Goal: Task Accomplishment & Management: Manage account settings

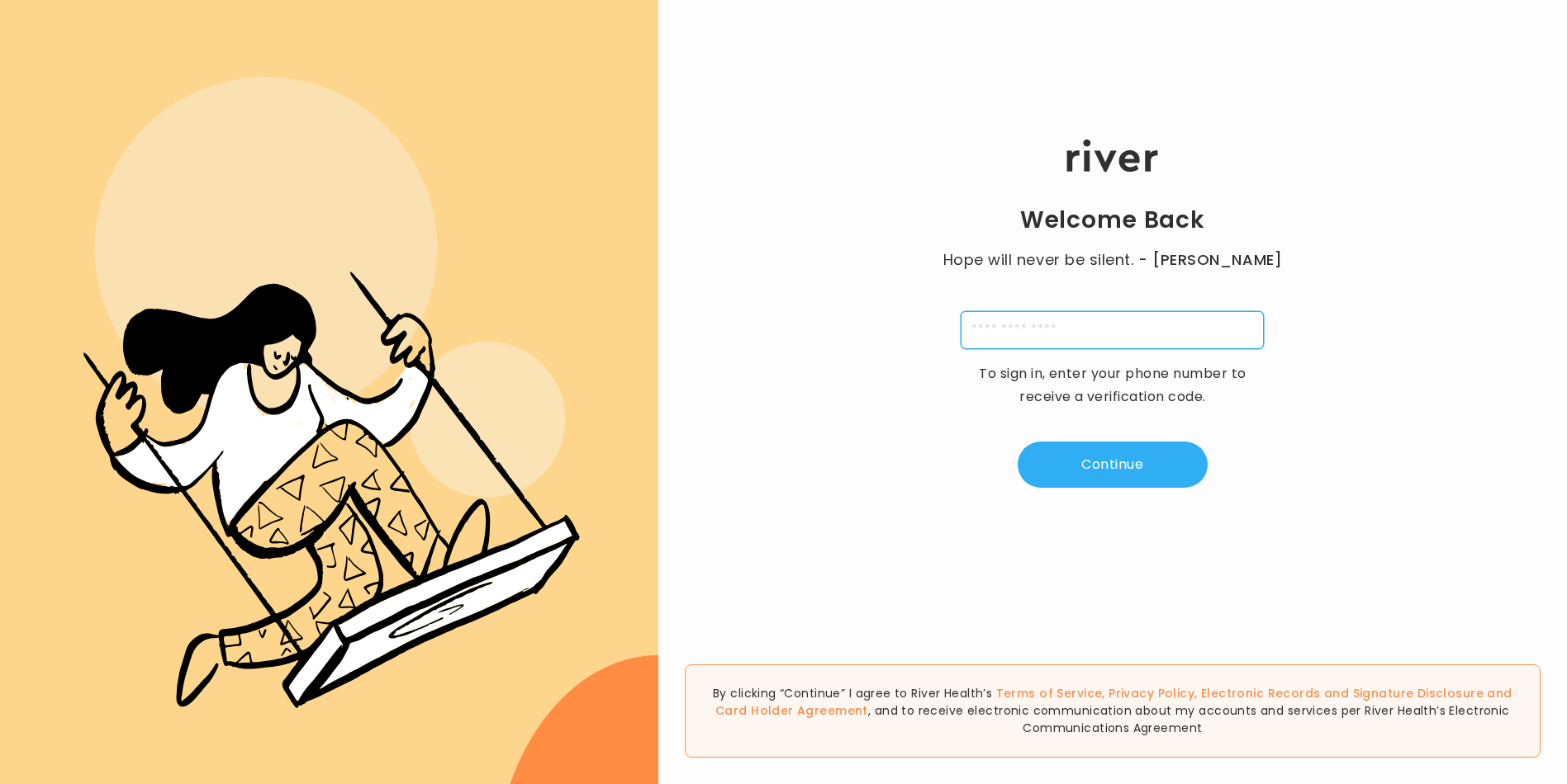
click at [1043, 327] on input "tel" at bounding box center [1112, 330] width 303 height 38
type input "**********"
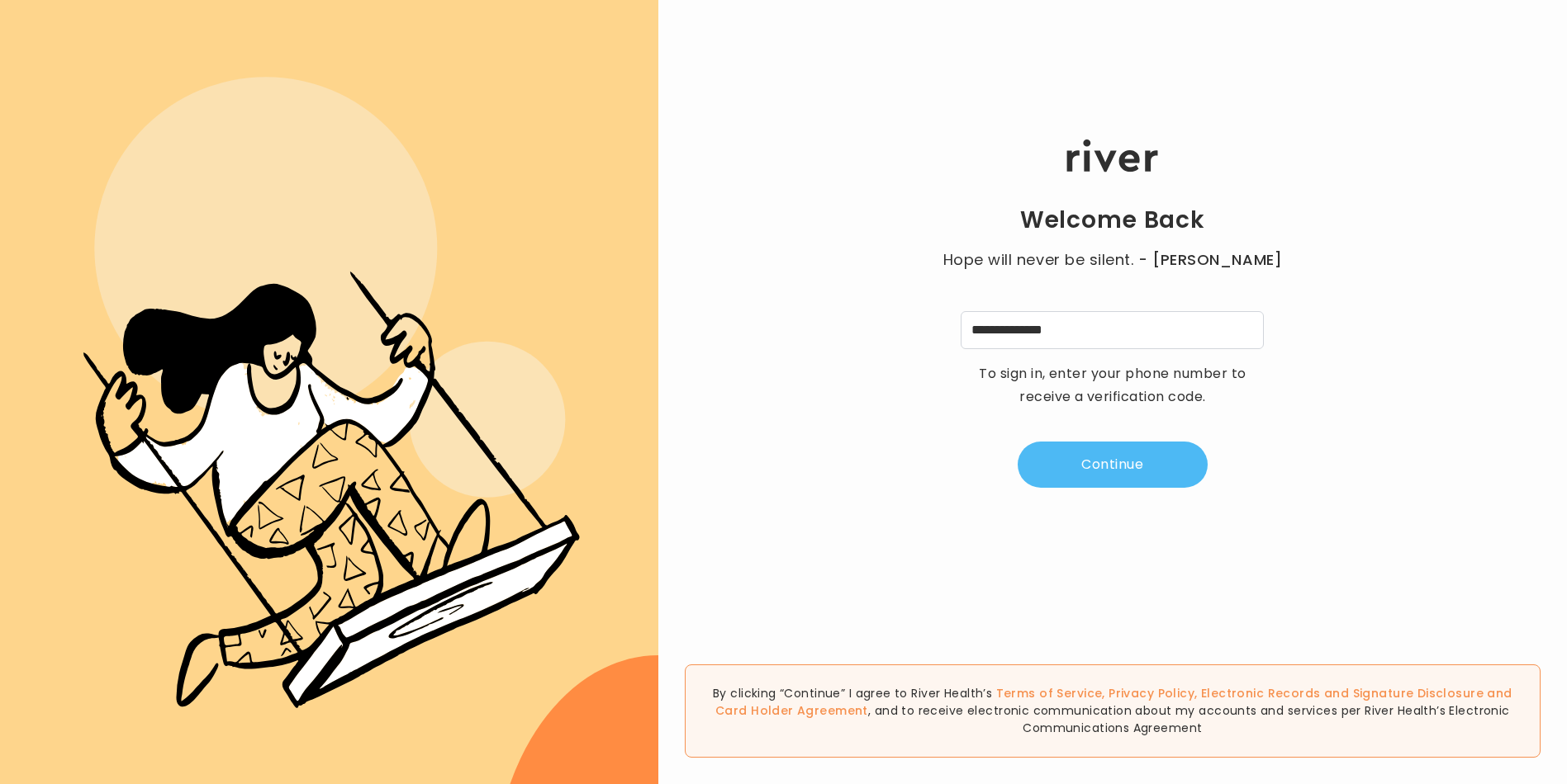
click at [1129, 472] on button "Continue" at bounding box center [1112, 464] width 190 height 46
type input "*"
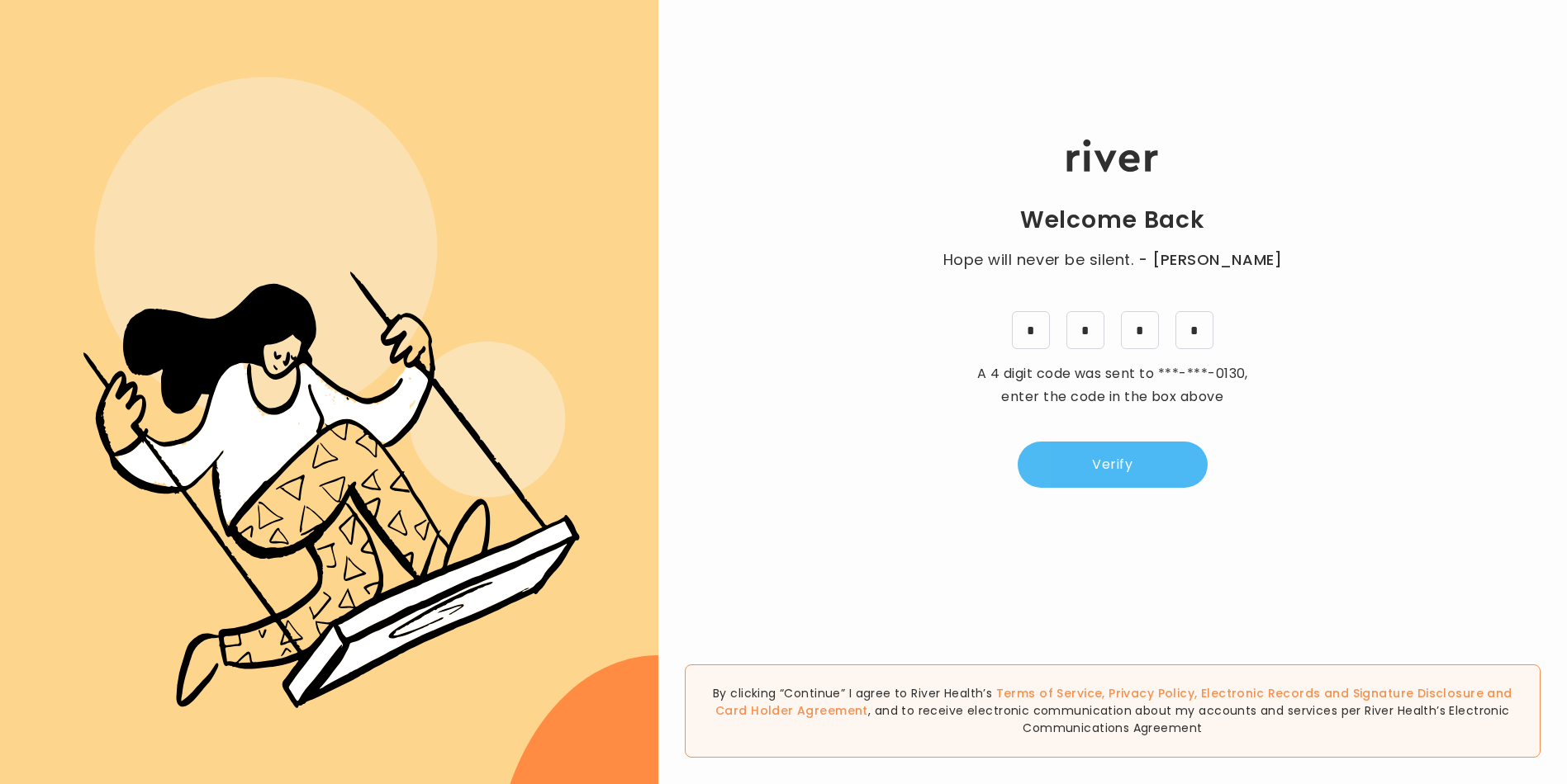
click at [1154, 462] on button "Verify" at bounding box center [1112, 464] width 190 height 46
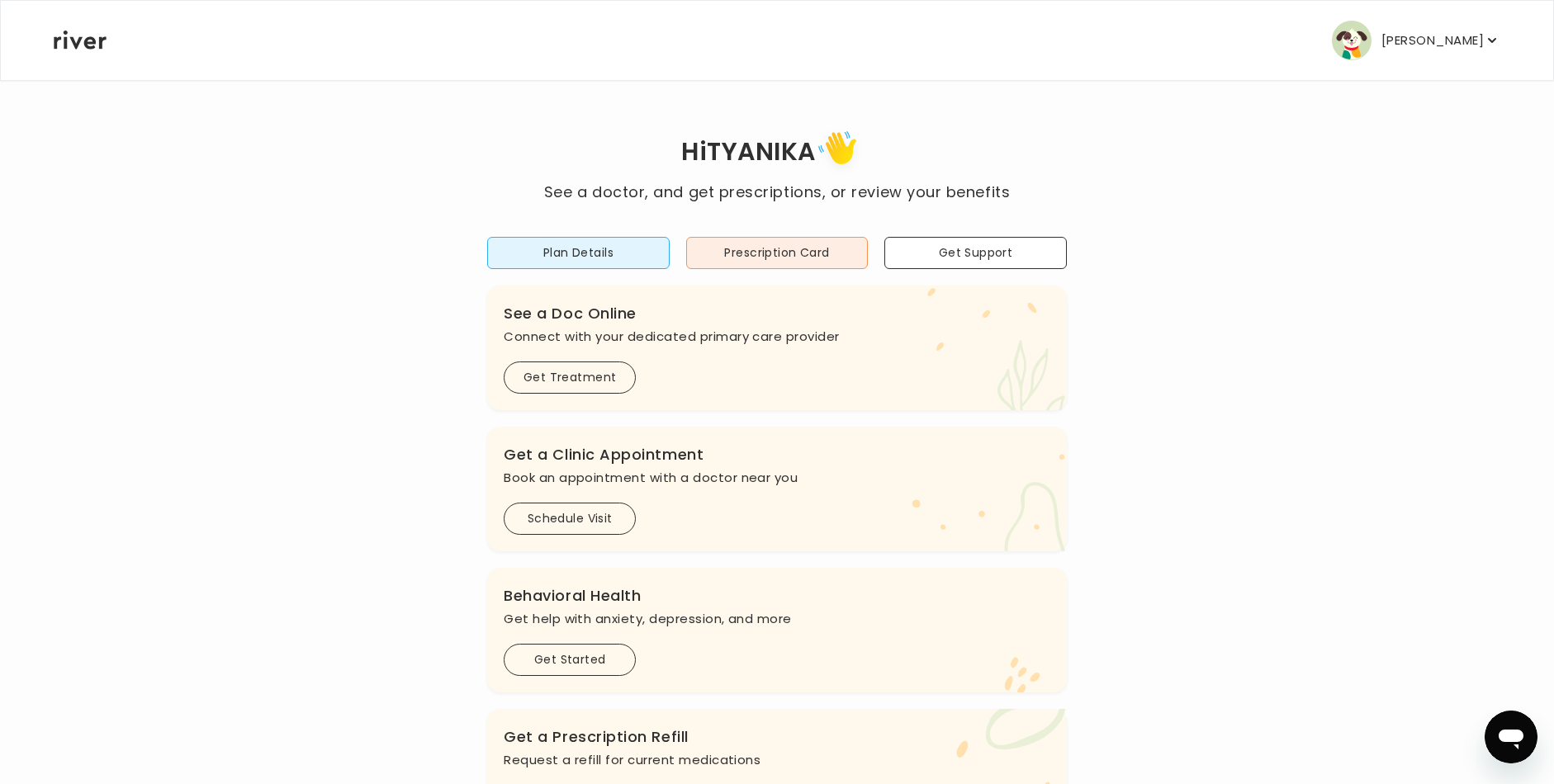
click at [1416, 42] on p "[PERSON_NAME]" at bounding box center [1433, 41] width 102 height 23
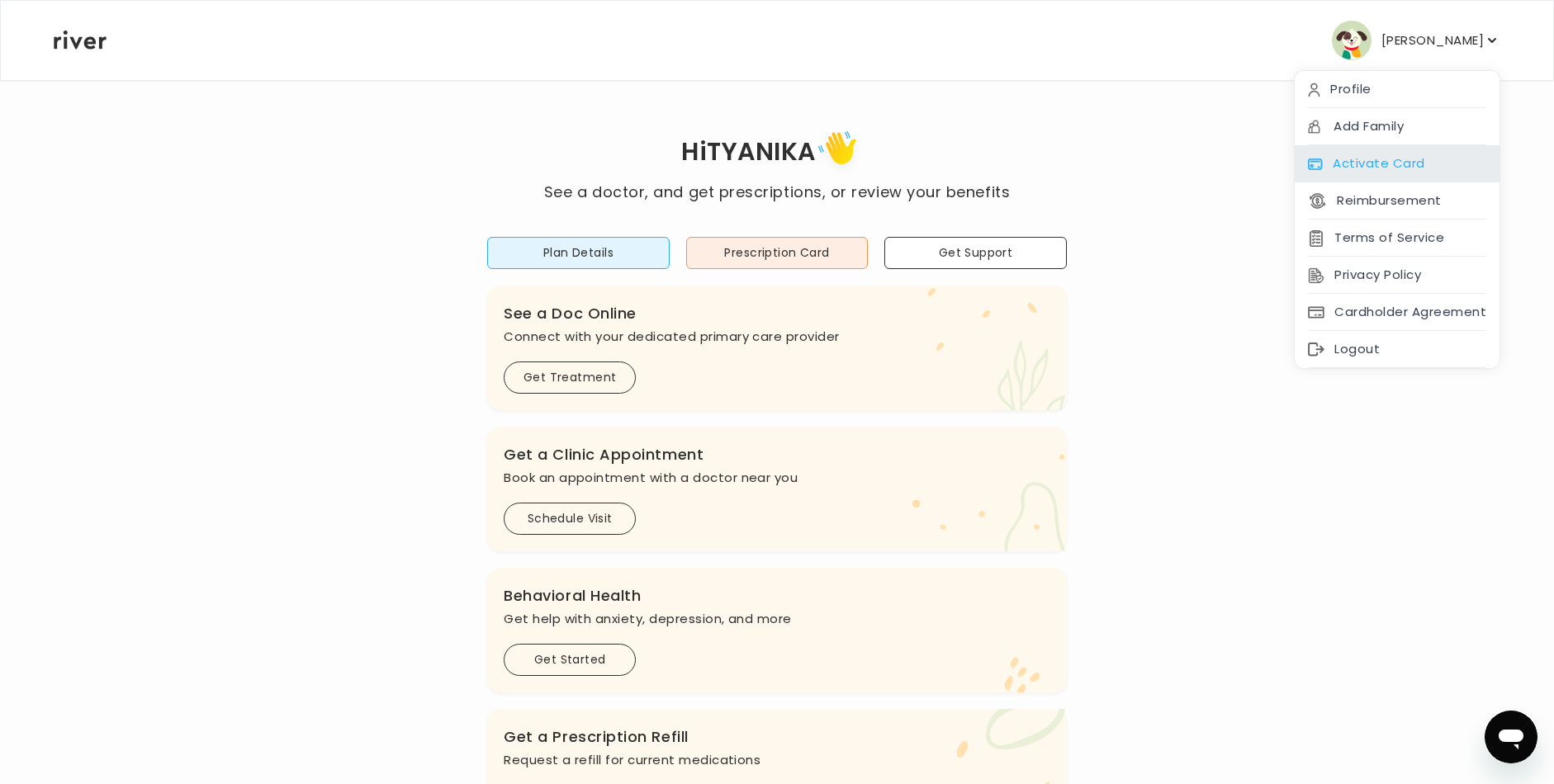
click at [1406, 160] on div "Activate Card" at bounding box center [1397, 164] width 205 height 37
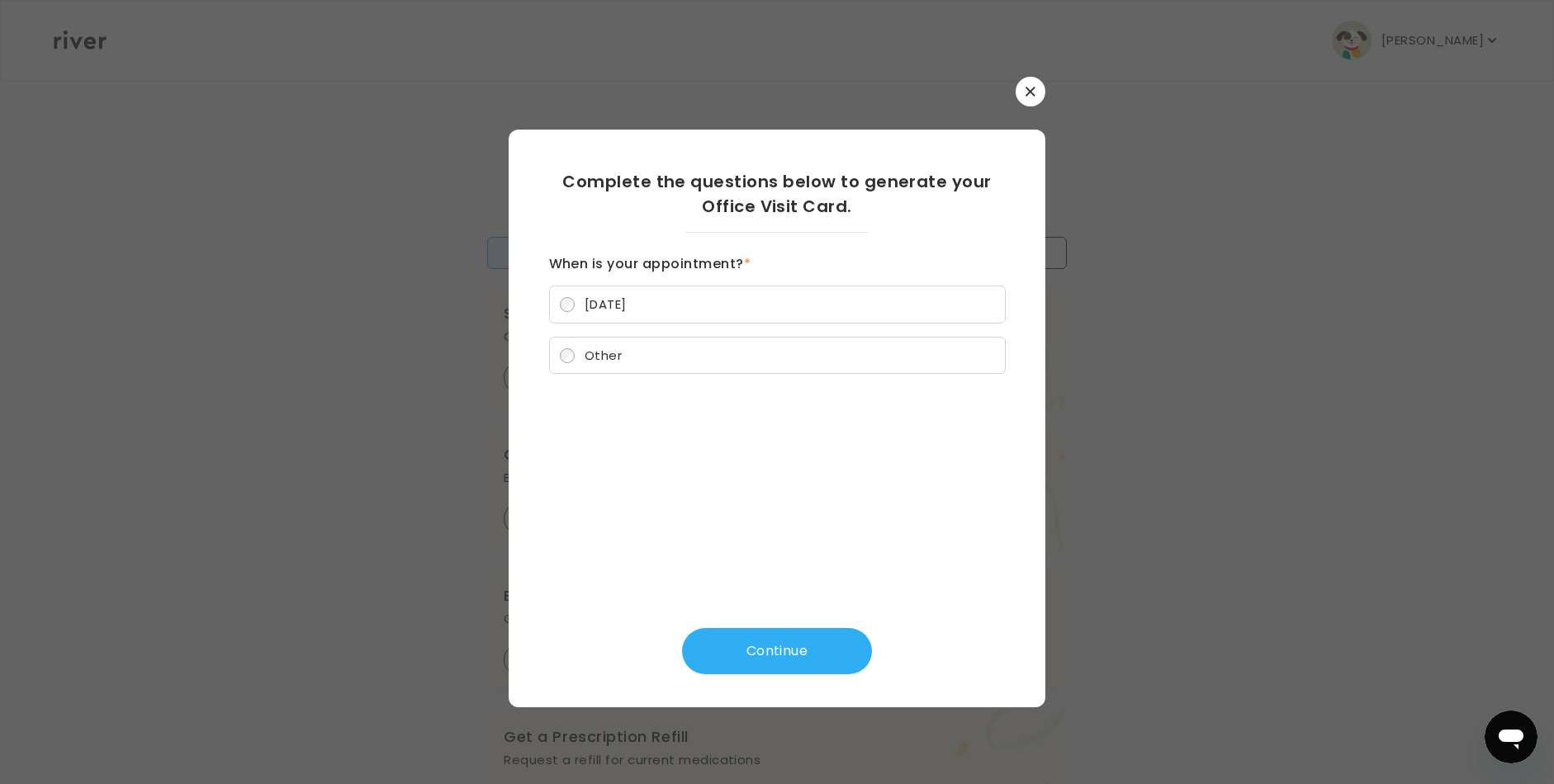
click at [627, 313] on label "Today" at bounding box center [777, 305] width 456 height 38
click at [766, 635] on button "Continue" at bounding box center [777, 652] width 190 height 46
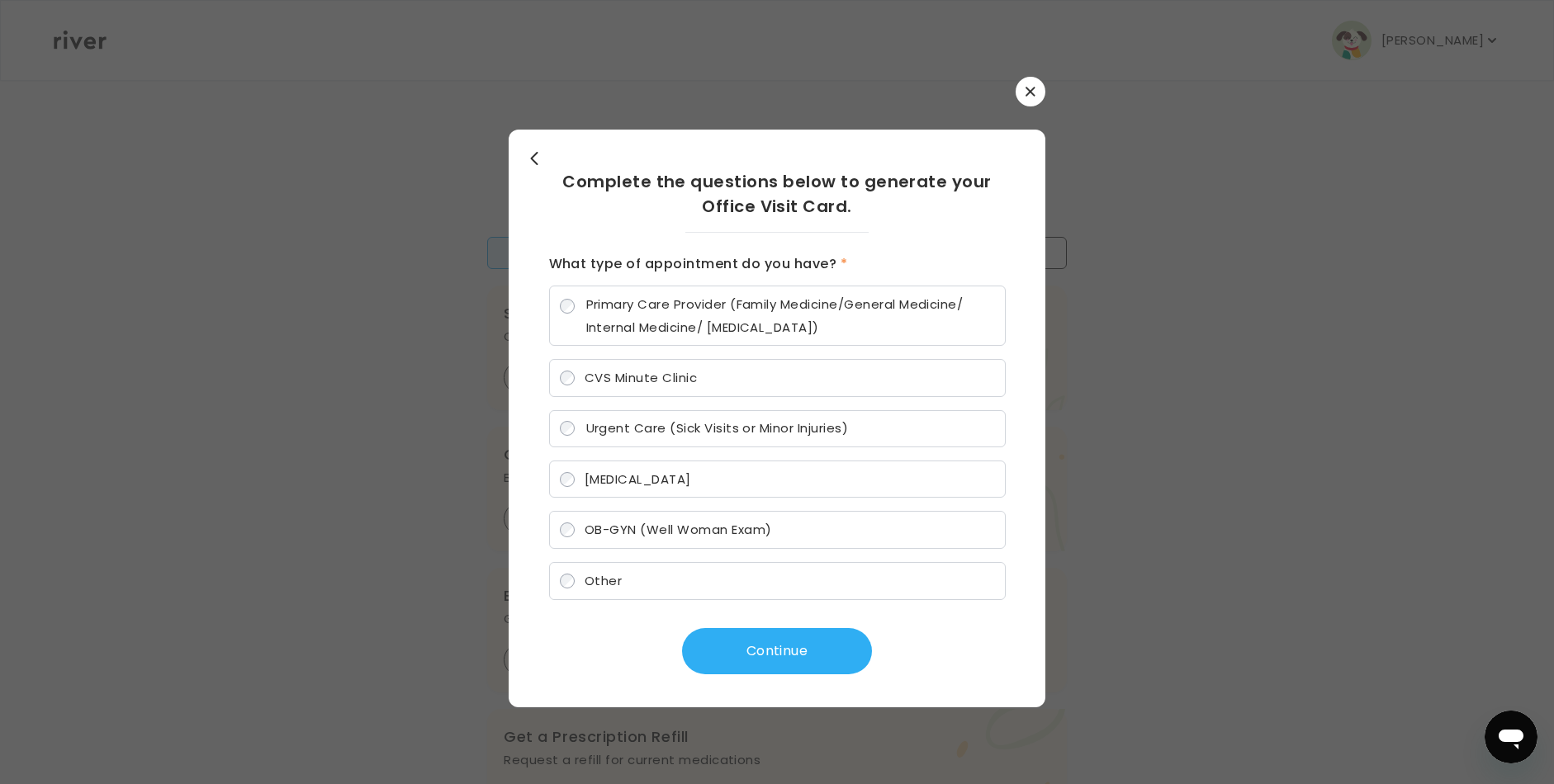
click at [615, 577] on span "Other" at bounding box center [603, 581] width 37 height 18
click at [733, 644] on button "Continue" at bounding box center [777, 652] width 190 height 46
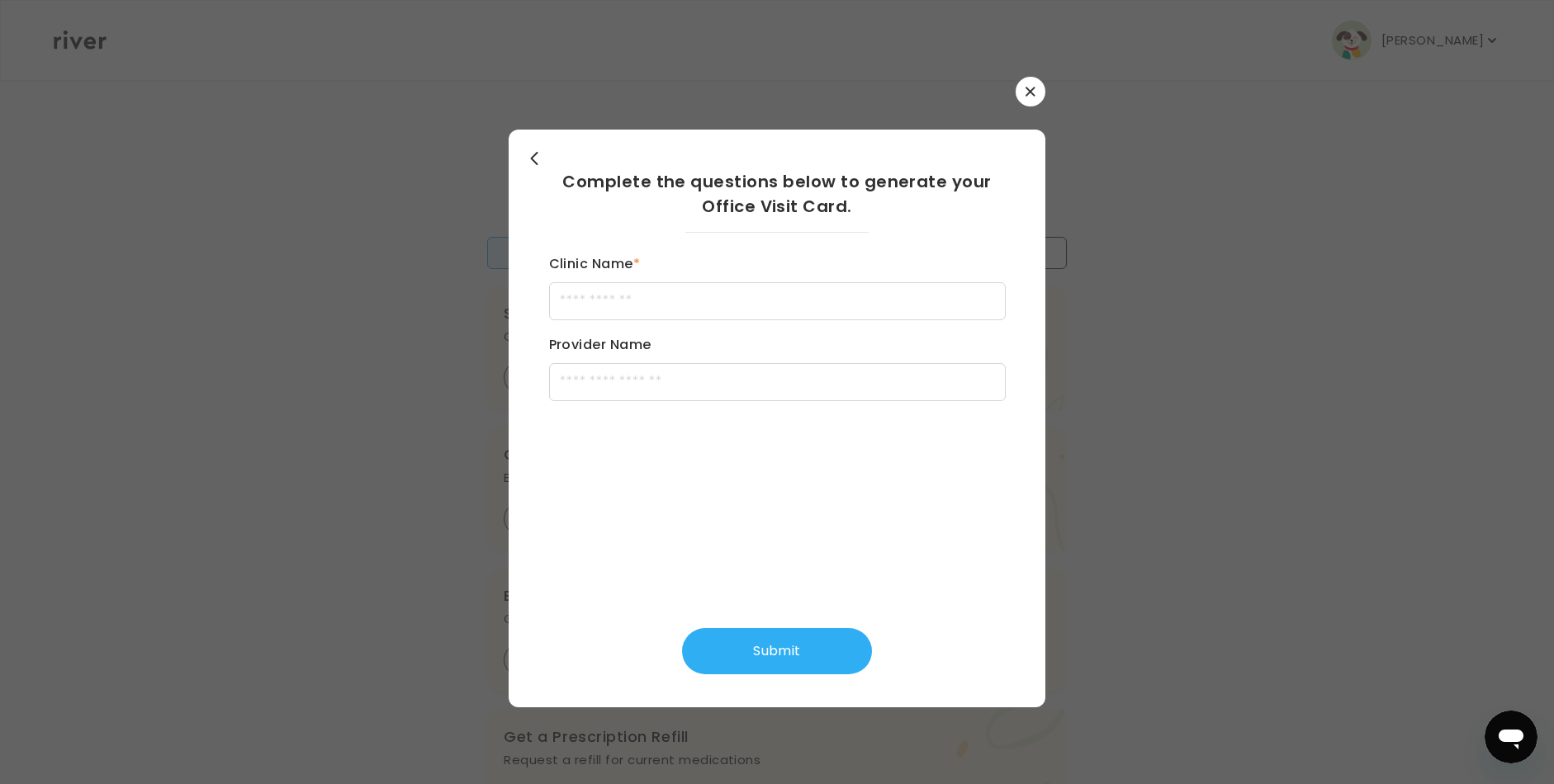
click at [683, 321] on div "Clinic Name * Provider Name" at bounding box center [777, 327] width 456 height 148
click at [663, 303] on input "Clinic Name *" at bounding box center [777, 301] width 456 height 38
type input "**********"
click at [615, 391] on input "Provider Name" at bounding box center [777, 382] width 456 height 38
click at [751, 657] on button "Submit" at bounding box center [777, 652] width 190 height 46
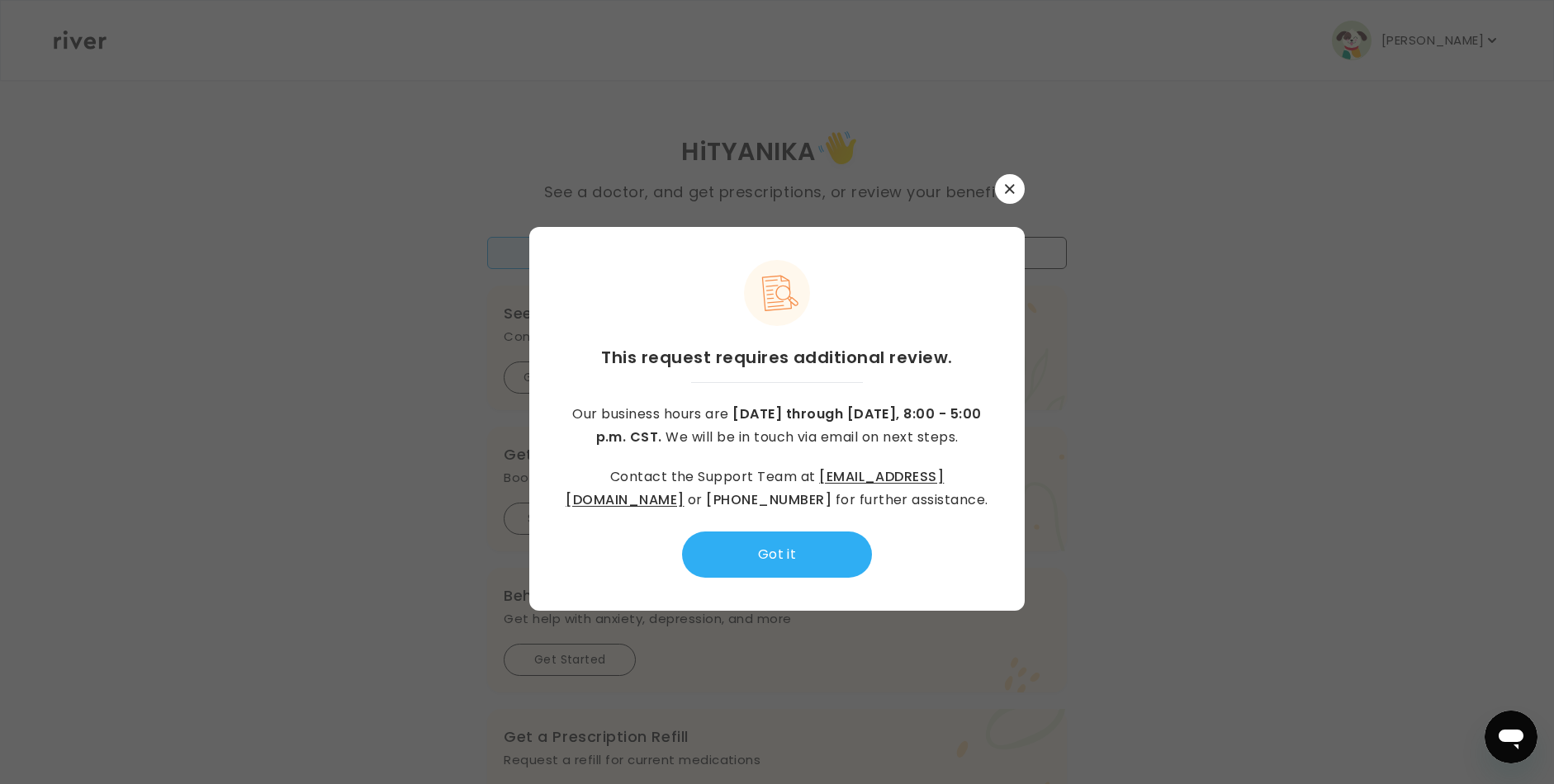
click at [1018, 191] on button "button" at bounding box center [1010, 189] width 30 height 30
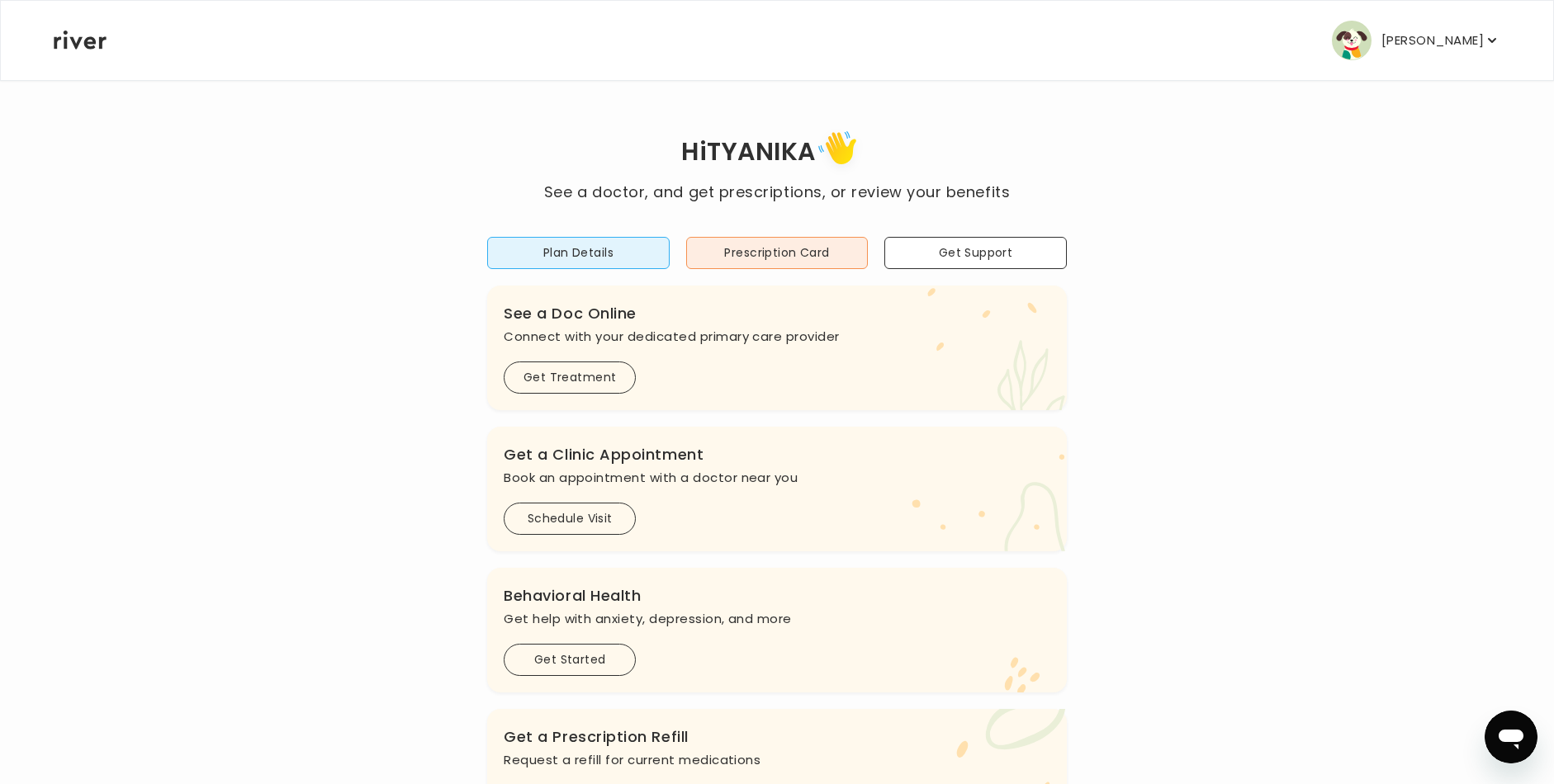
click at [1482, 45] on p "[PERSON_NAME]" at bounding box center [1433, 41] width 102 height 23
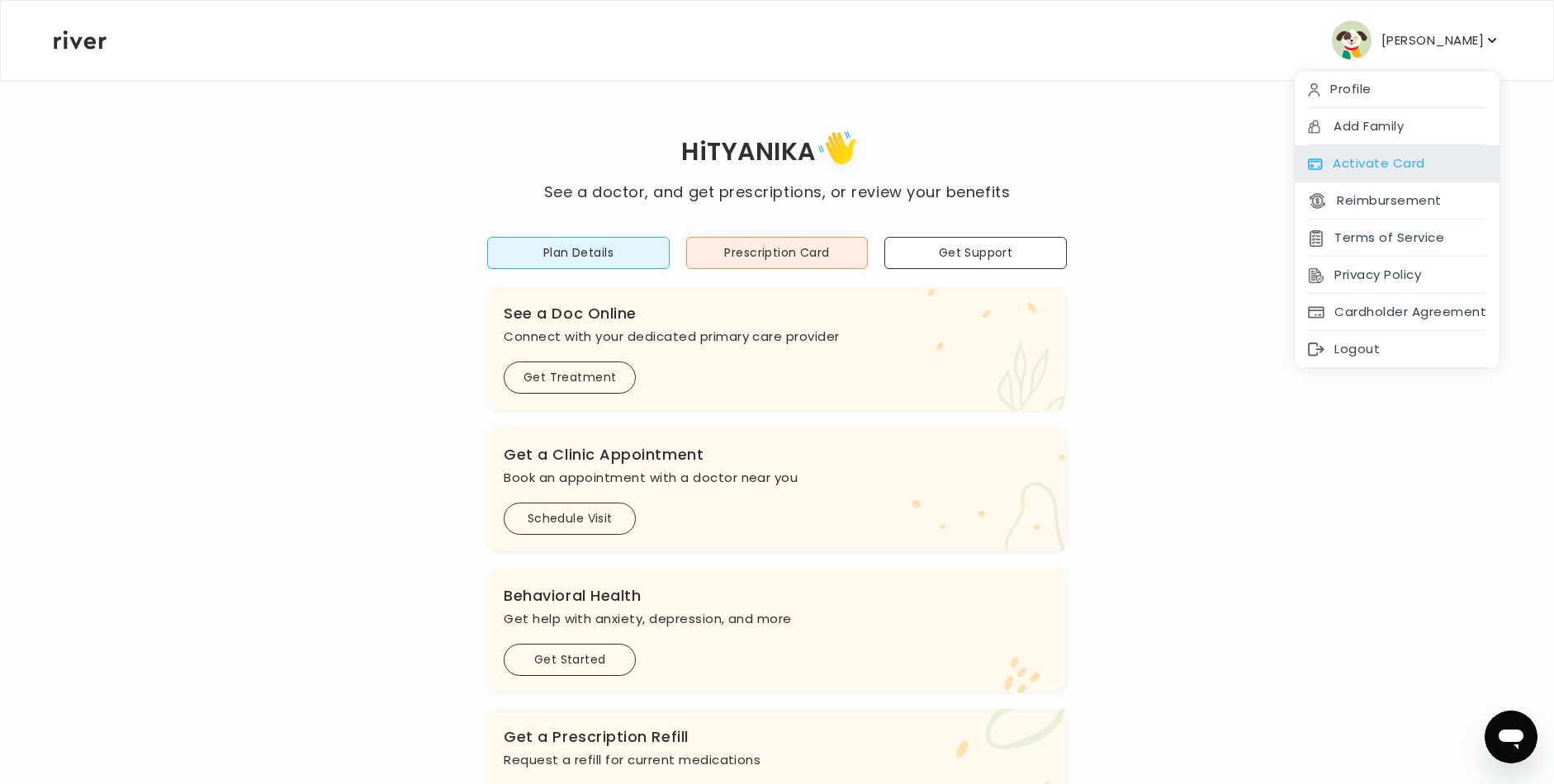
click at [1415, 175] on div "Activate Card" at bounding box center [1397, 164] width 205 height 37
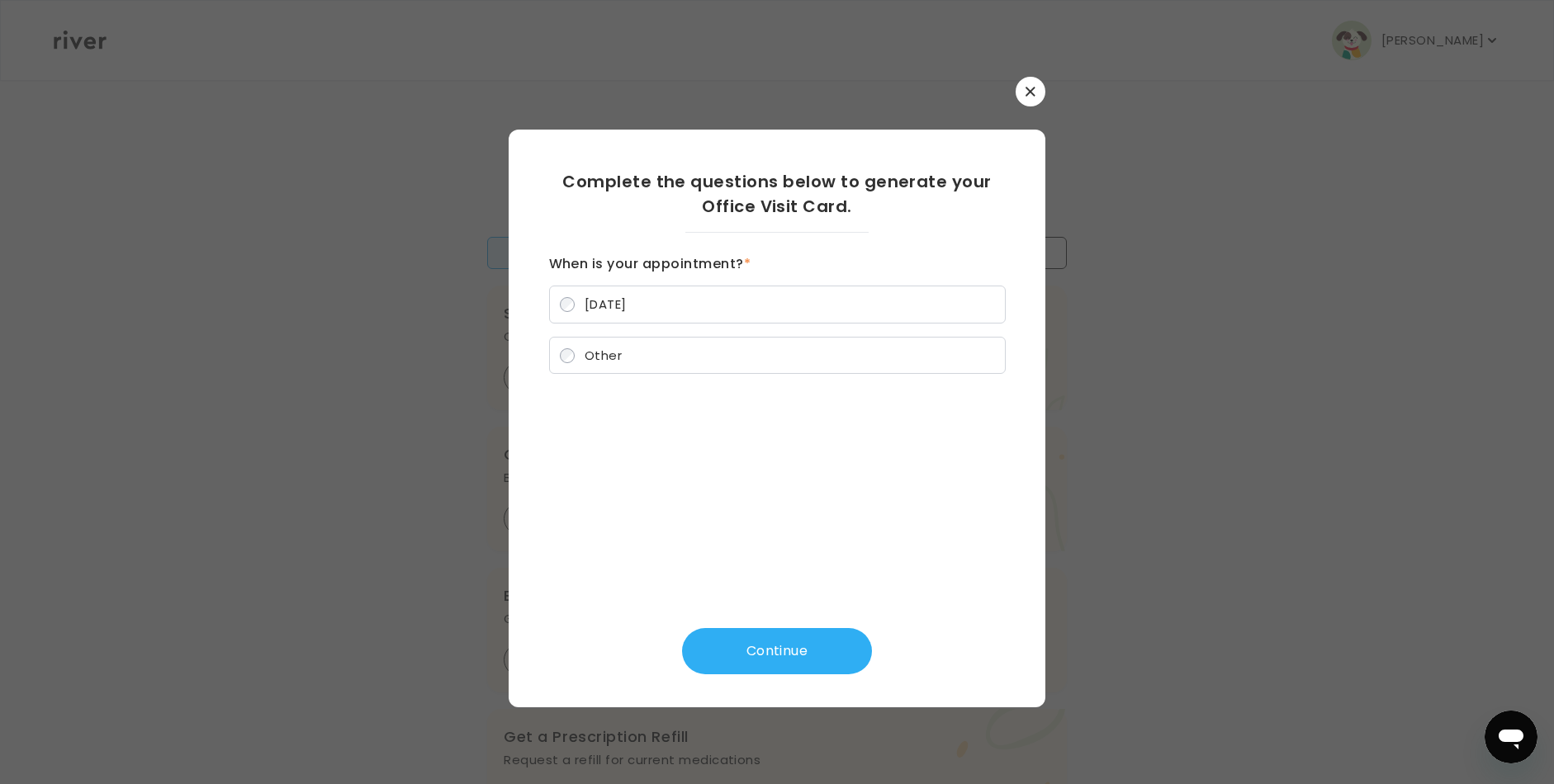
click at [801, 308] on label "Today" at bounding box center [777, 305] width 456 height 38
click at [756, 641] on button "Continue" at bounding box center [777, 652] width 190 height 46
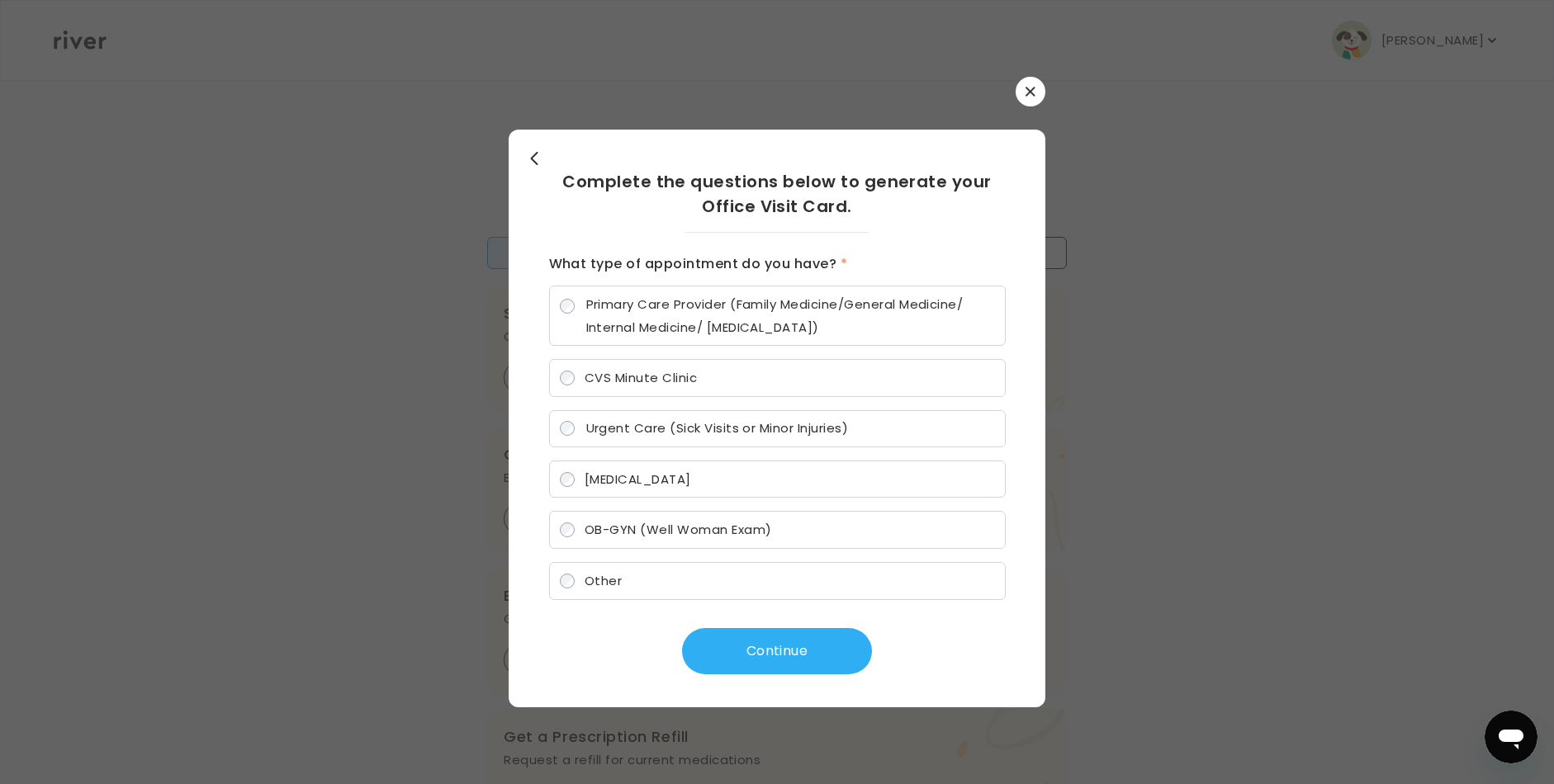
click at [596, 581] on span "Other" at bounding box center [603, 581] width 37 height 18
click at [720, 330] on span "Primary Care Provider (Family Medicine/General Medicine/ Internal Medicine/ Ped…" at bounding box center [790, 316] width 409 height 46
click at [782, 633] on button "Continue" at bounding box center [777, 652] width 190 height 46
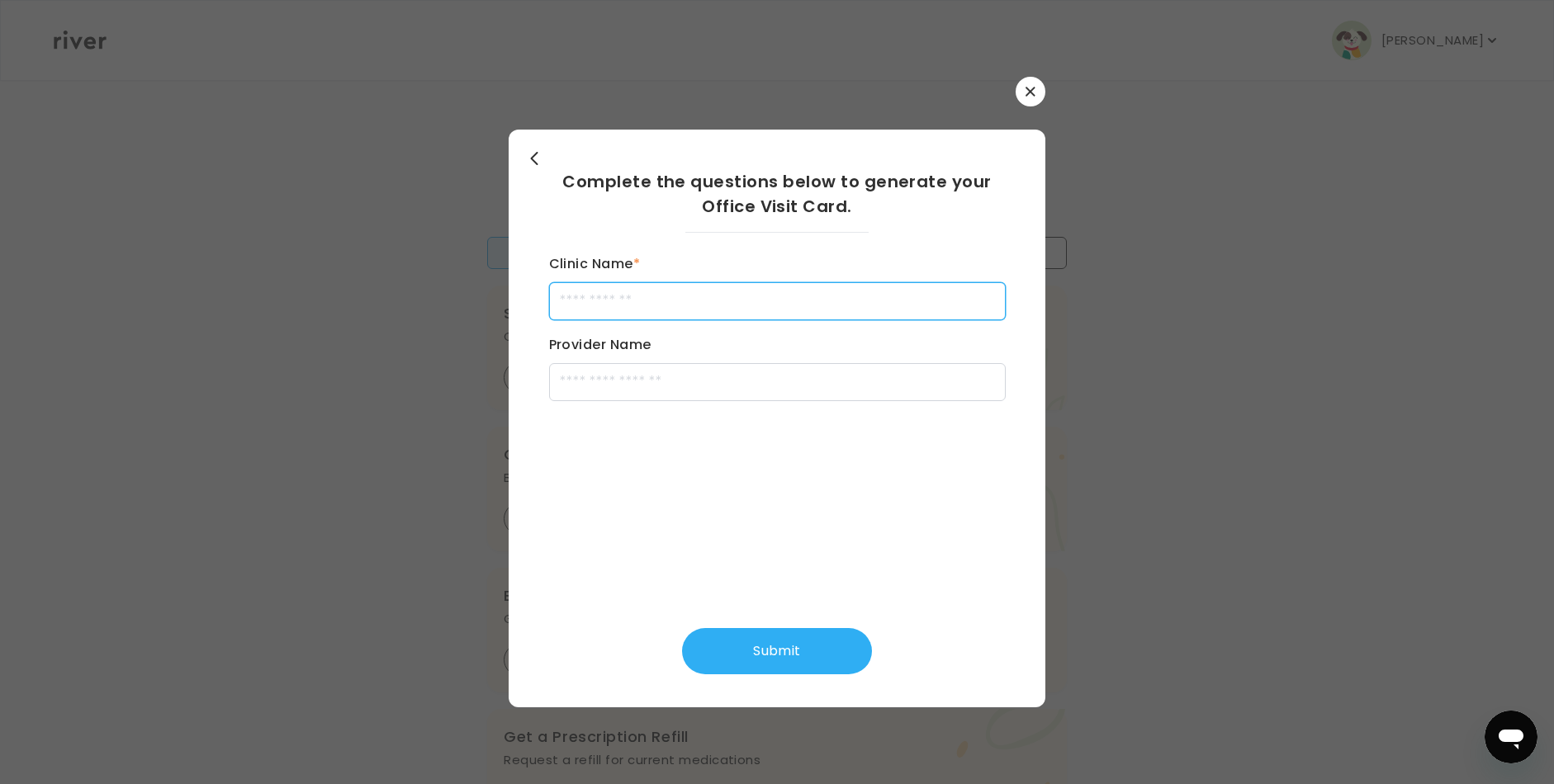
click at [665, 308] on input "Clinic Name *" at bounding box center [777, 301] width 456 height 38
type input "**********"
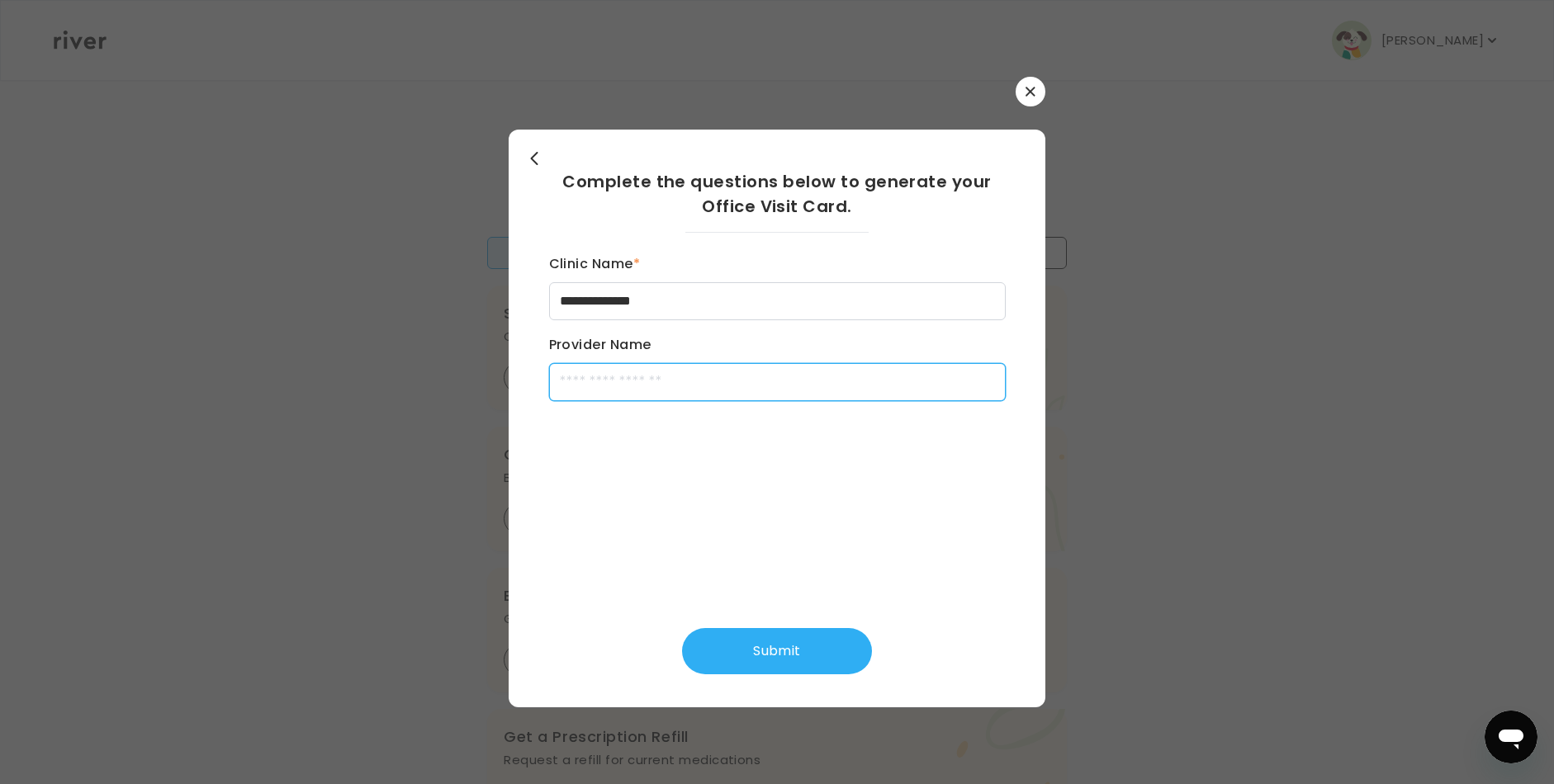
click at [673, 377] on input "Provider Name" at bounding box center [777, 382] width 456 height 38
type input "**********"
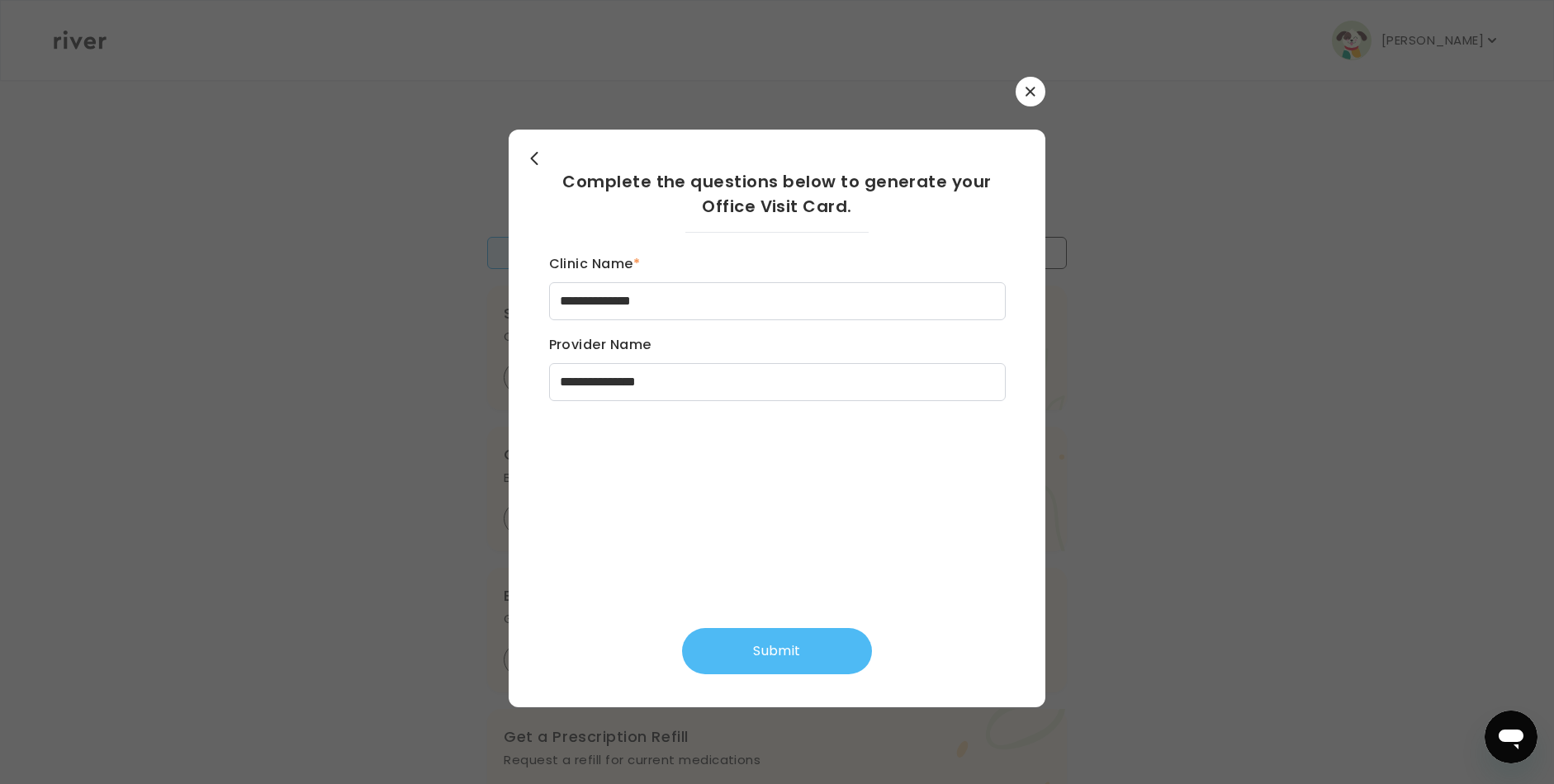
click at [804, 655] on button "Submit" at bounding box center [777, 652] width 190 height 46
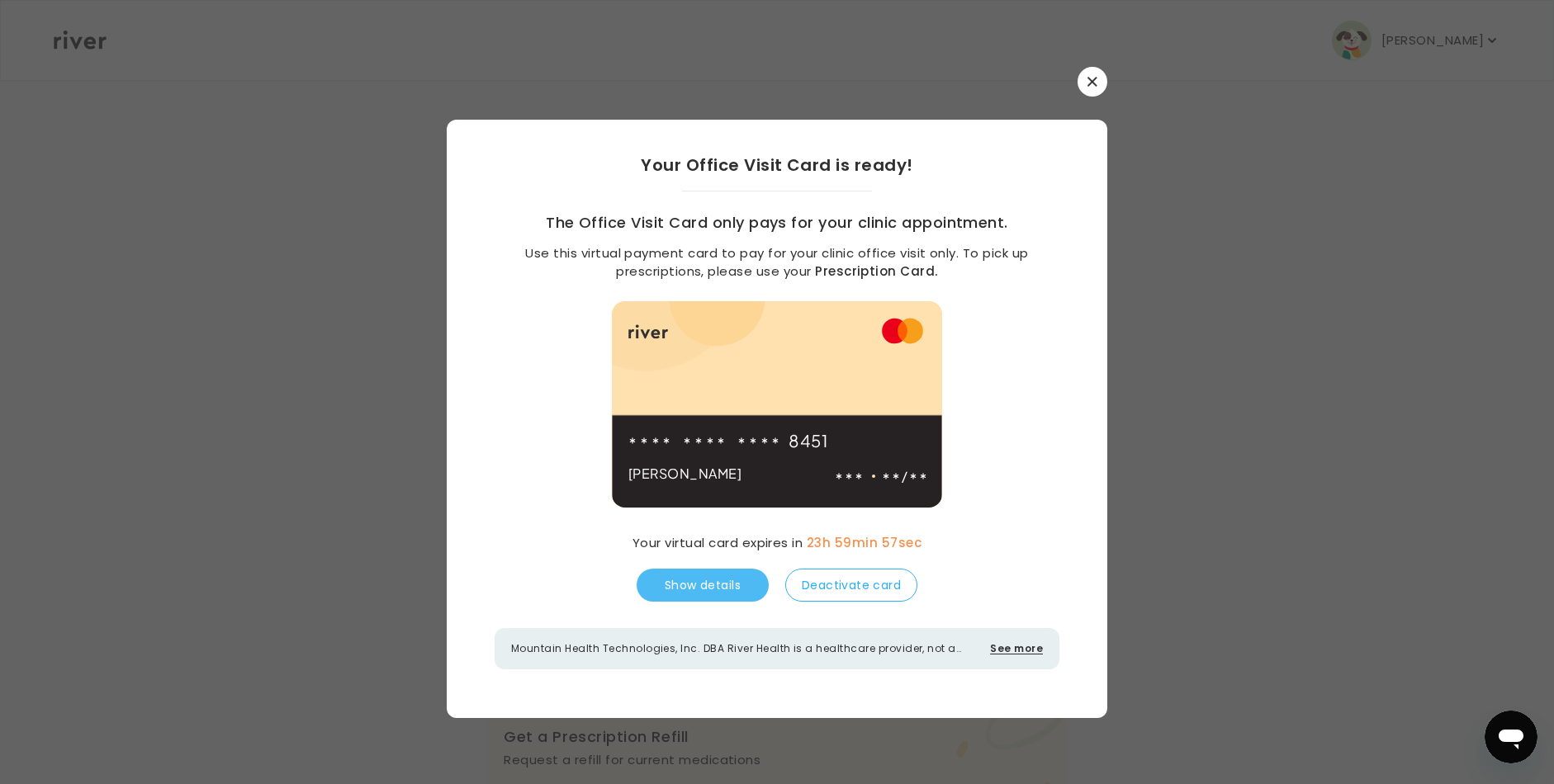
click at [699, 578] on button "Show details" at bounding box center [703, 584] width 132 height 33
click at [938, 525] on div "Your Office Visit Card is ready! The Office Visit Card only pays for your clini…" at bounding box center [777, 411] width 660 height 583
click at [956, 525] on div "Your Office Visit Card is ready! The Office Visit Card only pays for your clini…" at bounding box center [777, 411] width 660 height 583
click at [1015, 584] on div "Your Office Visit Card is ready! The Office Visit Card only pays for your clini…" at bounding box center [777, 411] width 660 height 583
click at [990, 594] on div "Your Office Visit Card is ready! The Office Visit Card only pays for your clini…" at bounding box center [777, 411] width 660 height 583
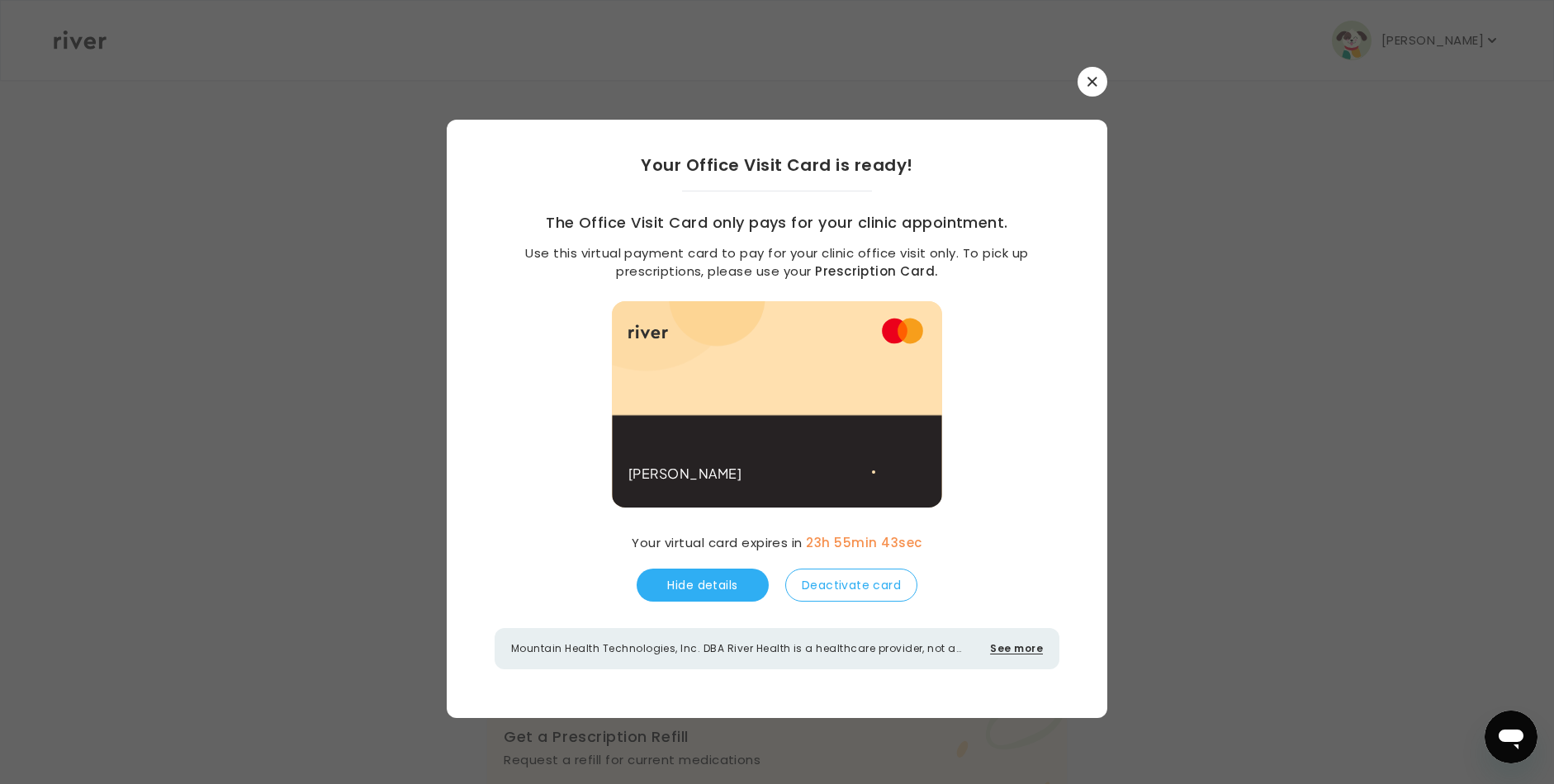
click at [1026, 647] on button "See more" at bounding box center [1016, 649] width 53 height 15
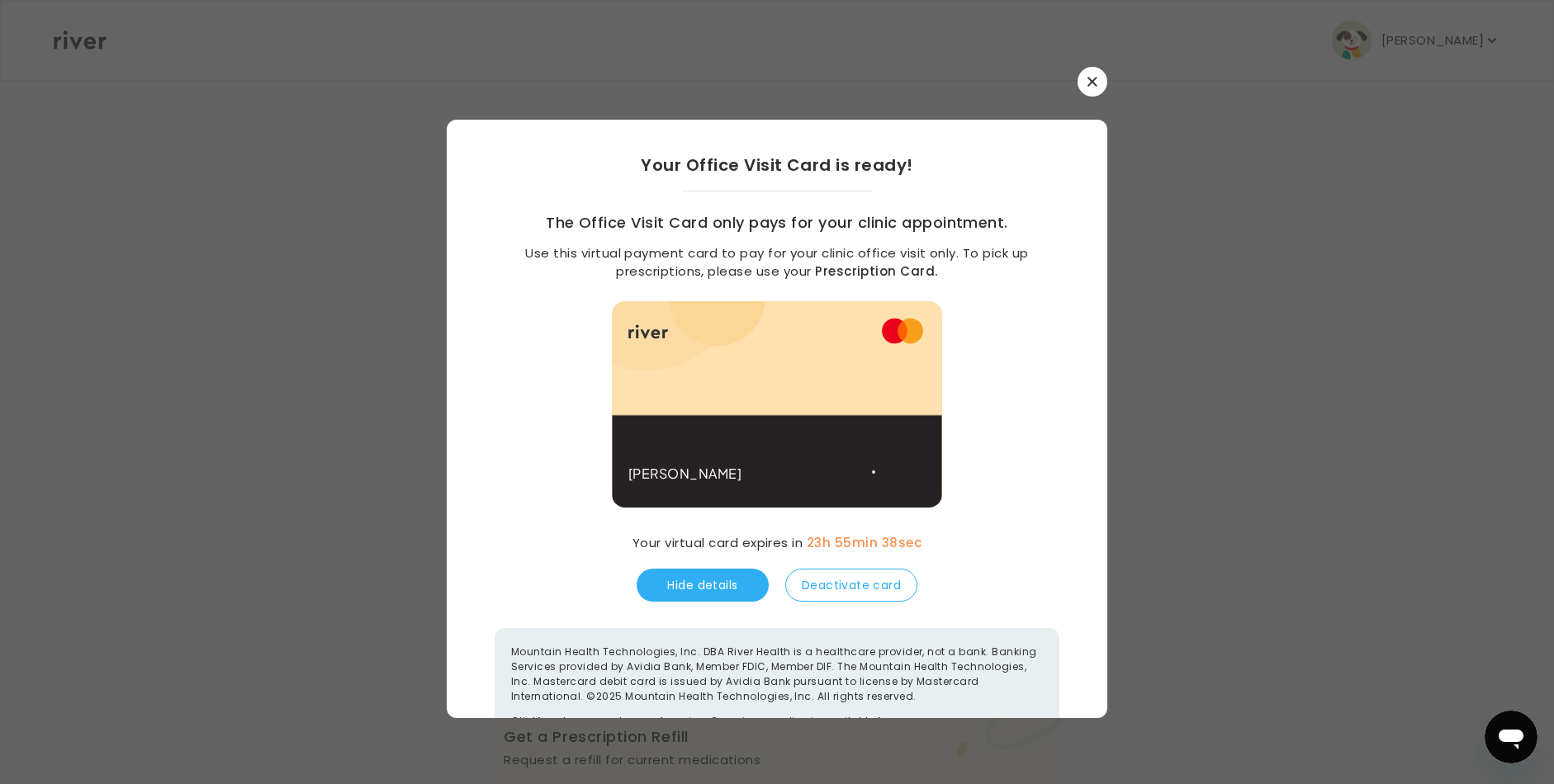
click at [1085, 374] on div "Your Office Visit Card is ready! The Office Visit Card only pays for your clini…" at bounding box center [777, 486] width 660 height 732
click at [932, 569] on div "Your Office Visit Card is ready! The Office Visit Card only pays for your clini…" at bounding box center [777, 486] width 660 height 732
click at [1093, 93] on button "button" at bounding box center [1092, 82] width 30 height 30
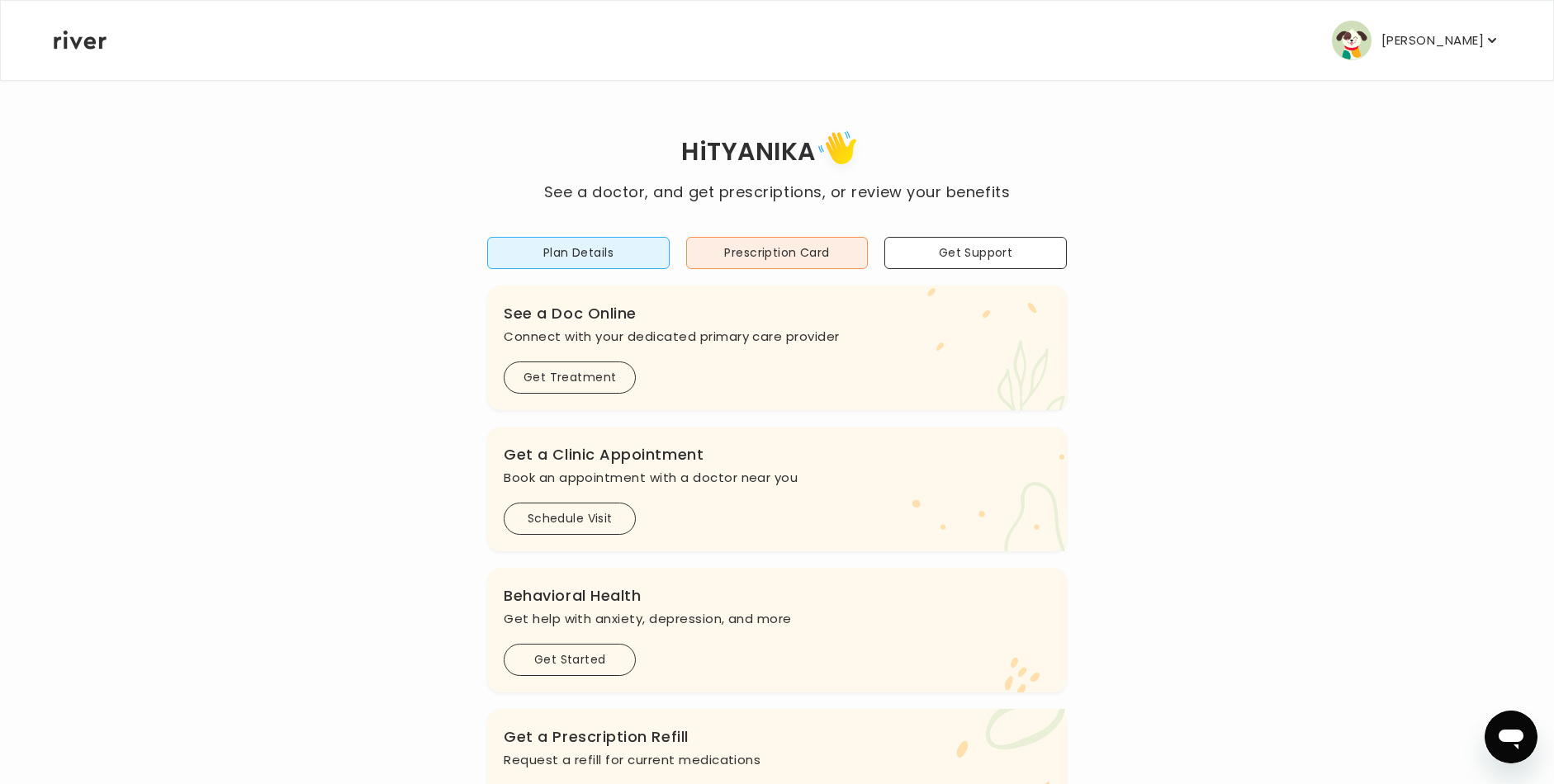
click at [1414, 41] on p "[PERSON_NAME]" at bounding box center [1433, 41] width 102 height 23
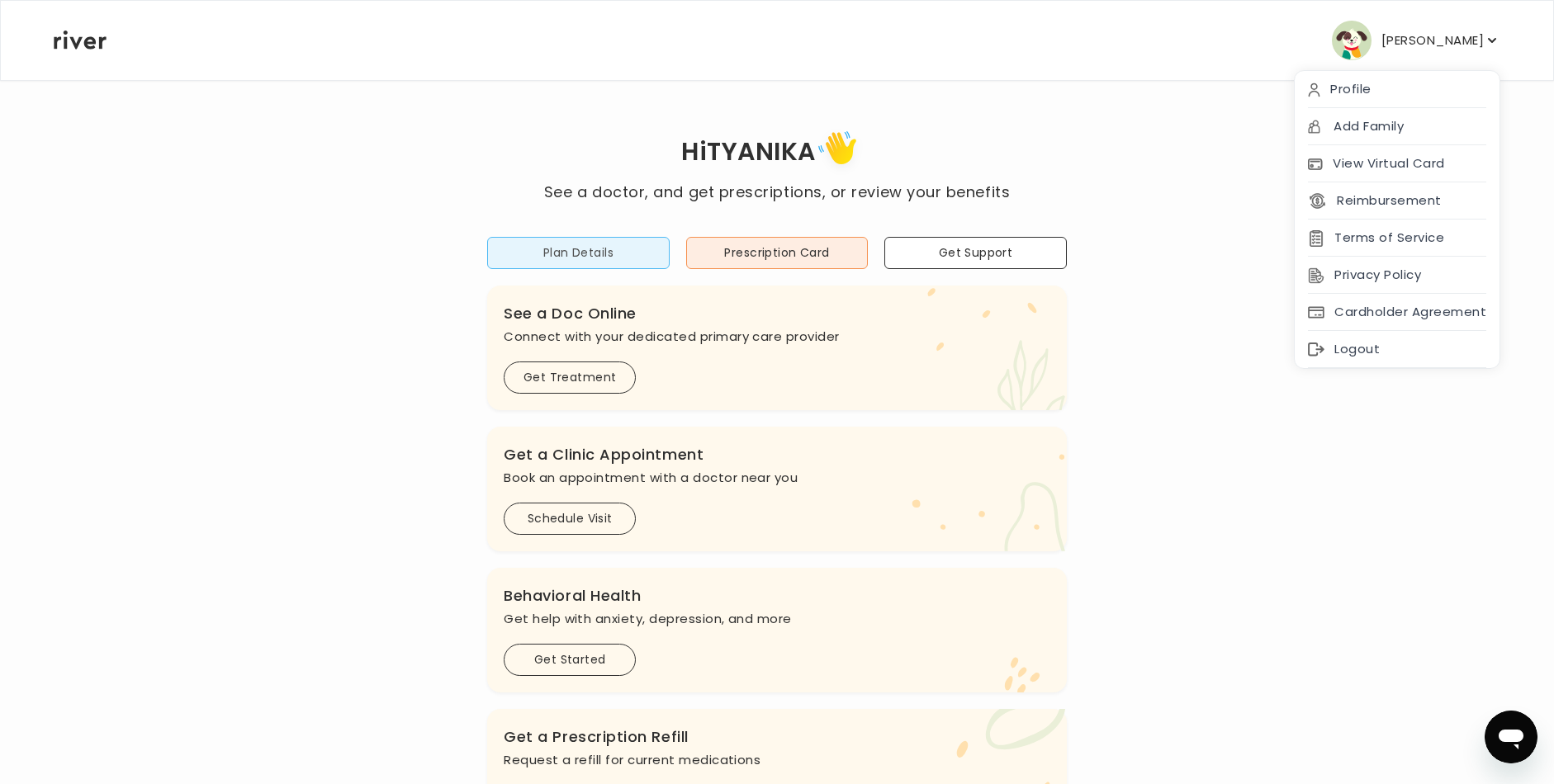
click at [622, 253] on button "Plan Details" at bounding box center [578, 253] width 183 height 32
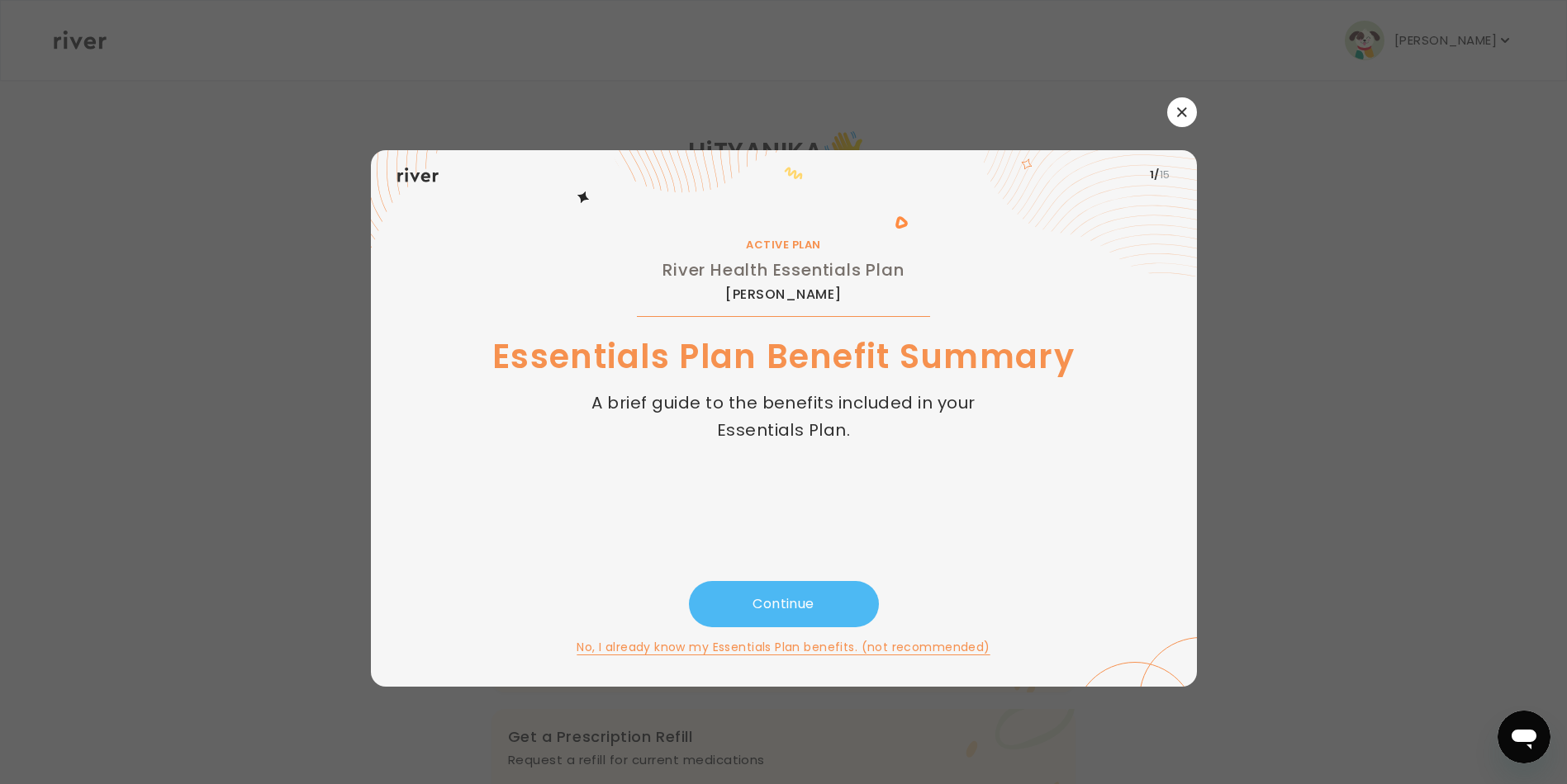
click at [801, 600] on button "Continue" at bounding box center [784, 604] width 190 height 46
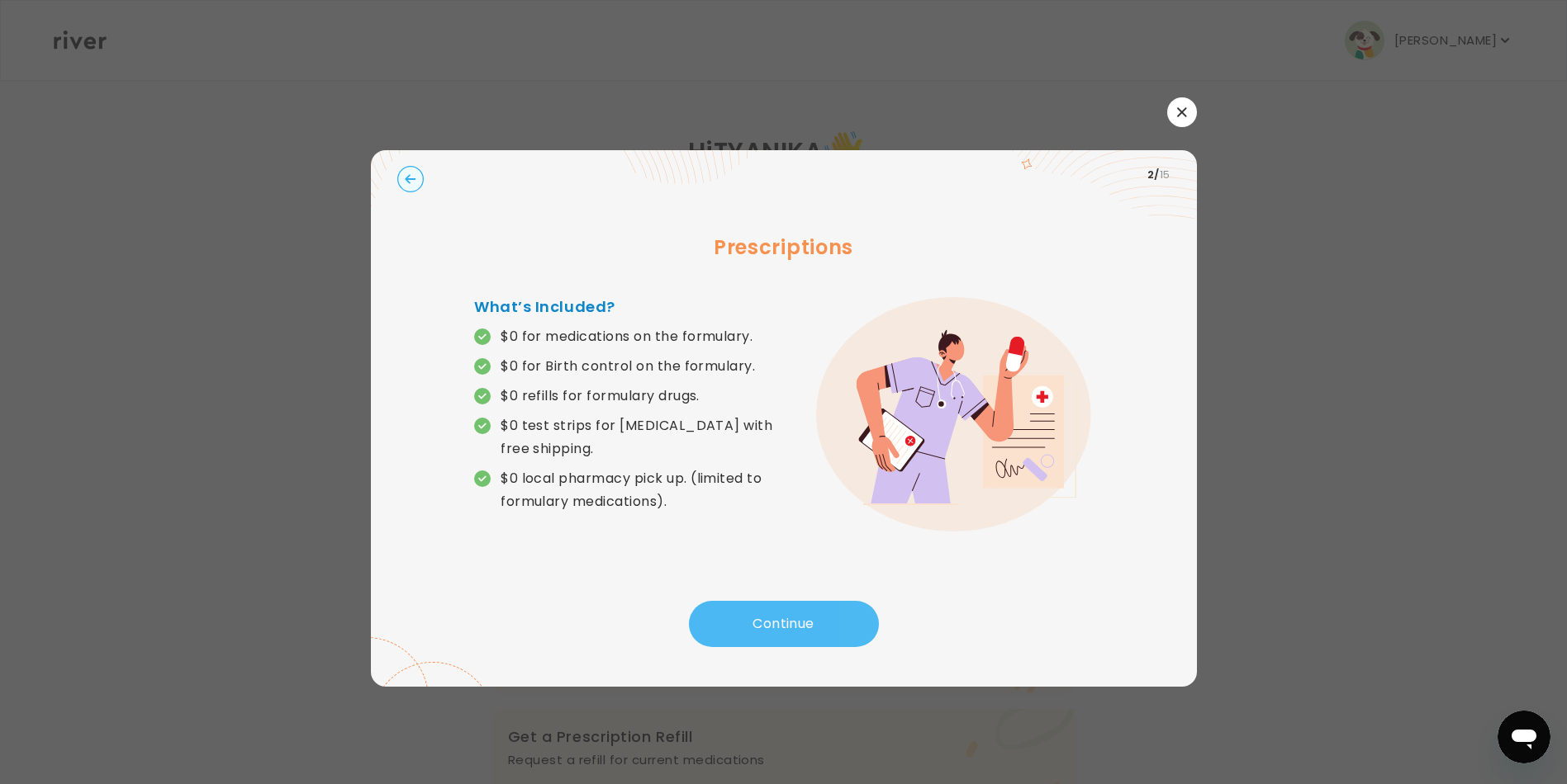
click at [752, 622] on button "Continue" at bounding box center [784, 624] width 190 height 46
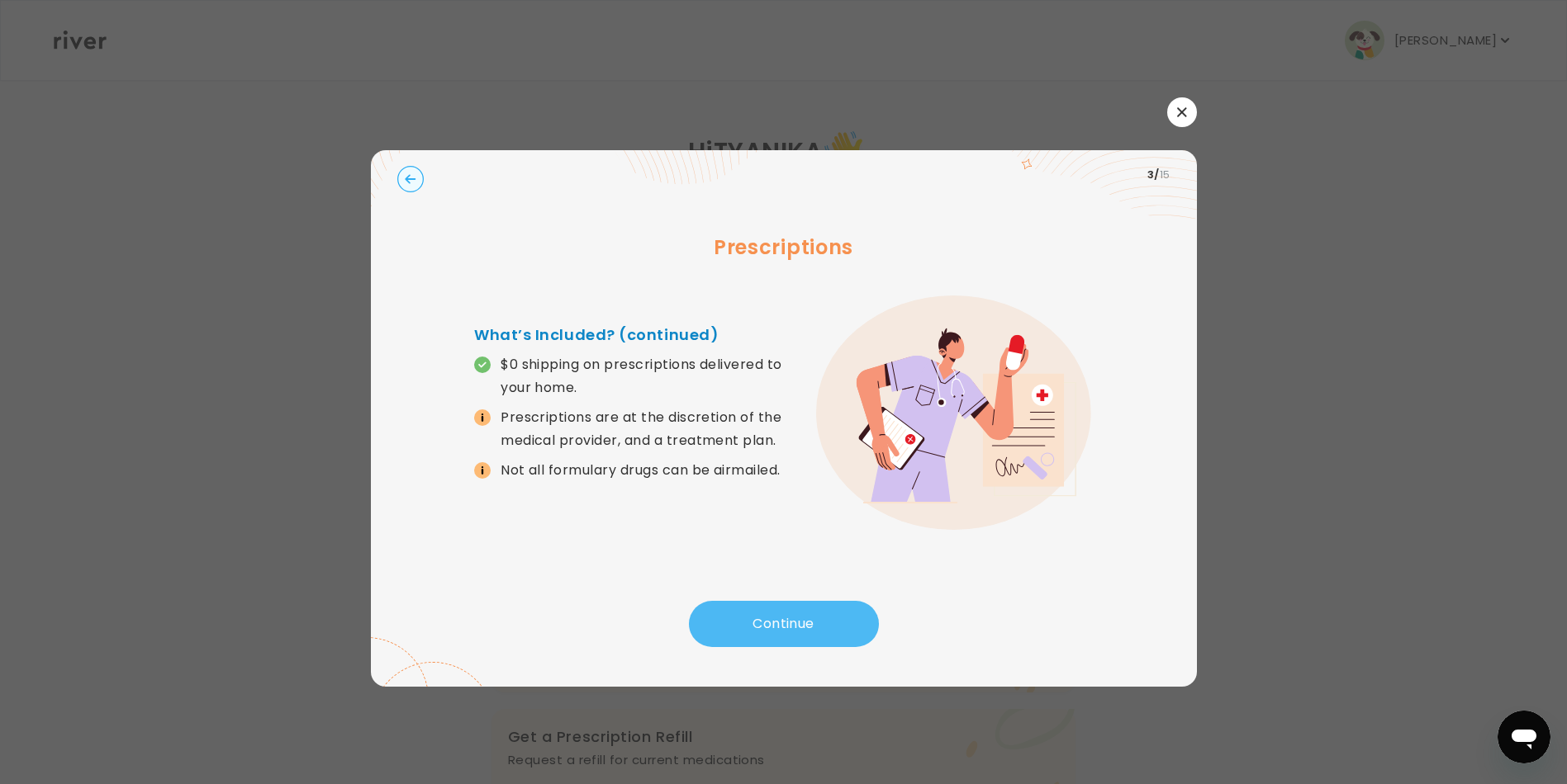
click at [752, 622] on button "Continue" at bounding box center [784, 624] width 190 height 46
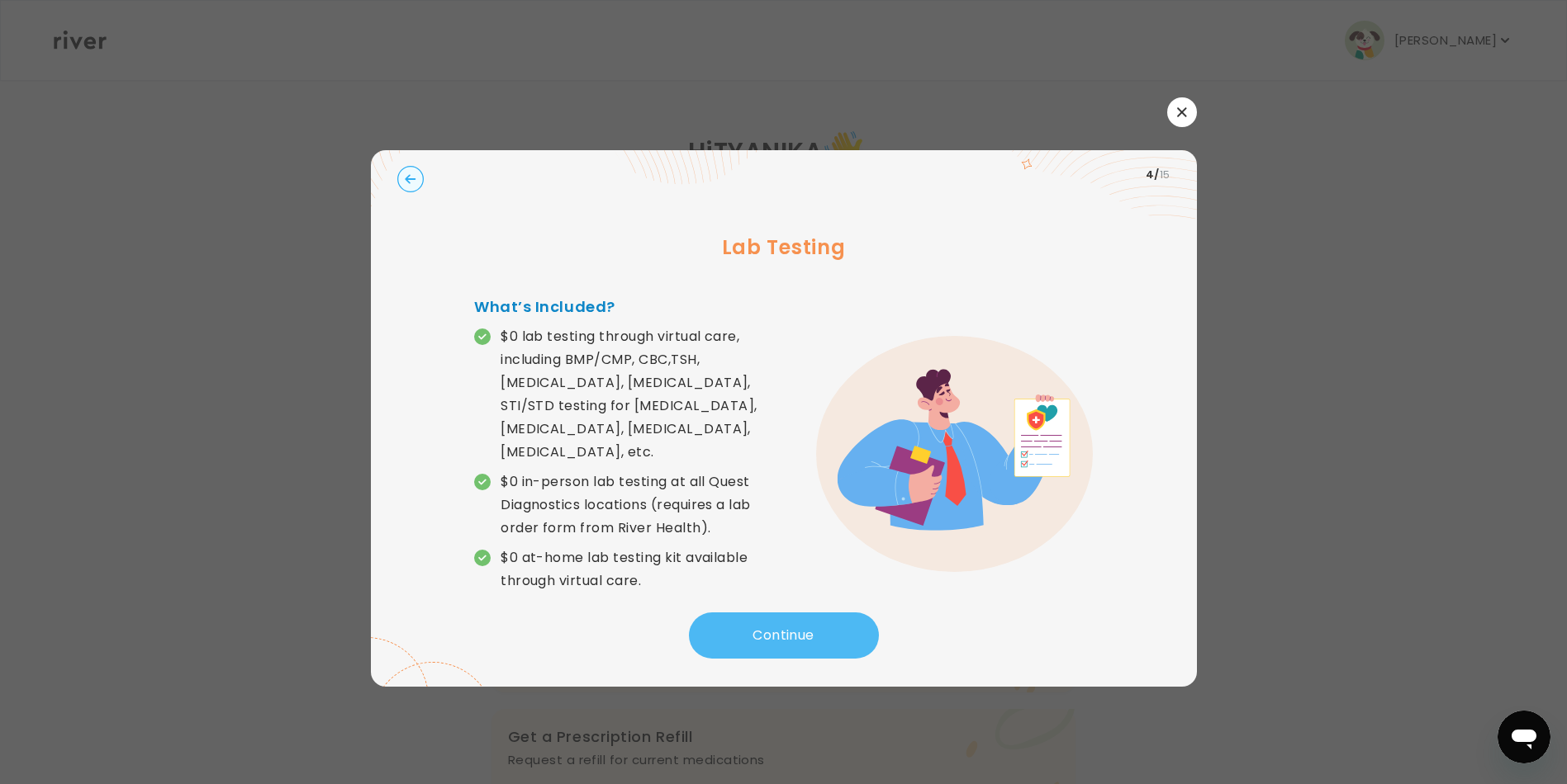
click at [753, 622] on button "Continue" at bounding box center [784, 636] width 190 height 46
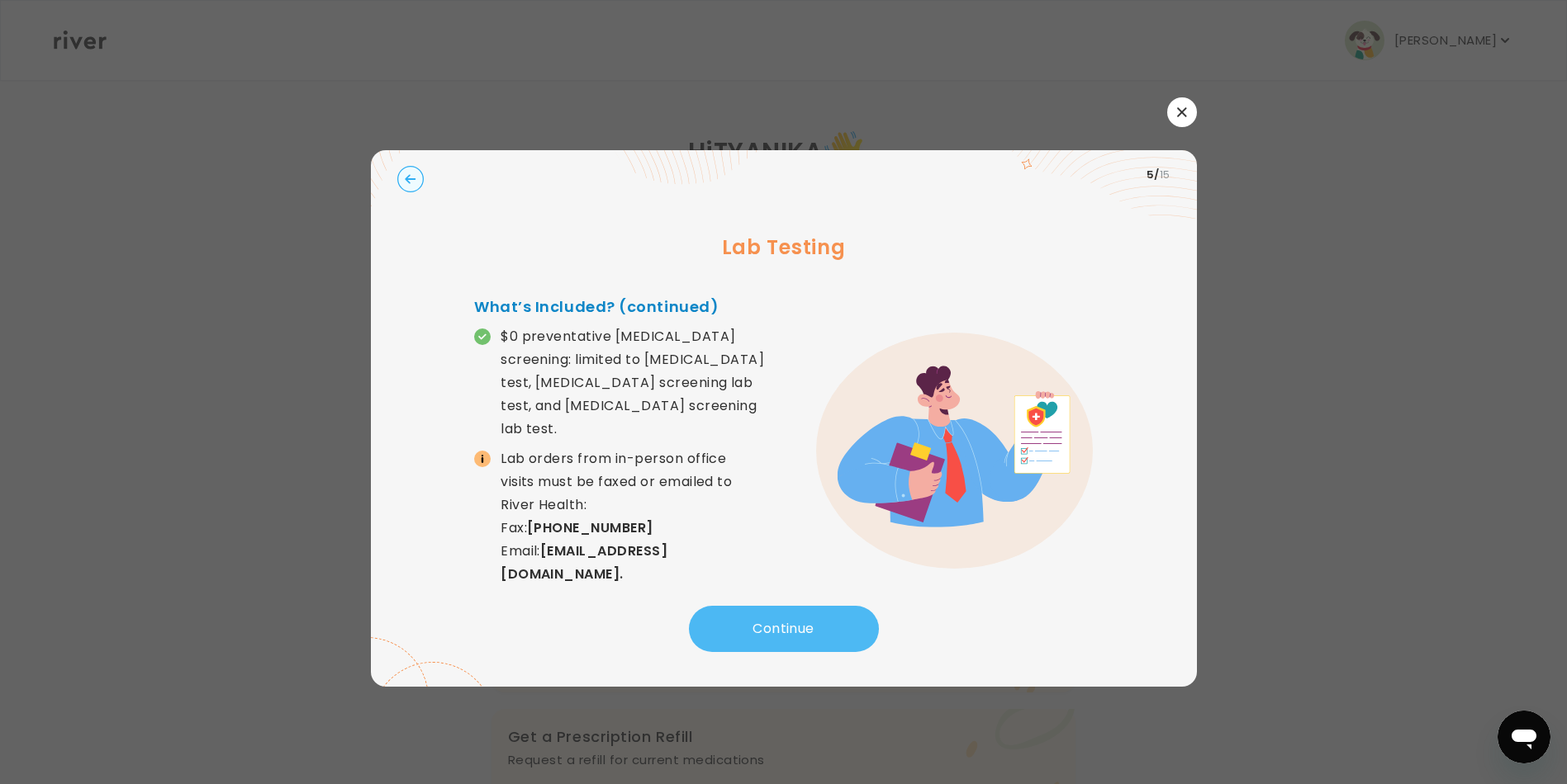
click at [757, 622] on button "Continue" at bounding box center [784, 629] width 190 height 46
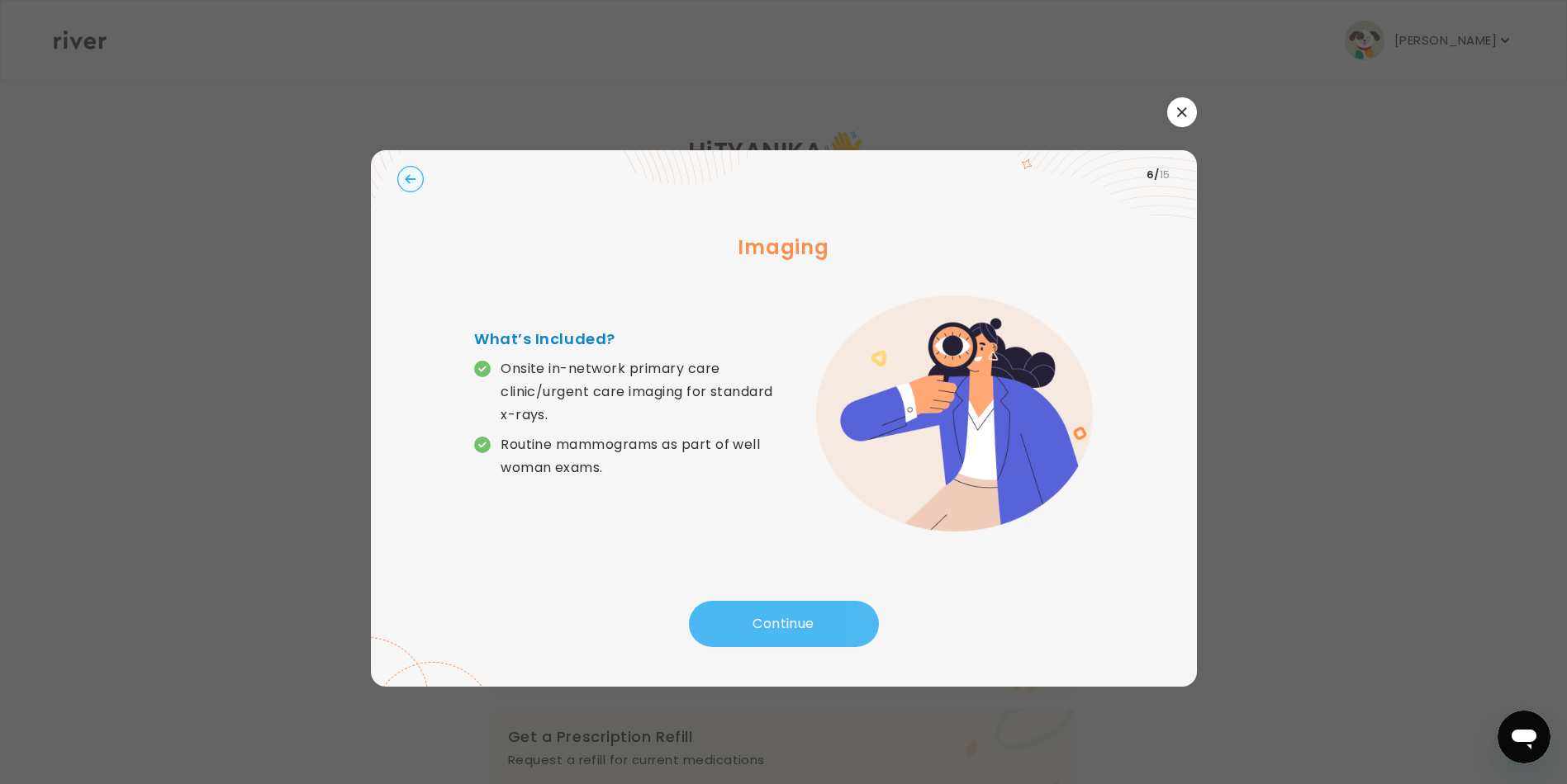
click at [757, 622] on button "Continue" at bounding box center [784, 624] width 190 height 46
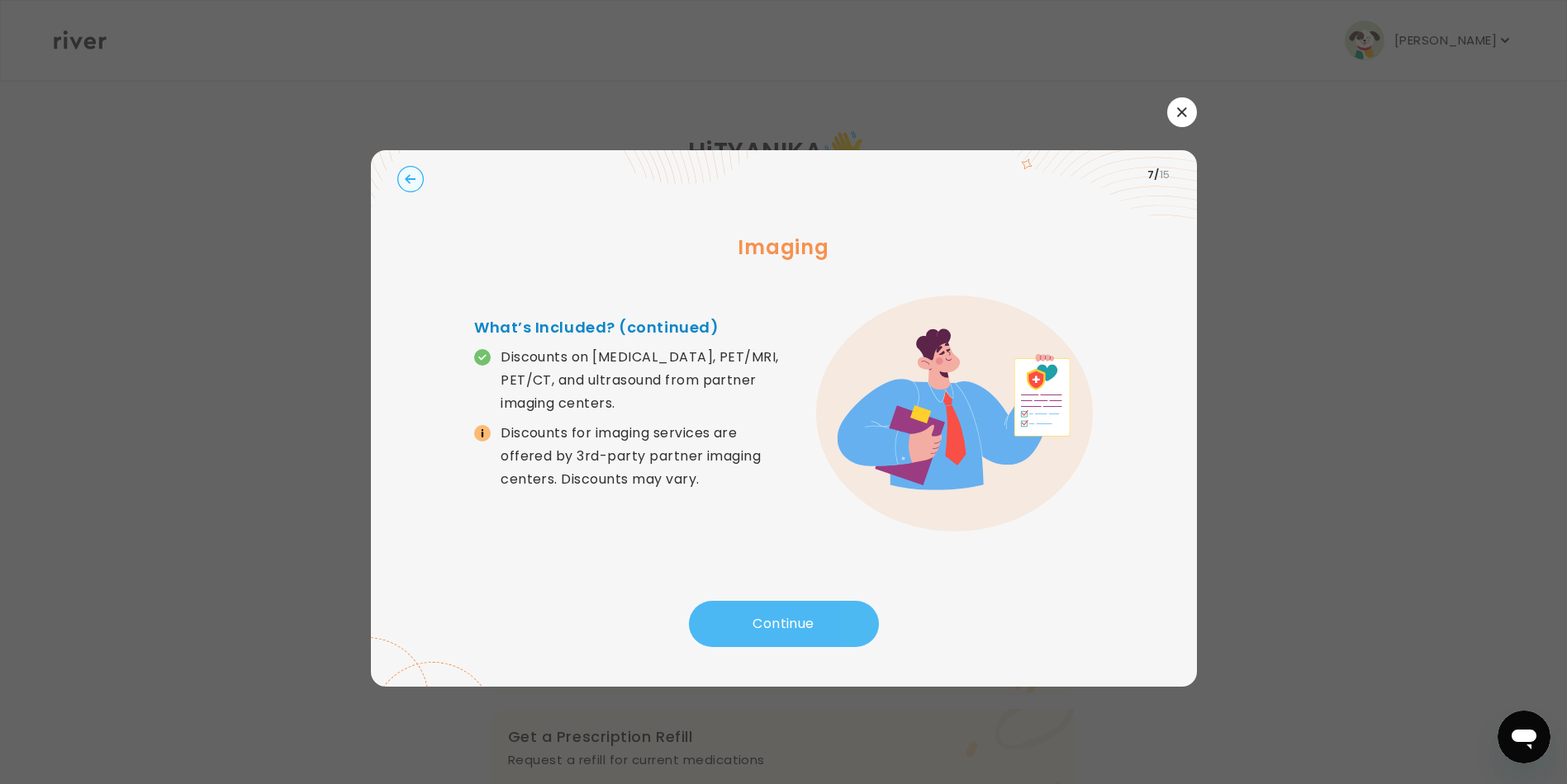
click at [757, 622] on button "Continue" at bounding box center [784, 624] width 190 height 46
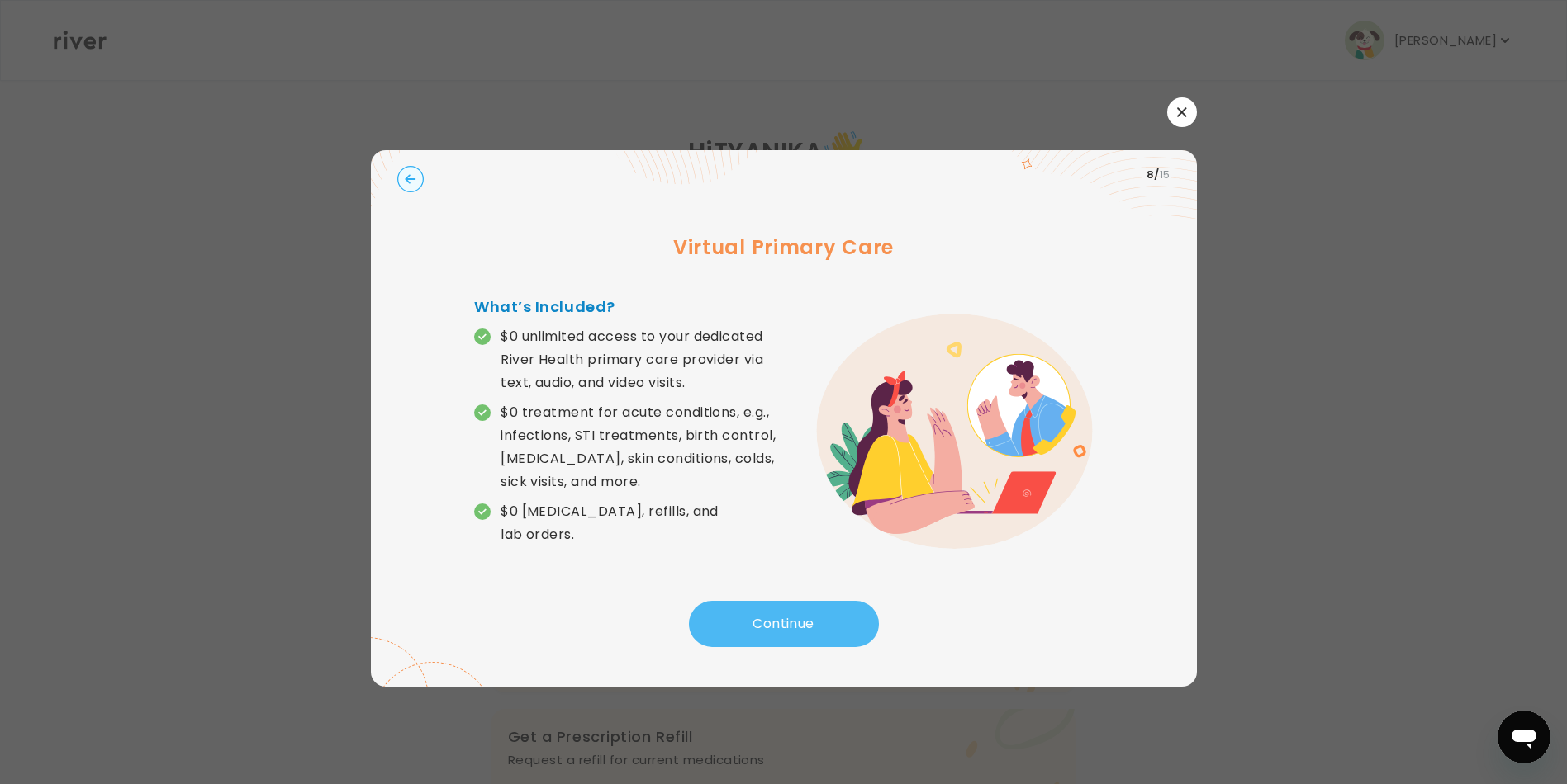
click at [757, 622] on button "Continue" at bounding box center [784, 624] width 190 height 46
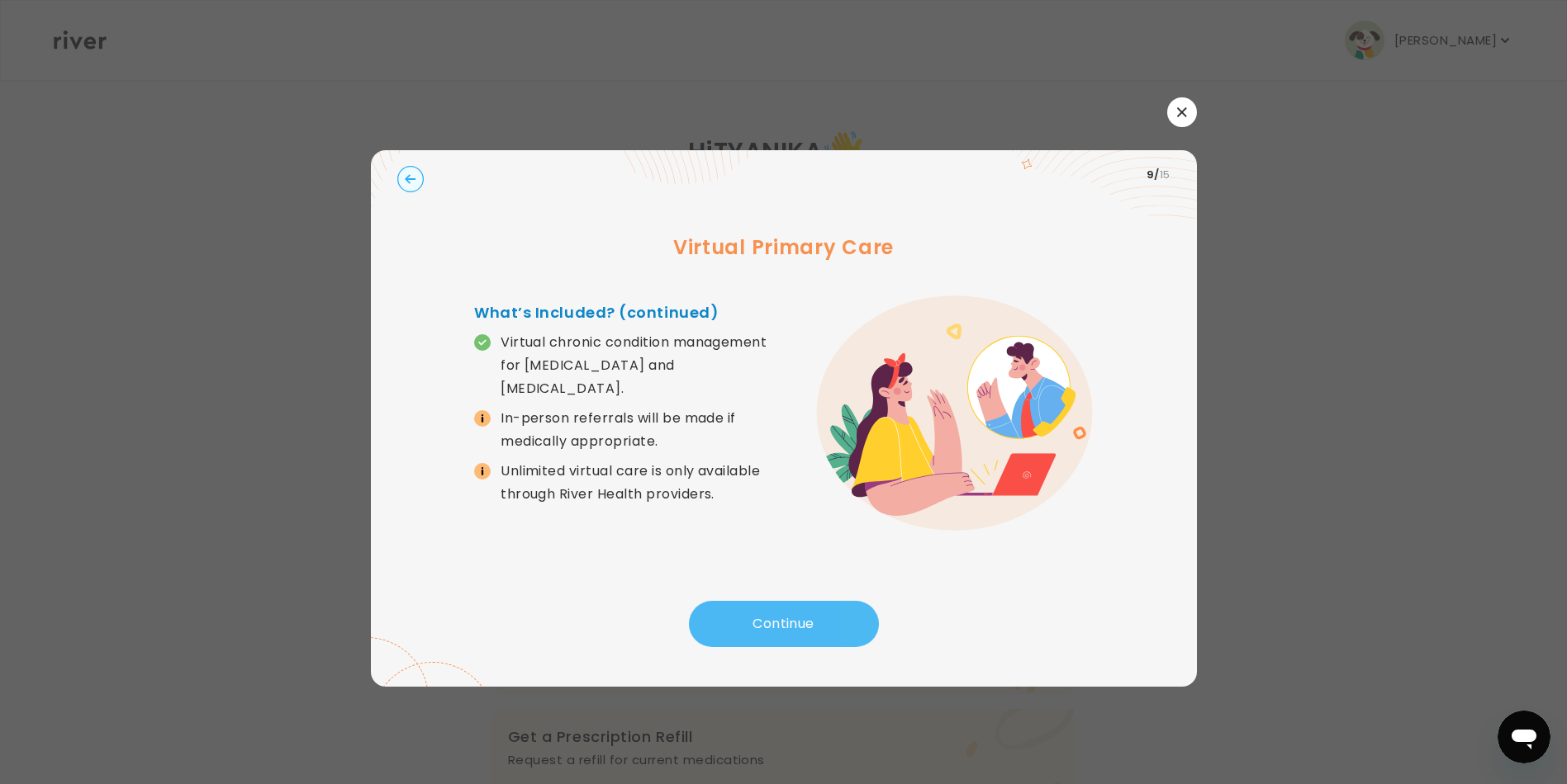
click at [757, 622] on button "Continue" at bounding box center [784, 624] width 190 height 46
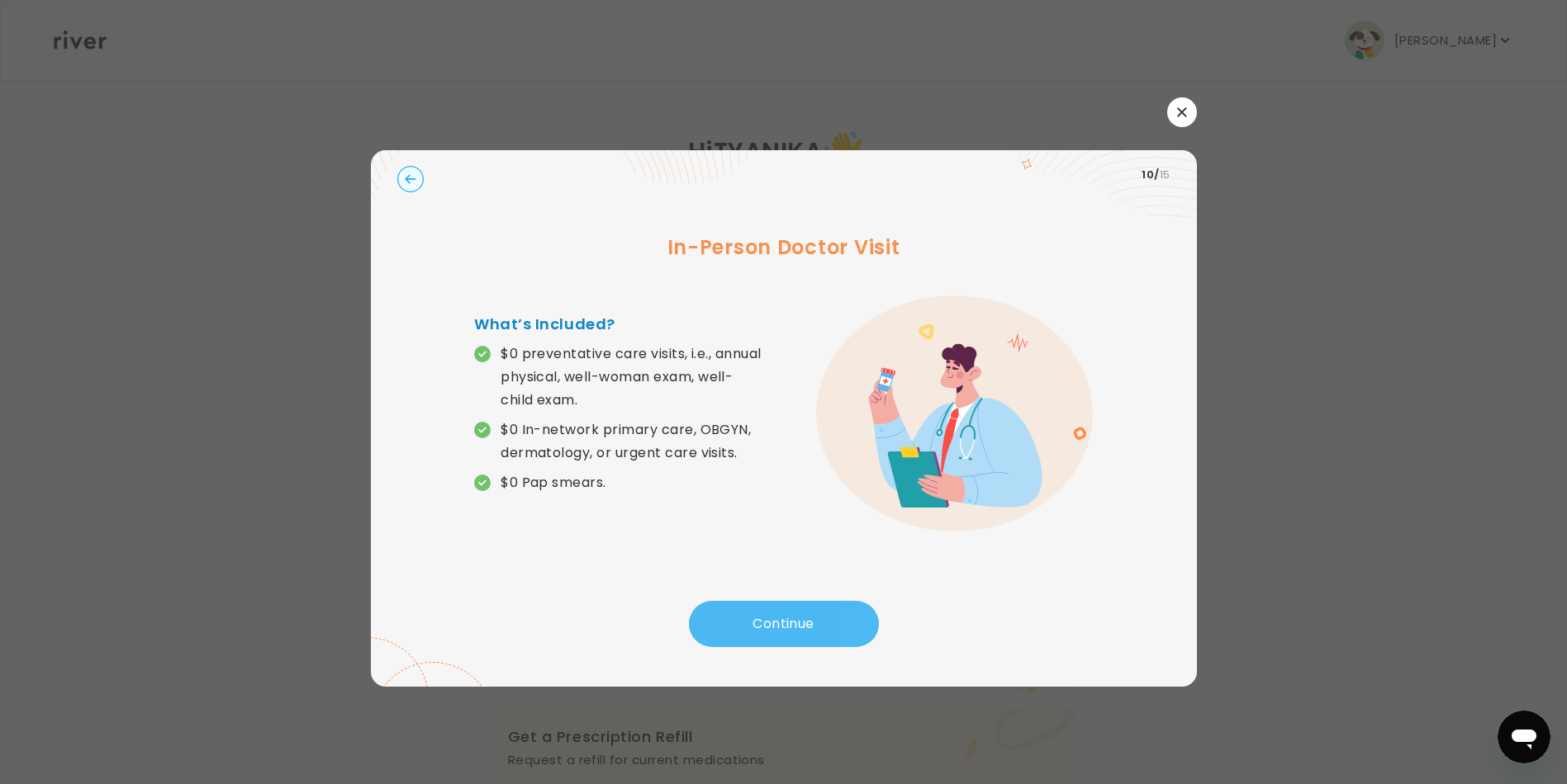
click at [757, 622] on button "Continue" at bounding box center [784, 624] width 190 height 46
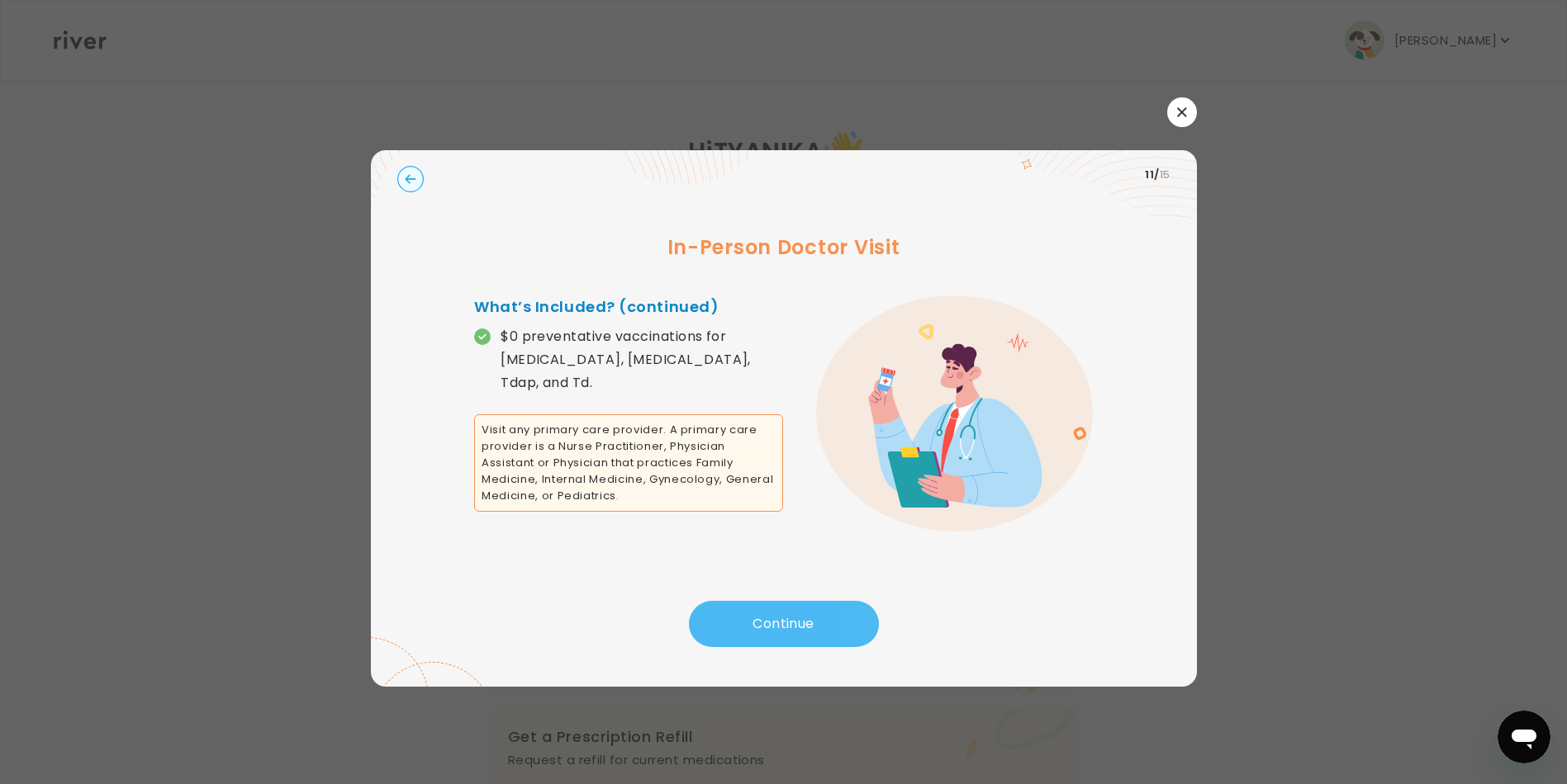
click at [757, 622] on button "Continue" at bounding box center [784, 624] width 190 height 46
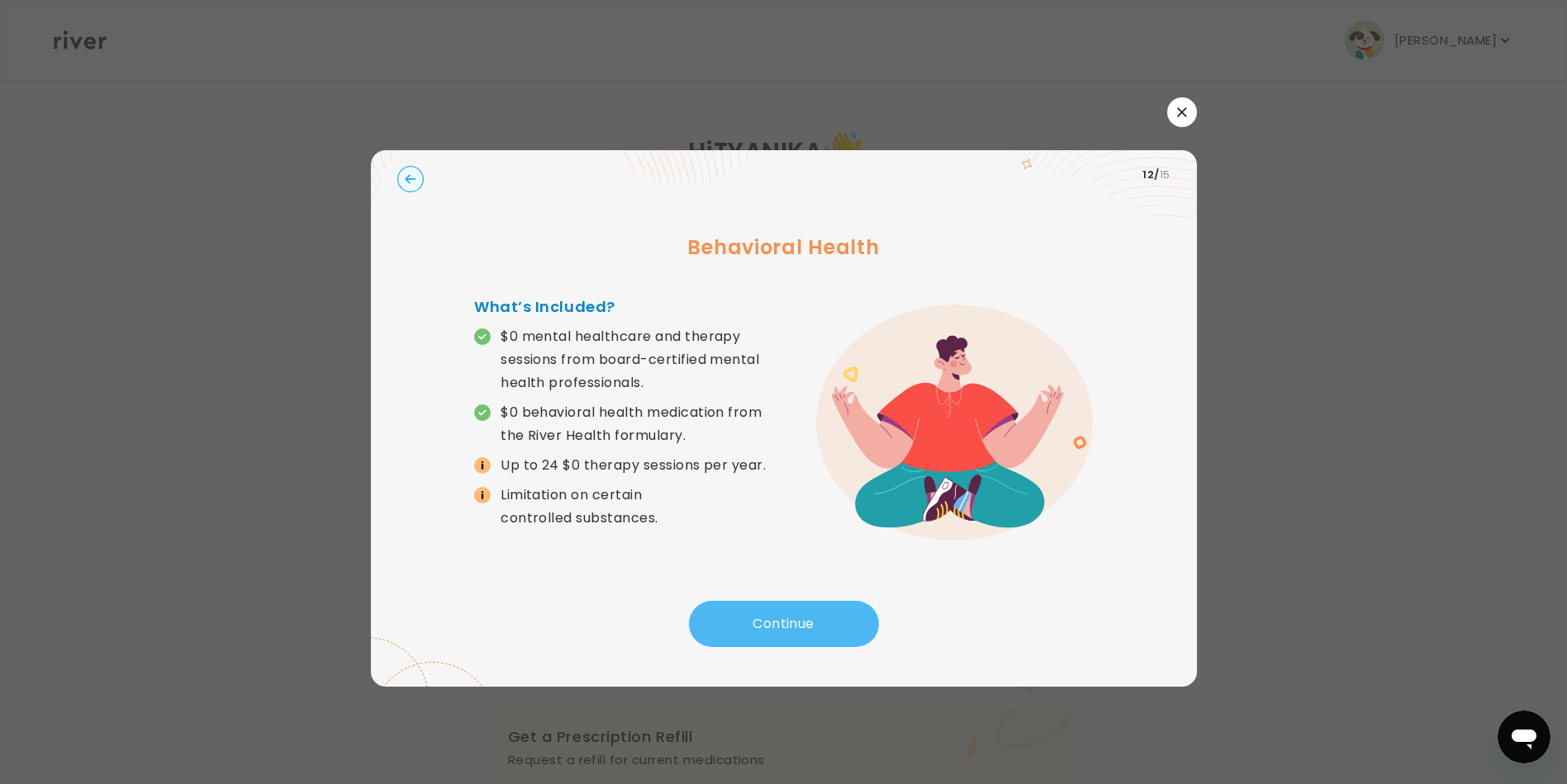
click at [757, 622] on button "Continue" at bounding box center [784, 624] width 190 height 46
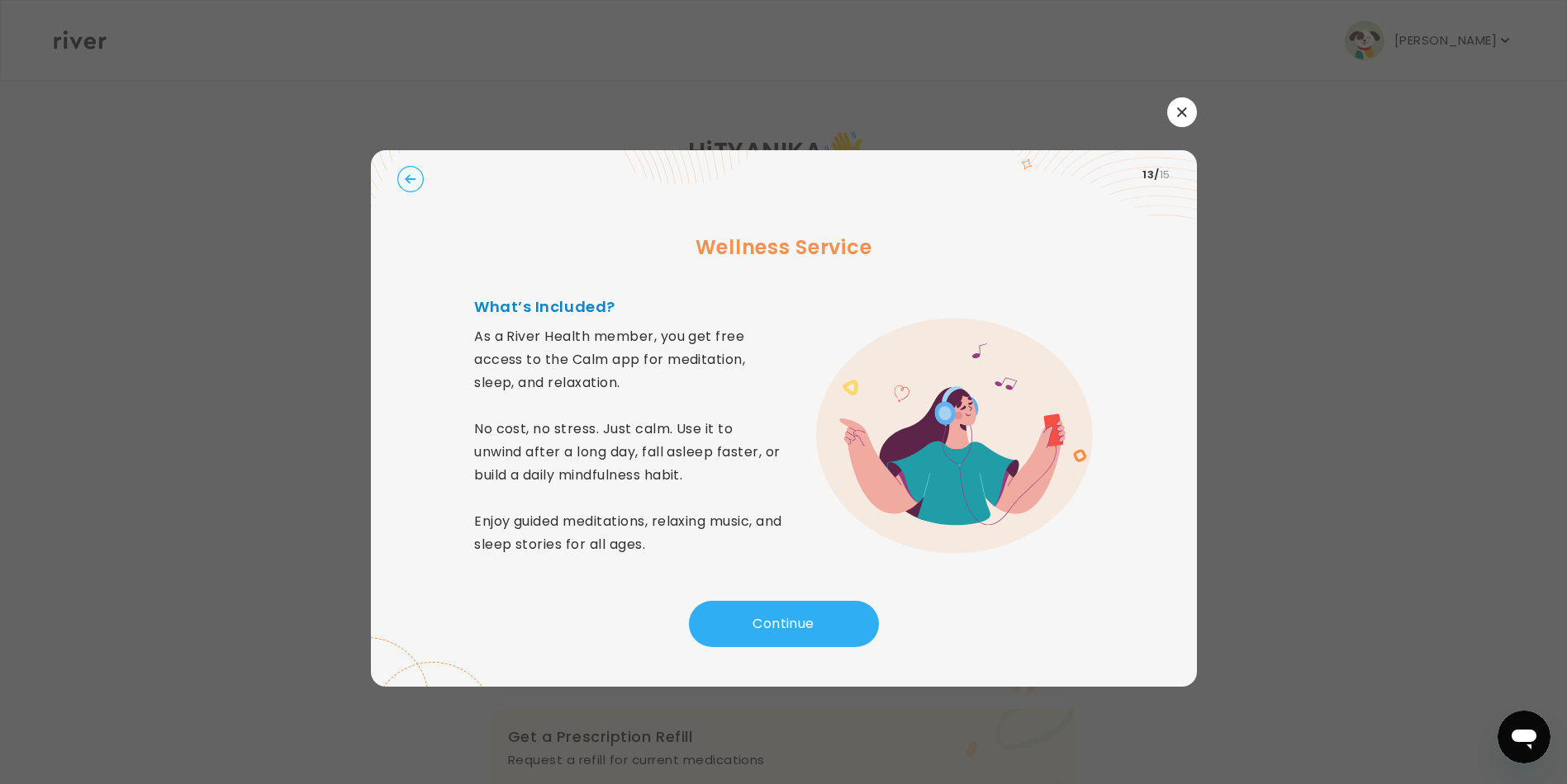
click at [1189, 121] on button "button" at bounding box center [1183, 112] width 30 height 30
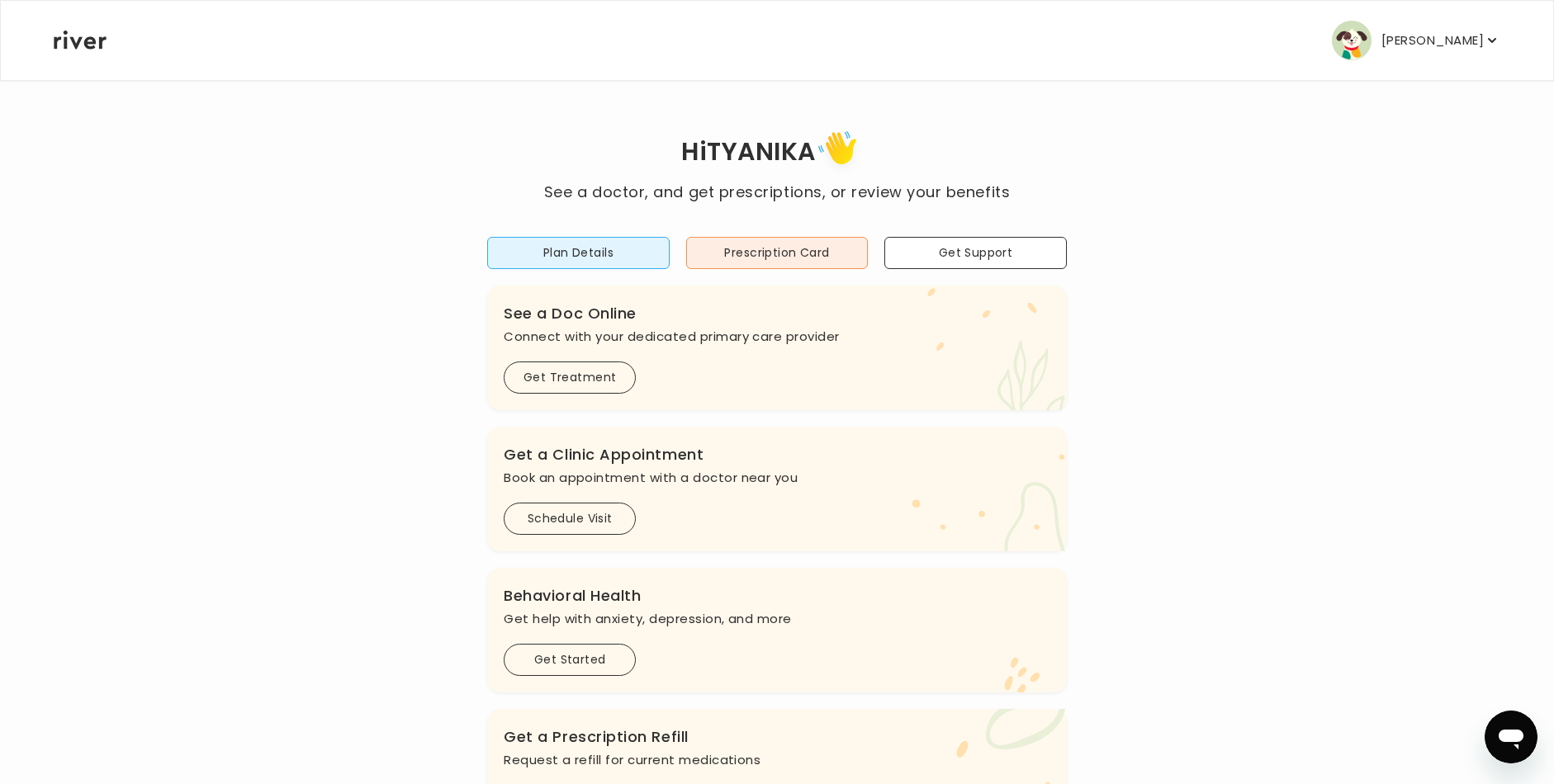
click at [1428, 37] on p "[PERSON_NAME]" at bounding box center [1433, 41] width 102 height 23
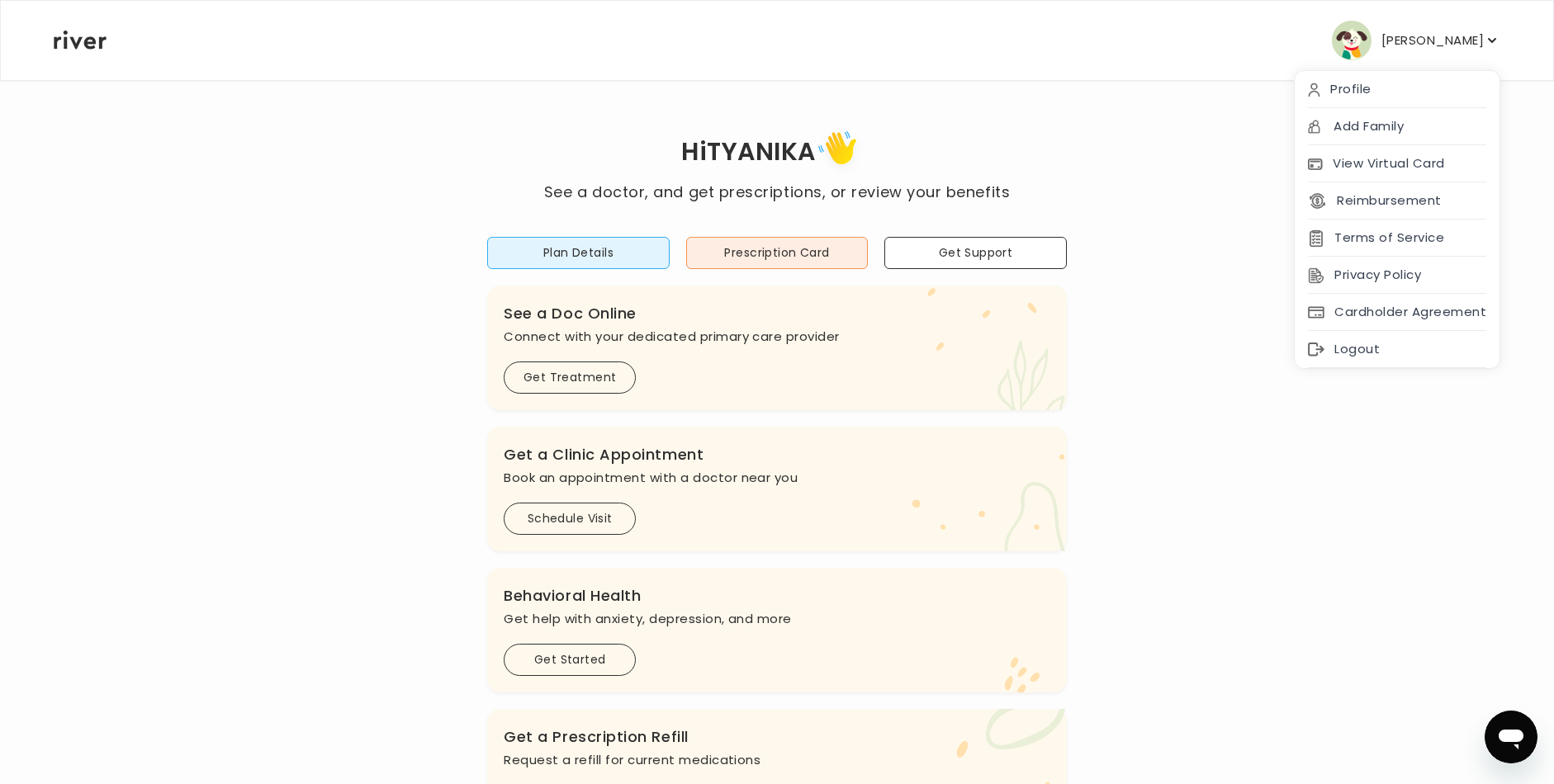
click at [975, 380] on icon ".cls-see { fill: #eaefd8; } .cls-see-doctor { fill: #ffe0ae; }" at bounding box center [996, 348] width 143 height 124
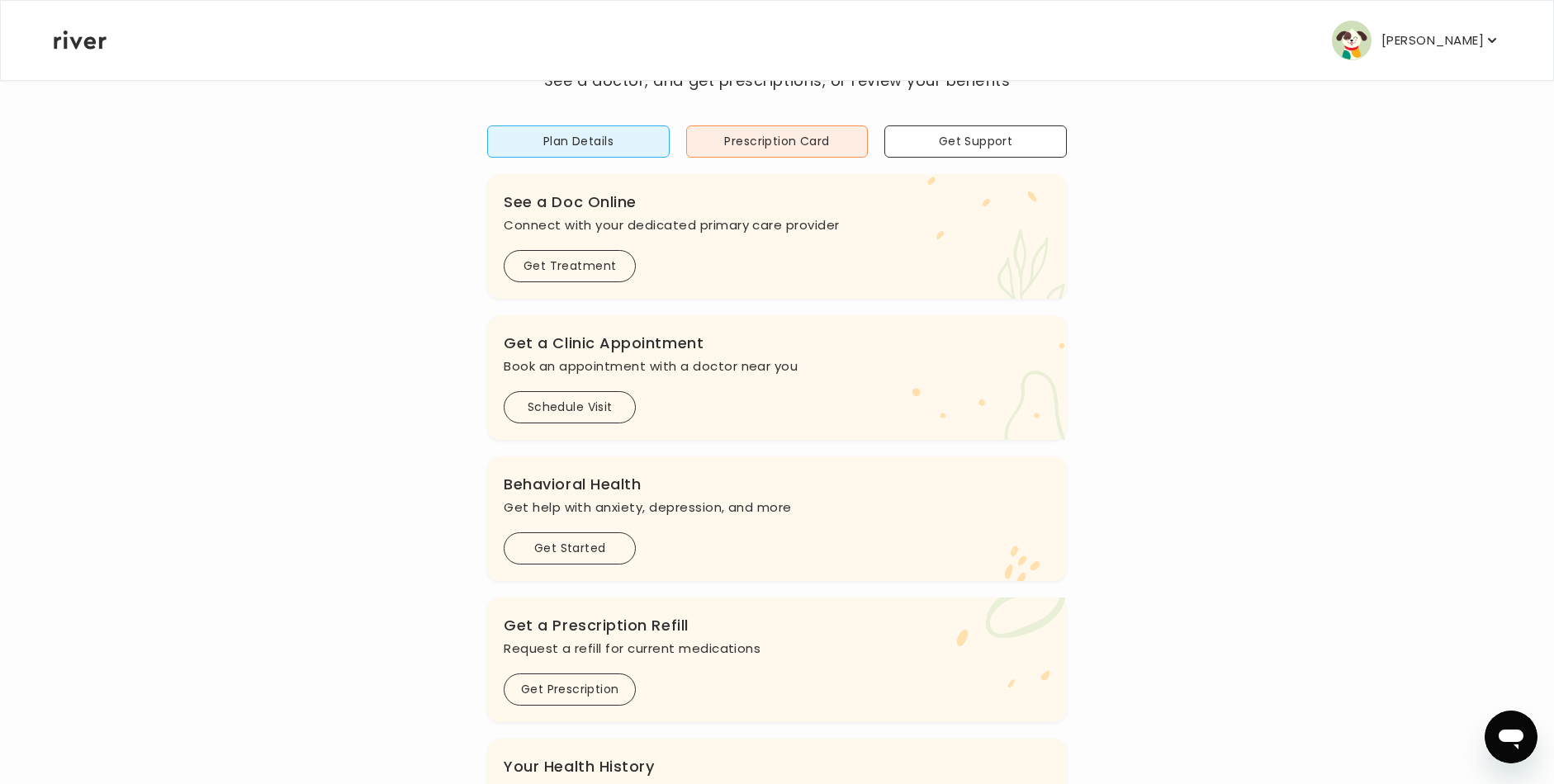
scroll to position [310, 0]
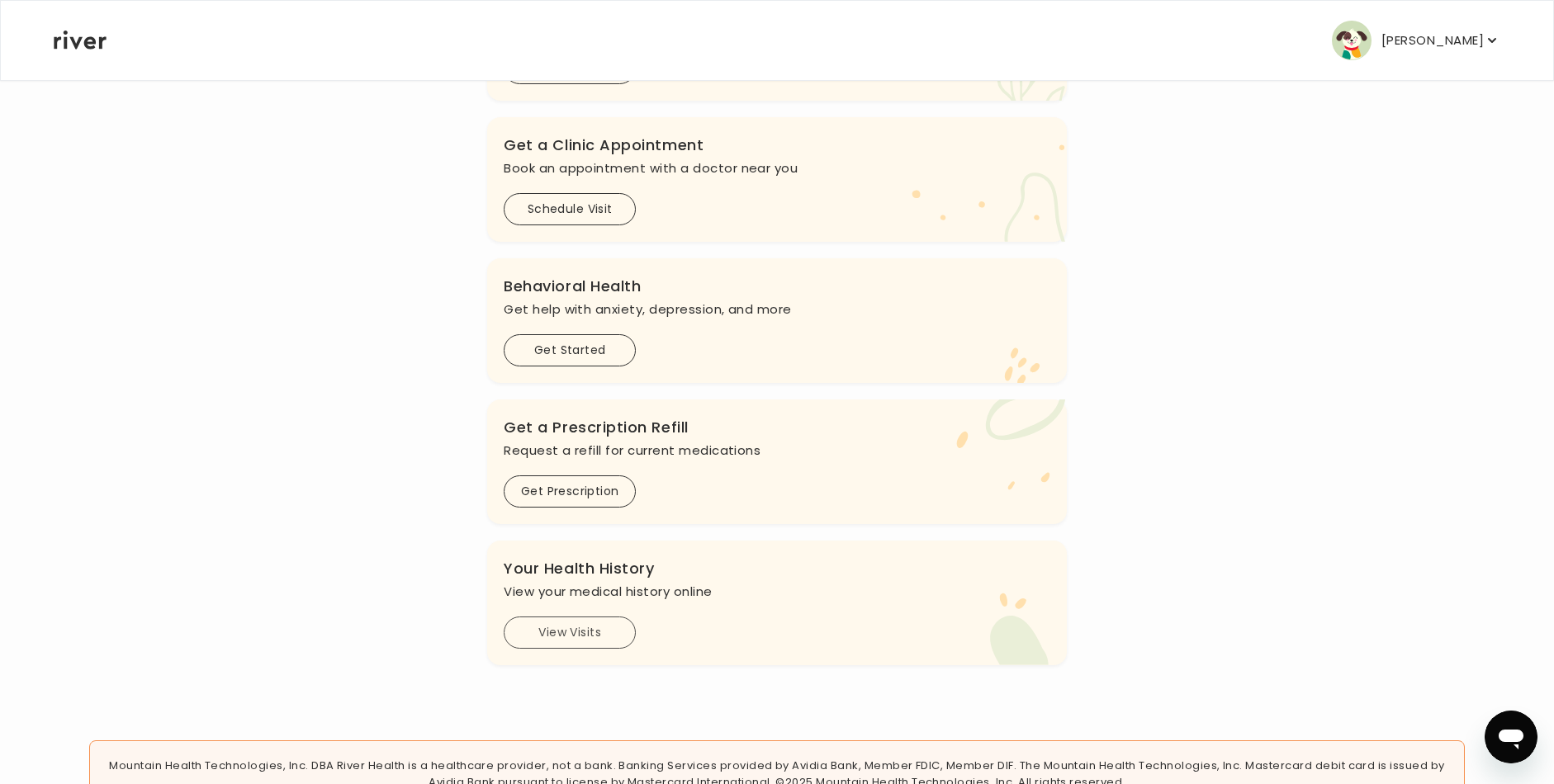
click at [618, 617] on button "View Visits" at bounding box center [570, 633] width 132 height 32
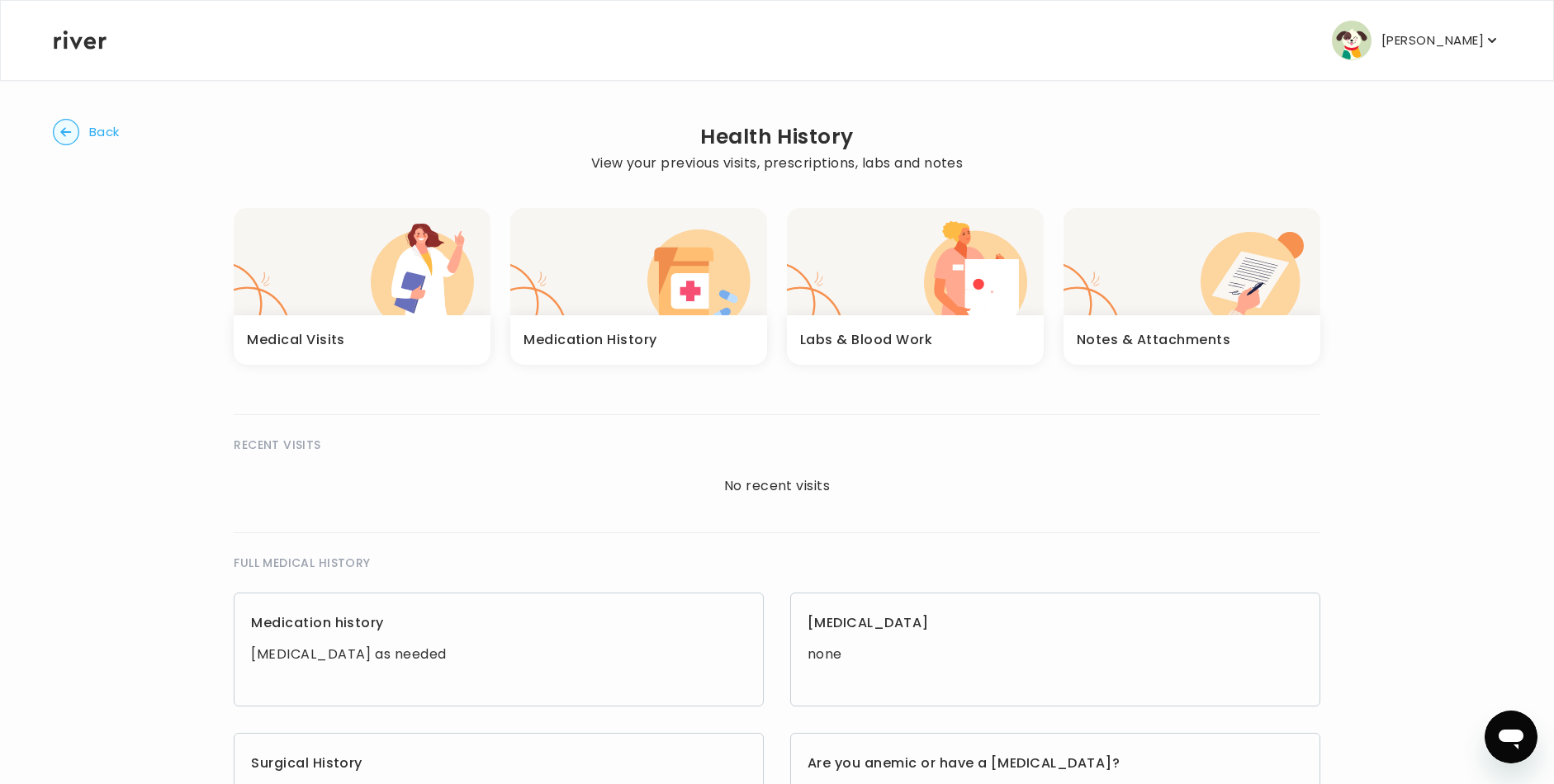
click at [429, 351] on div "Medical Visits" at bounding box center [362, 340] width 257 height 49
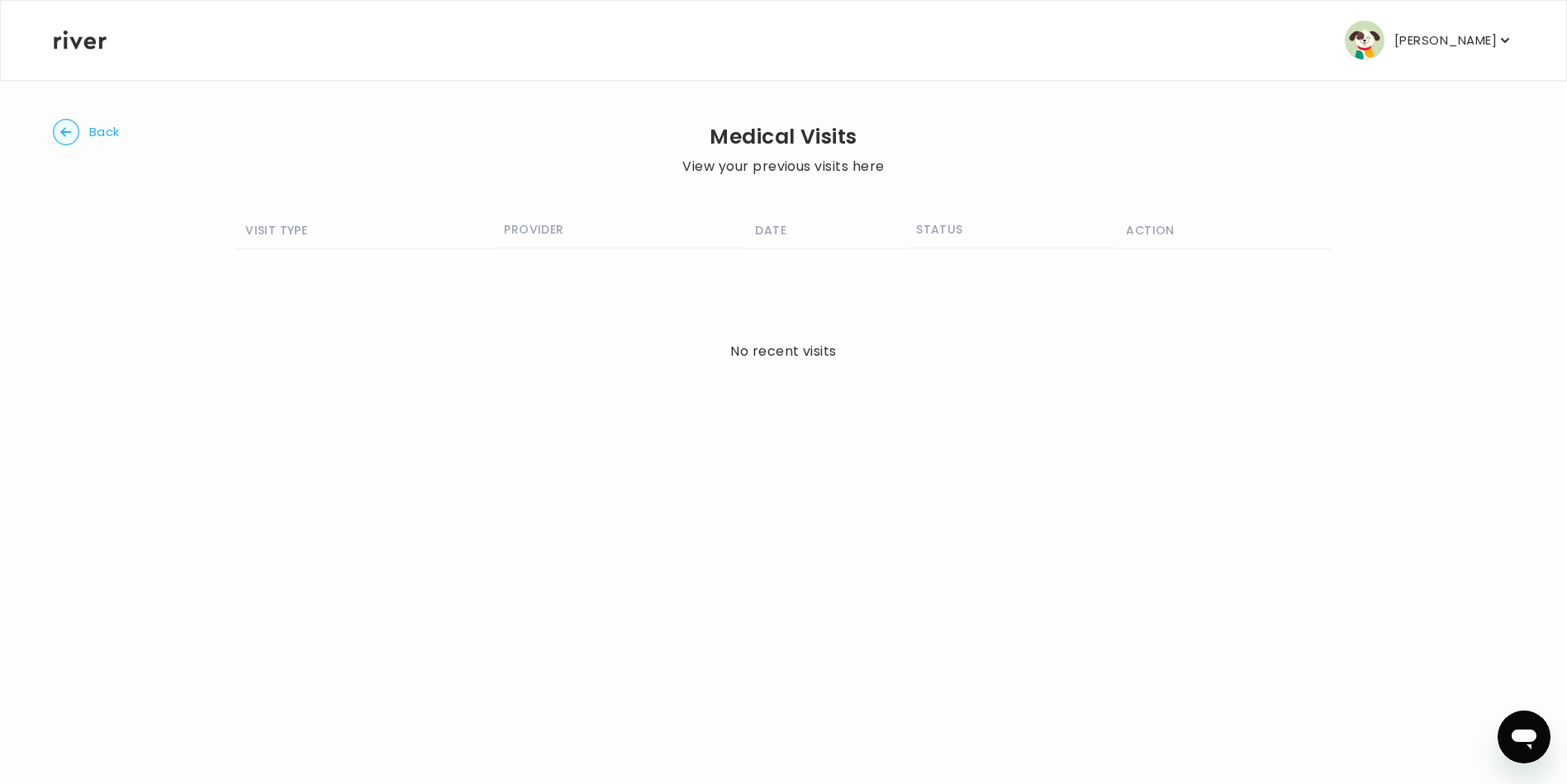
click at [123, 133] on div "Back Medical Visits View your previous visits here VISIT TYPE PROVIDER DATE STA…" at bounding box center [784, 290] width 1461 height 422
click at [106, 134] on span "Back" at bounding box center [104, 132] width 31 height 23
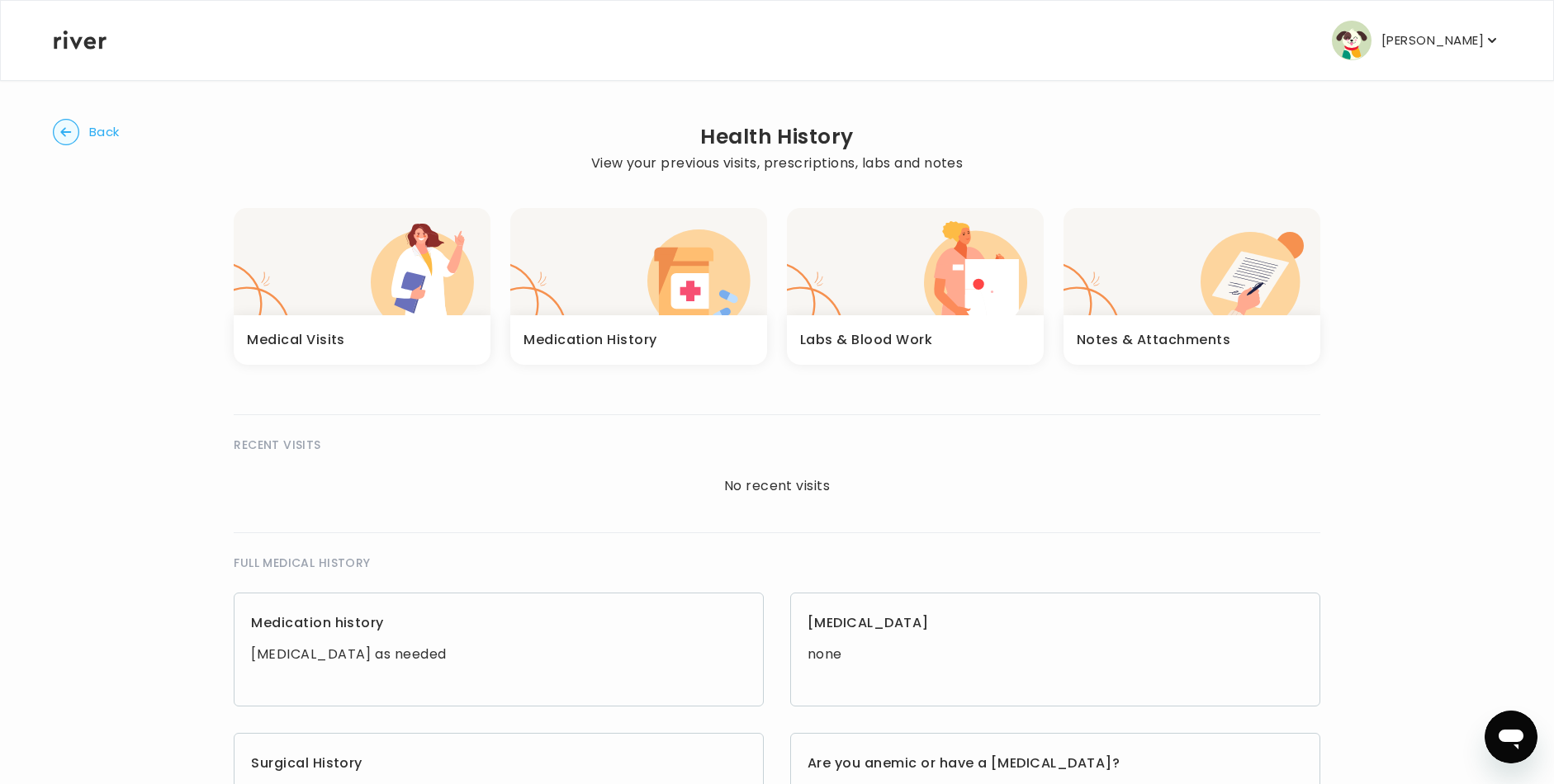
click at [1113, 342] on h3 "Notes & Attachments" at bounding box center [1154, 340] width 154 height 23
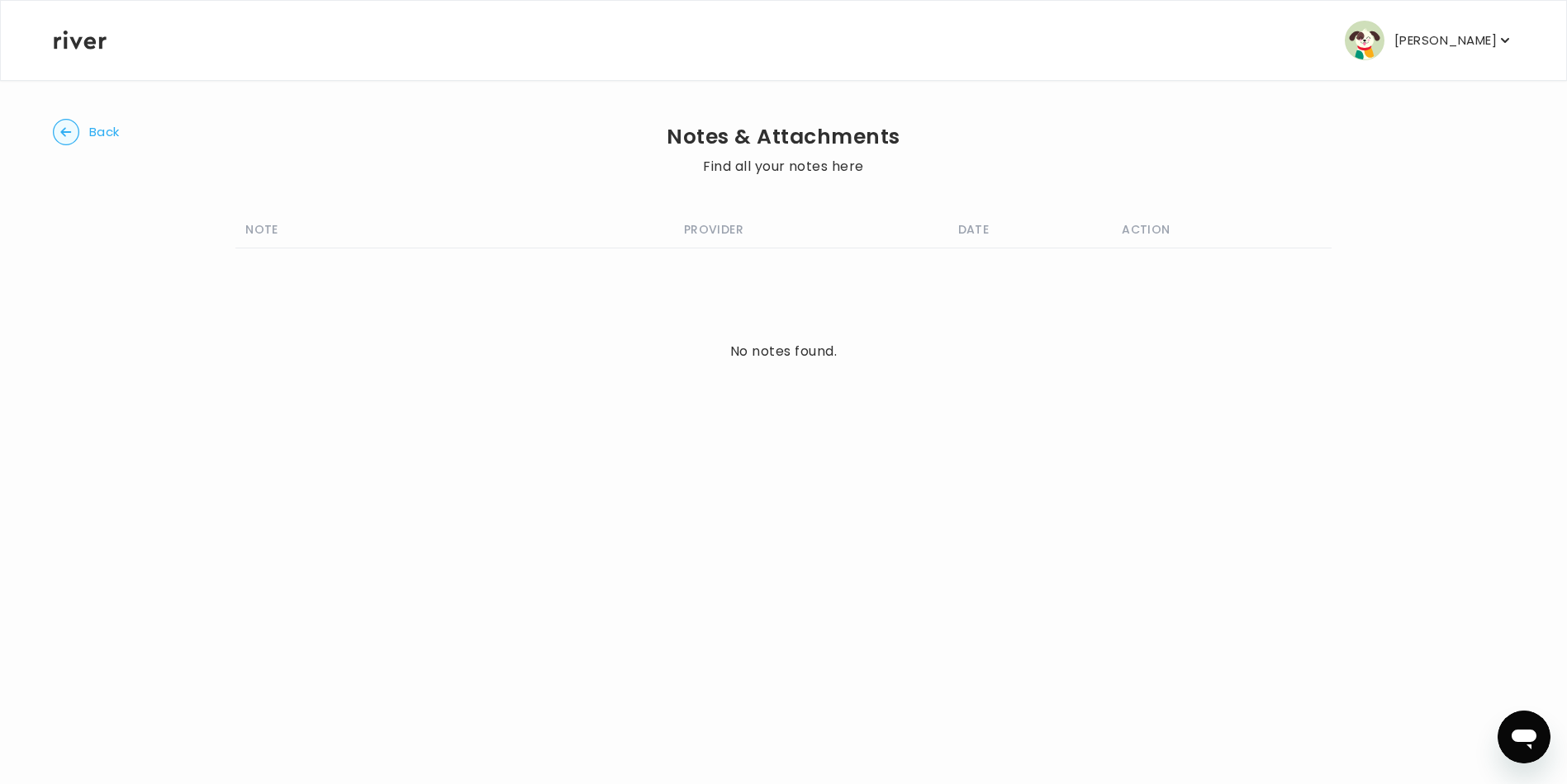
click at [75, 136] on circle "button" at bounding box center [66, 132] width 26 height 26
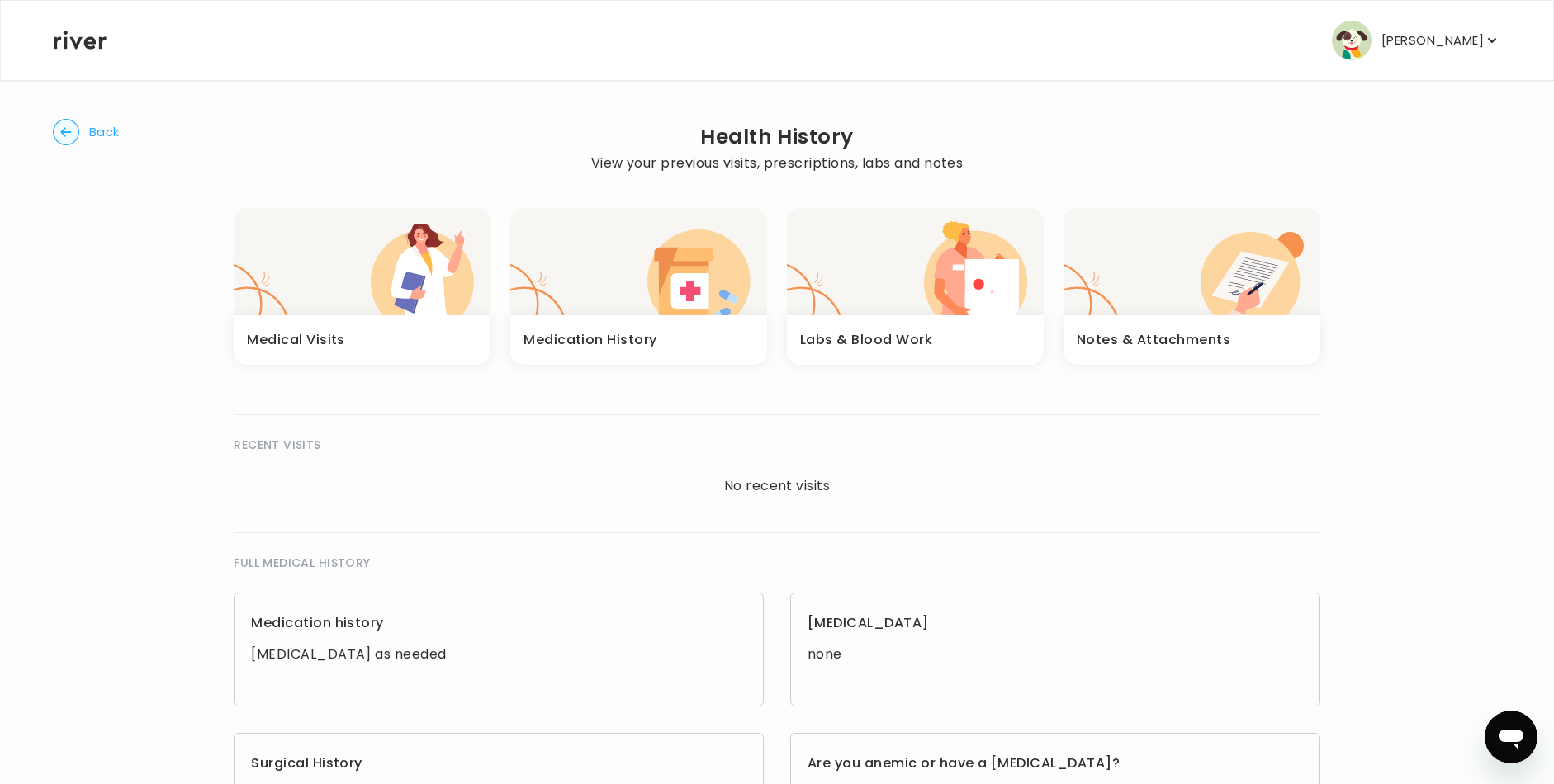
click at [616, 351] on h3 "Medication History" at bounding box center [591, 340] width 134 height 23
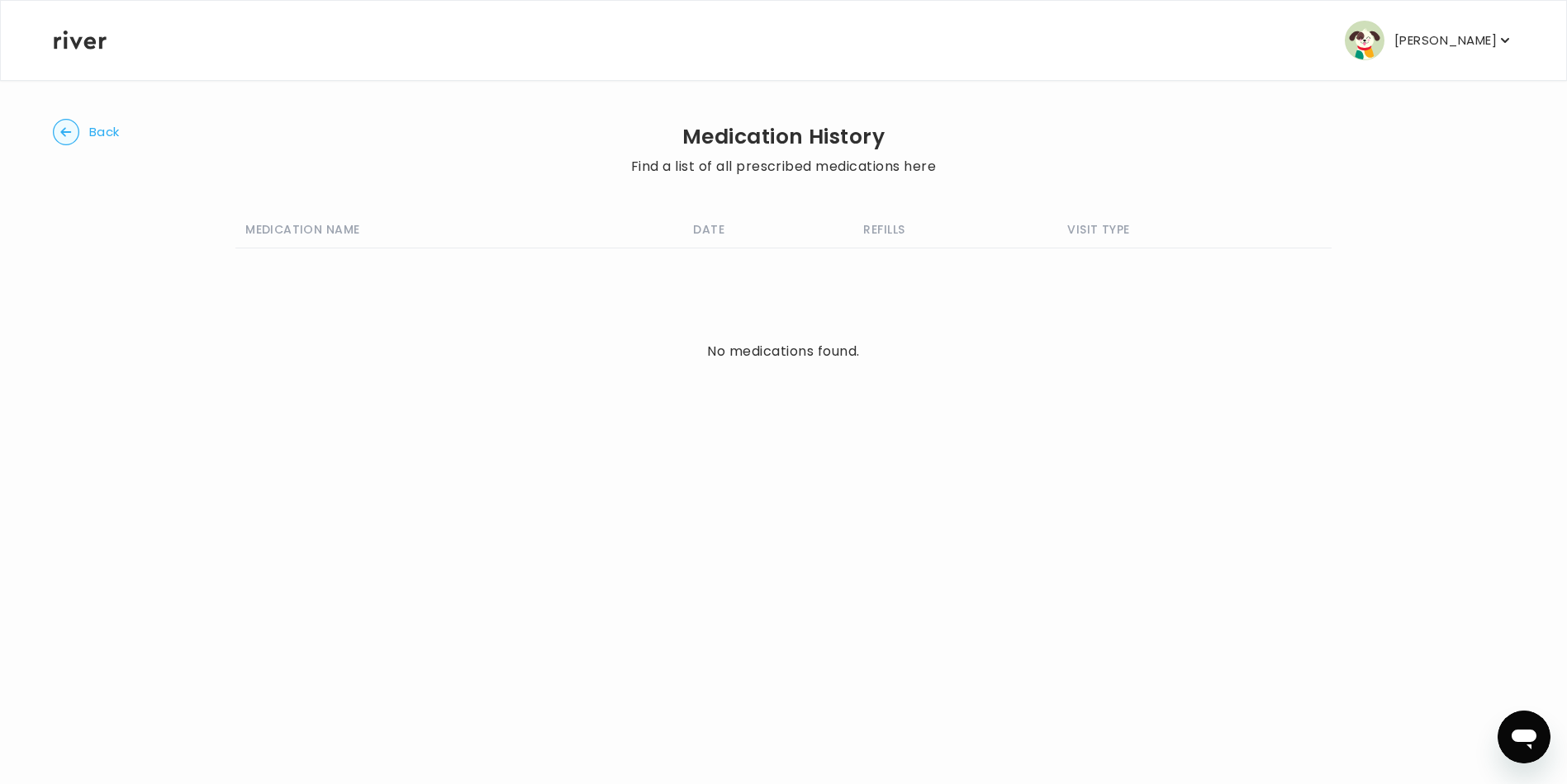
click at [71, 126] on circle "button" at bounding box center [66, 132] width 26 height 26
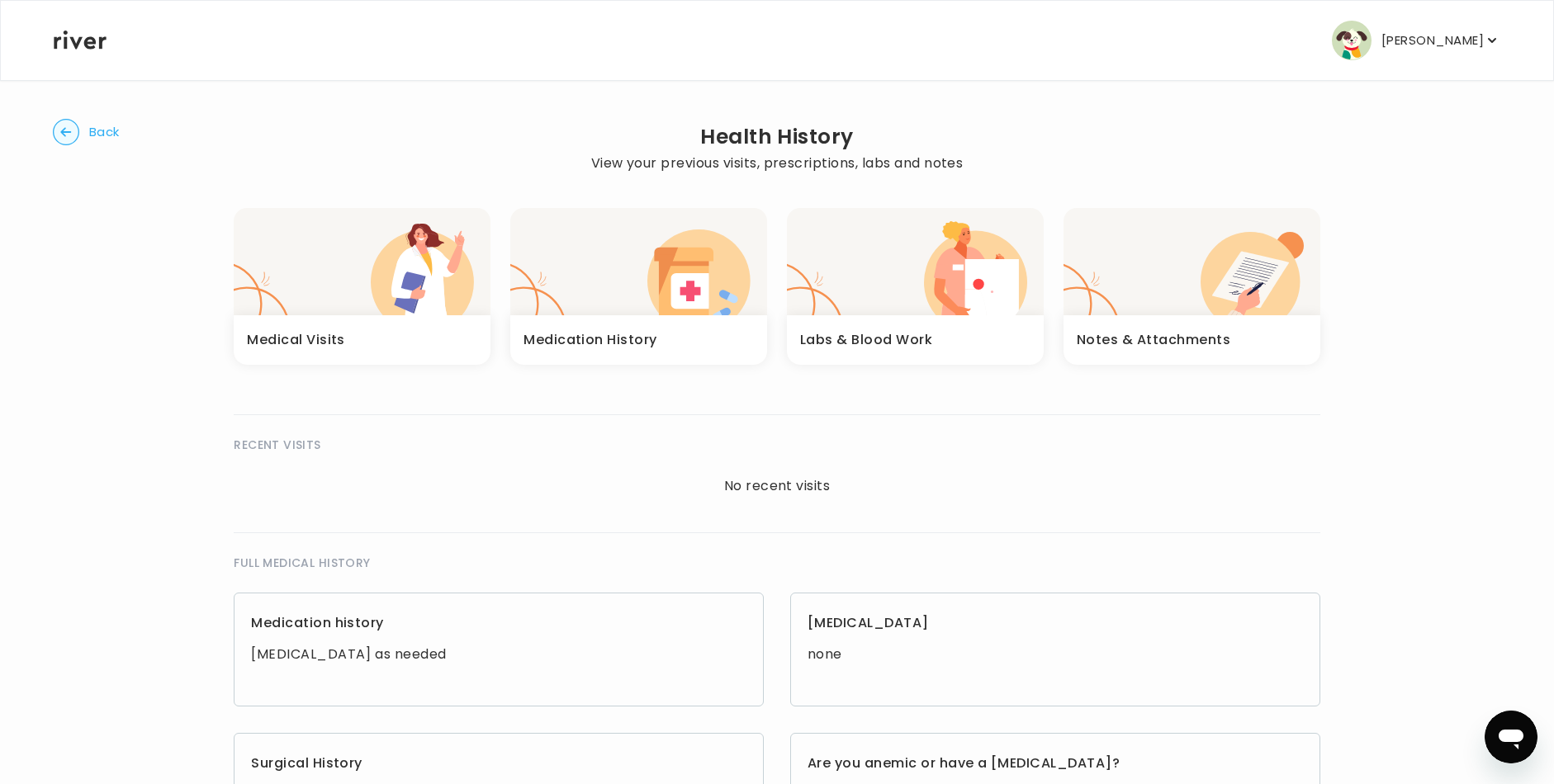
click at [63, 134] on icon "button" at bounding box center [65, 132] width 11 height 9
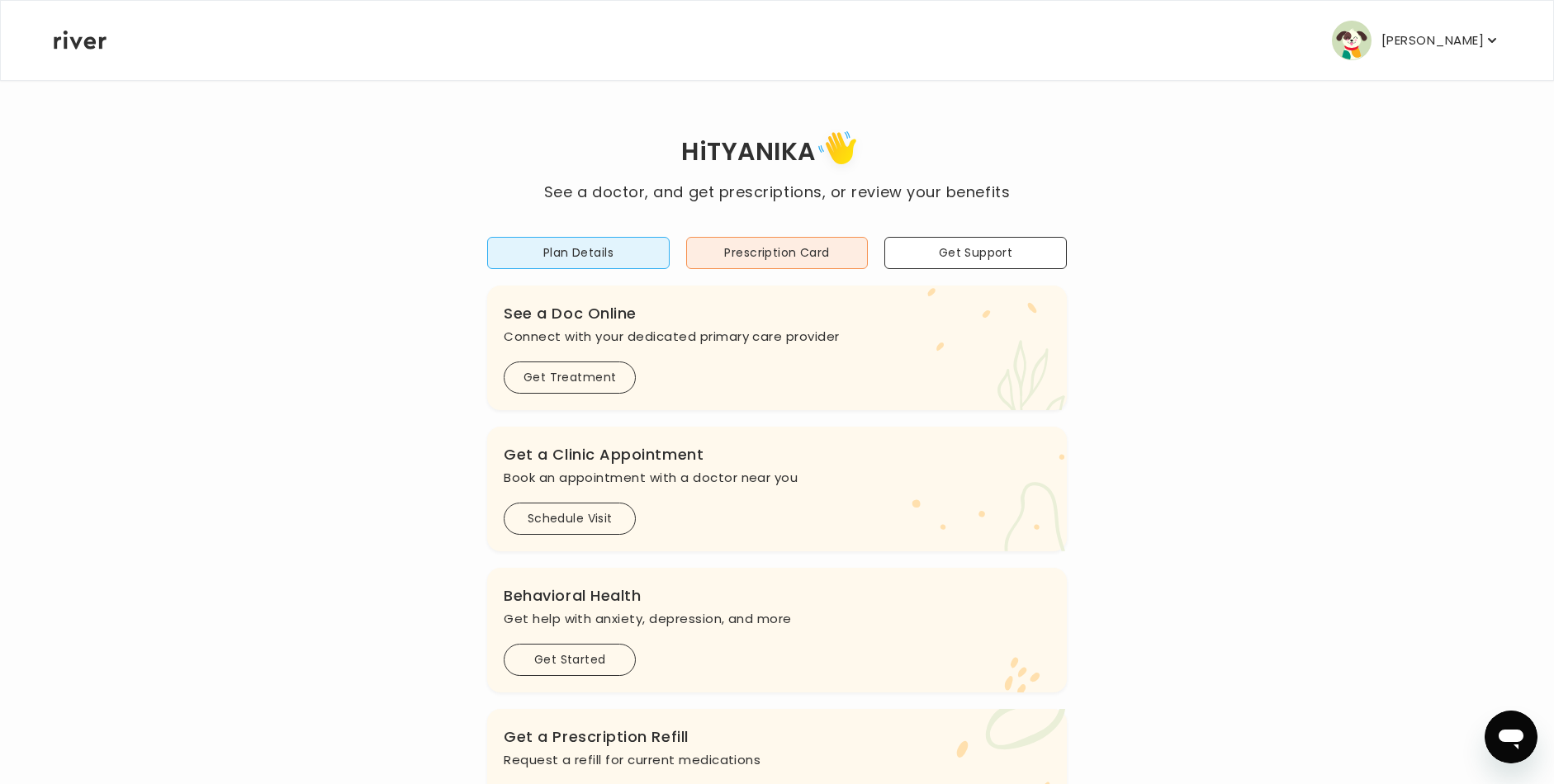
click at [1444, 30] on p "[PERSON_NAME]" at bounding box center [1433, 41] width 102 height 23
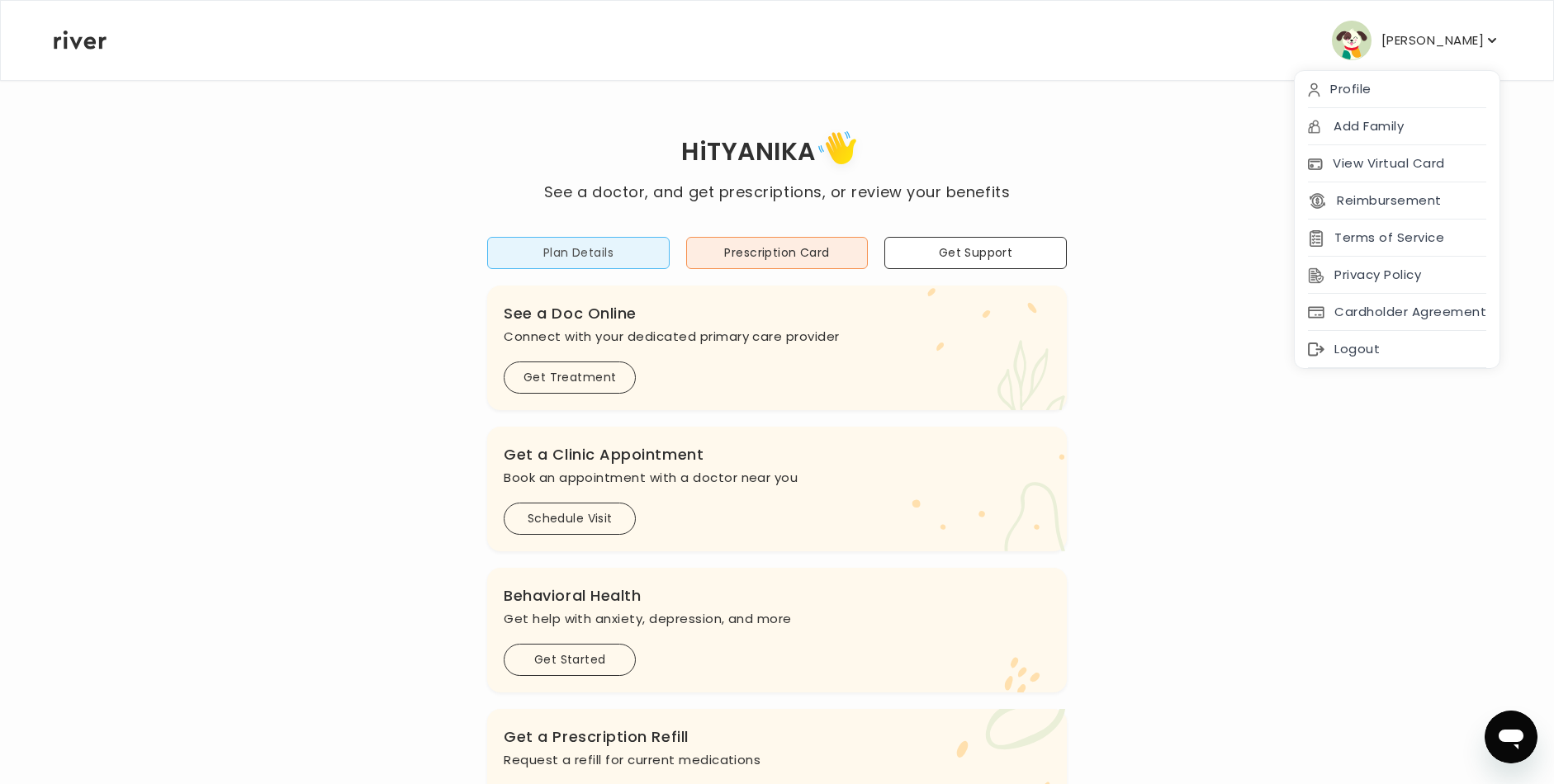
click at [621, 252] on button "Plan Details" at bounding box center [578, 253] width 183 height 32
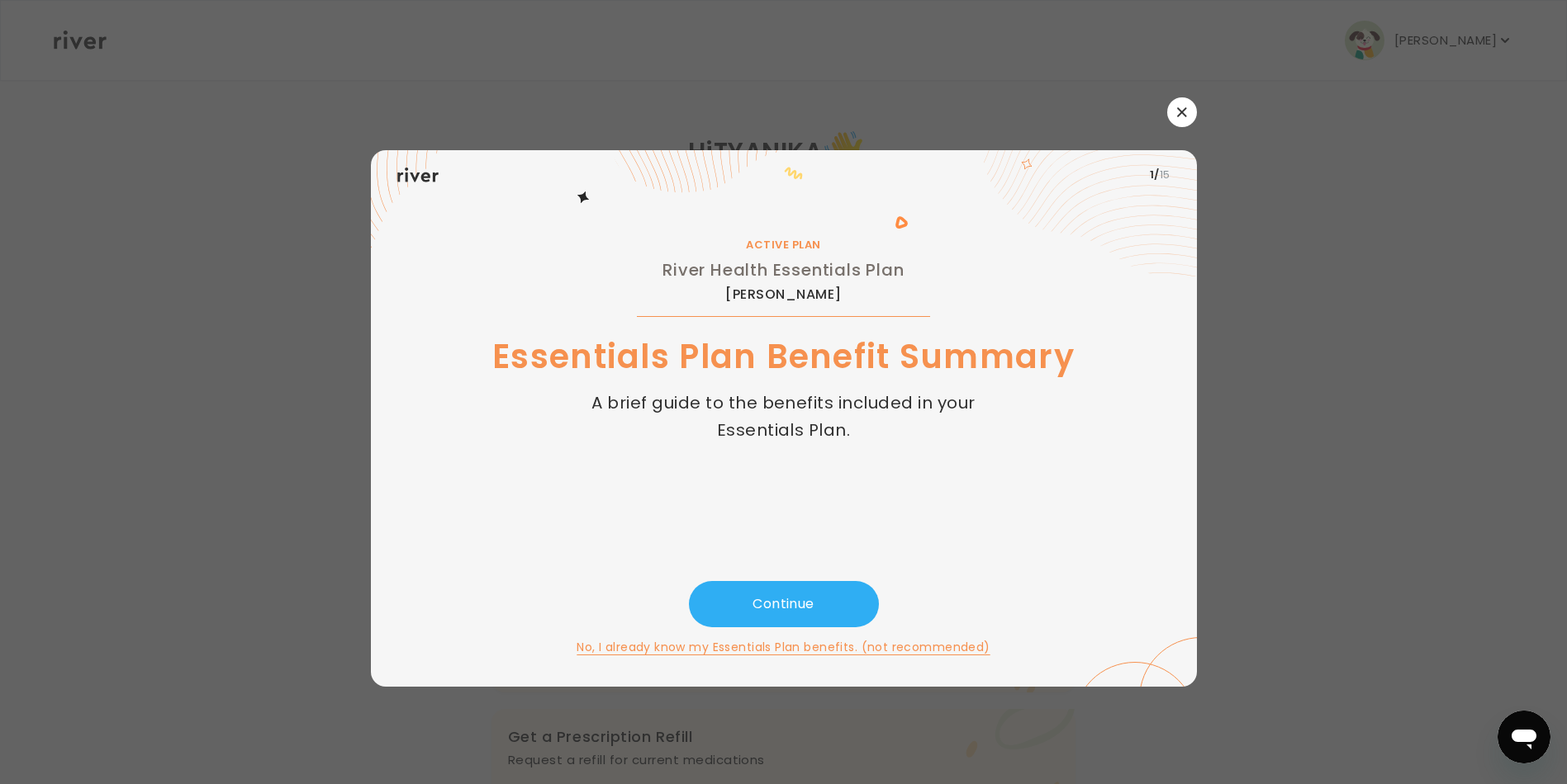
click at [1178, 116] on icon "button" at bounding box center [1182, 112] width 9 height 9
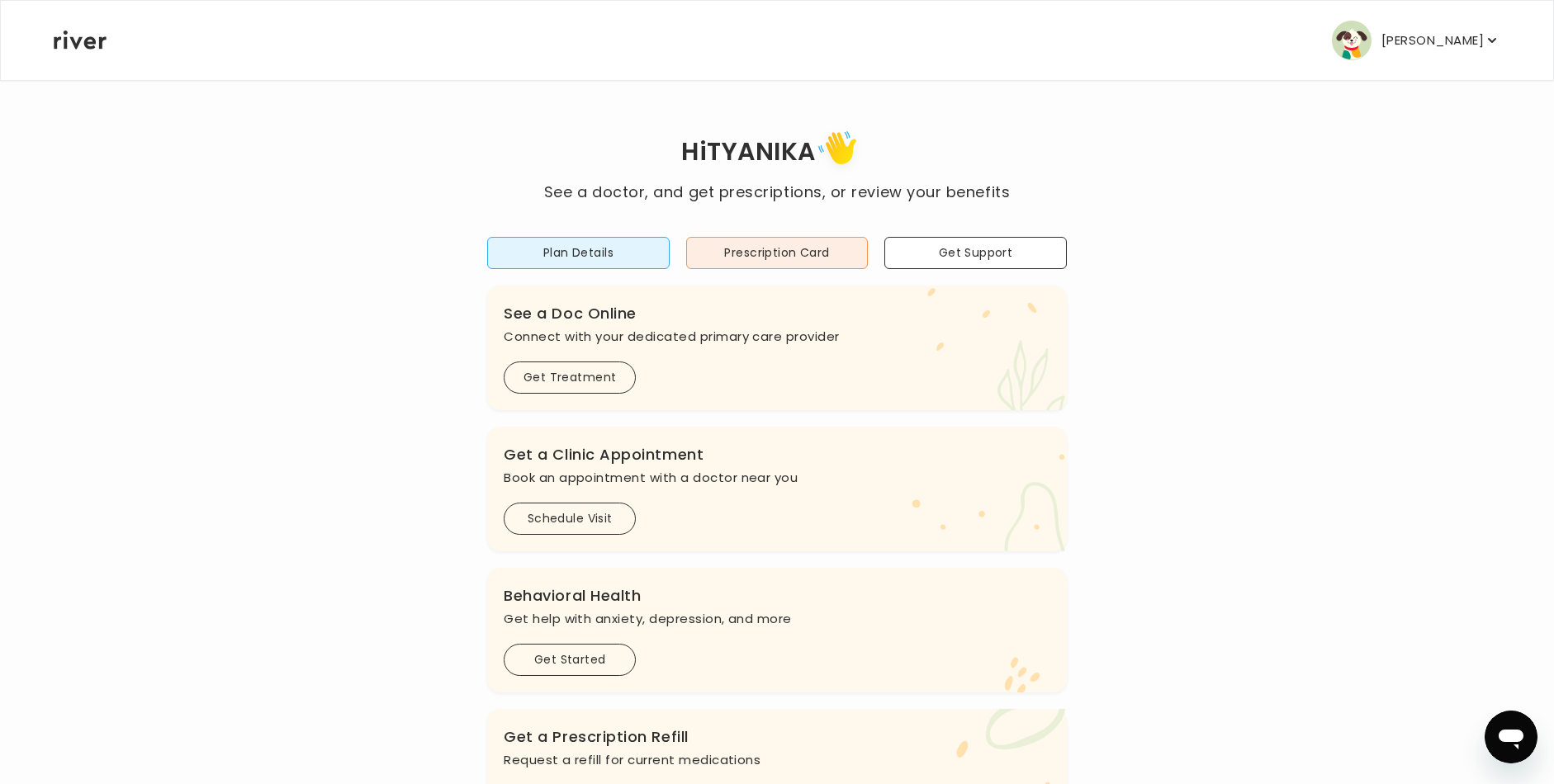
click at [1430, 35] on p "[PERSON_NAME]" at bounding box center [1433, 41] width 102 height 23
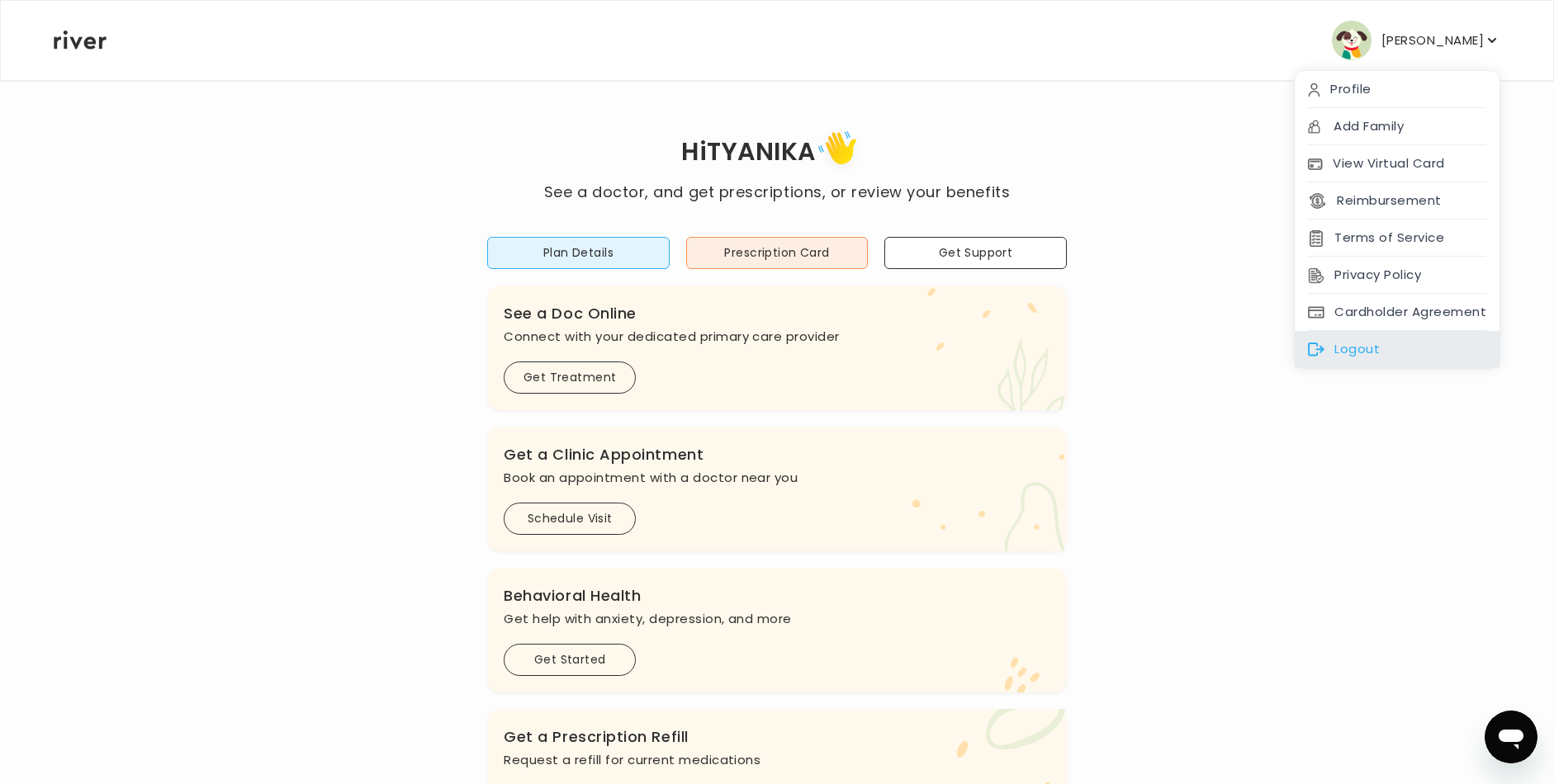
click at [1368, 346] on div "Logout" at bounding box center [1397, 350] width 205 height 37
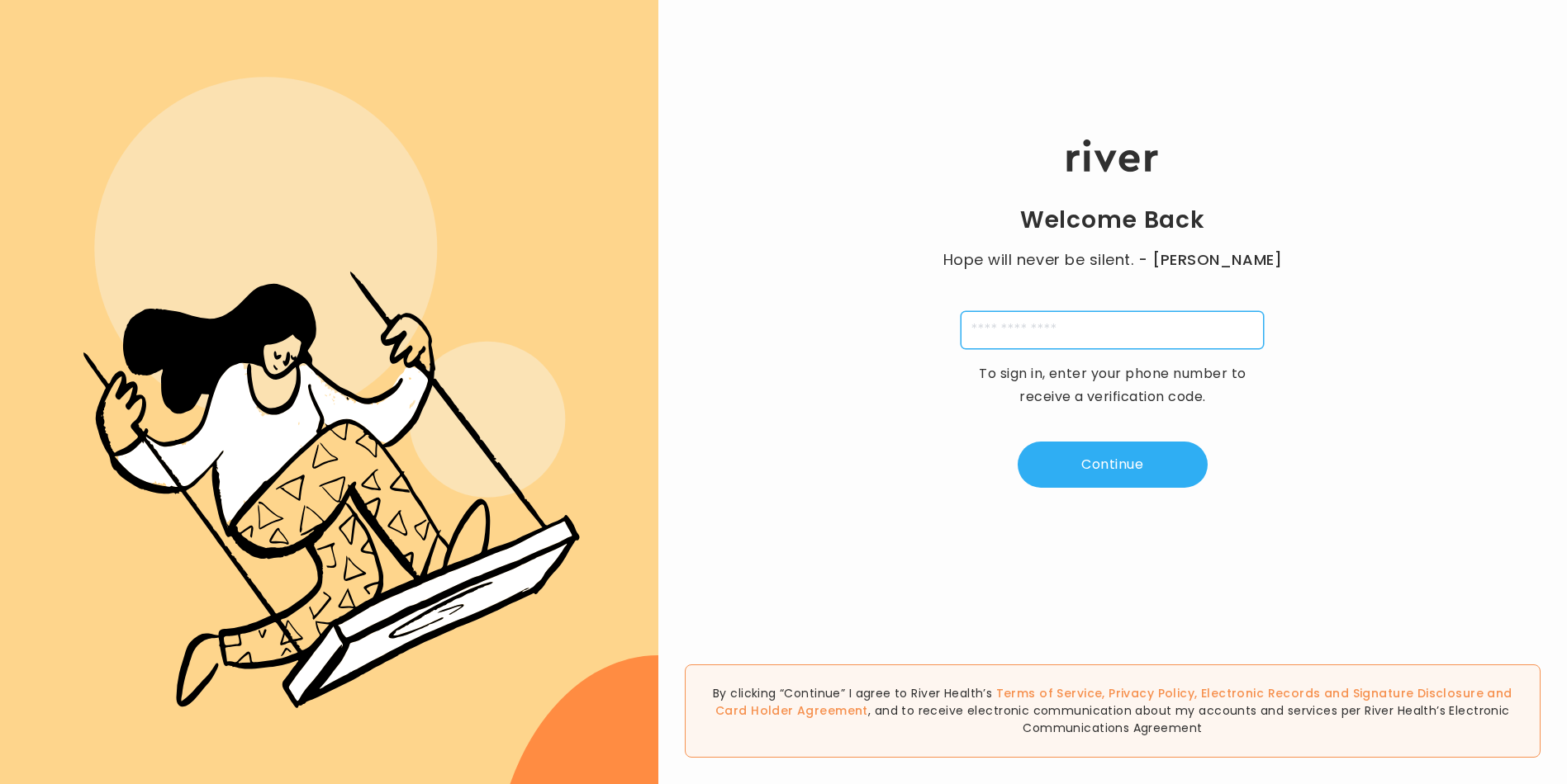
click at [1069, 332] on input "tel" at bounding box center [1112, 330] width 303 height 38
type input "**********"
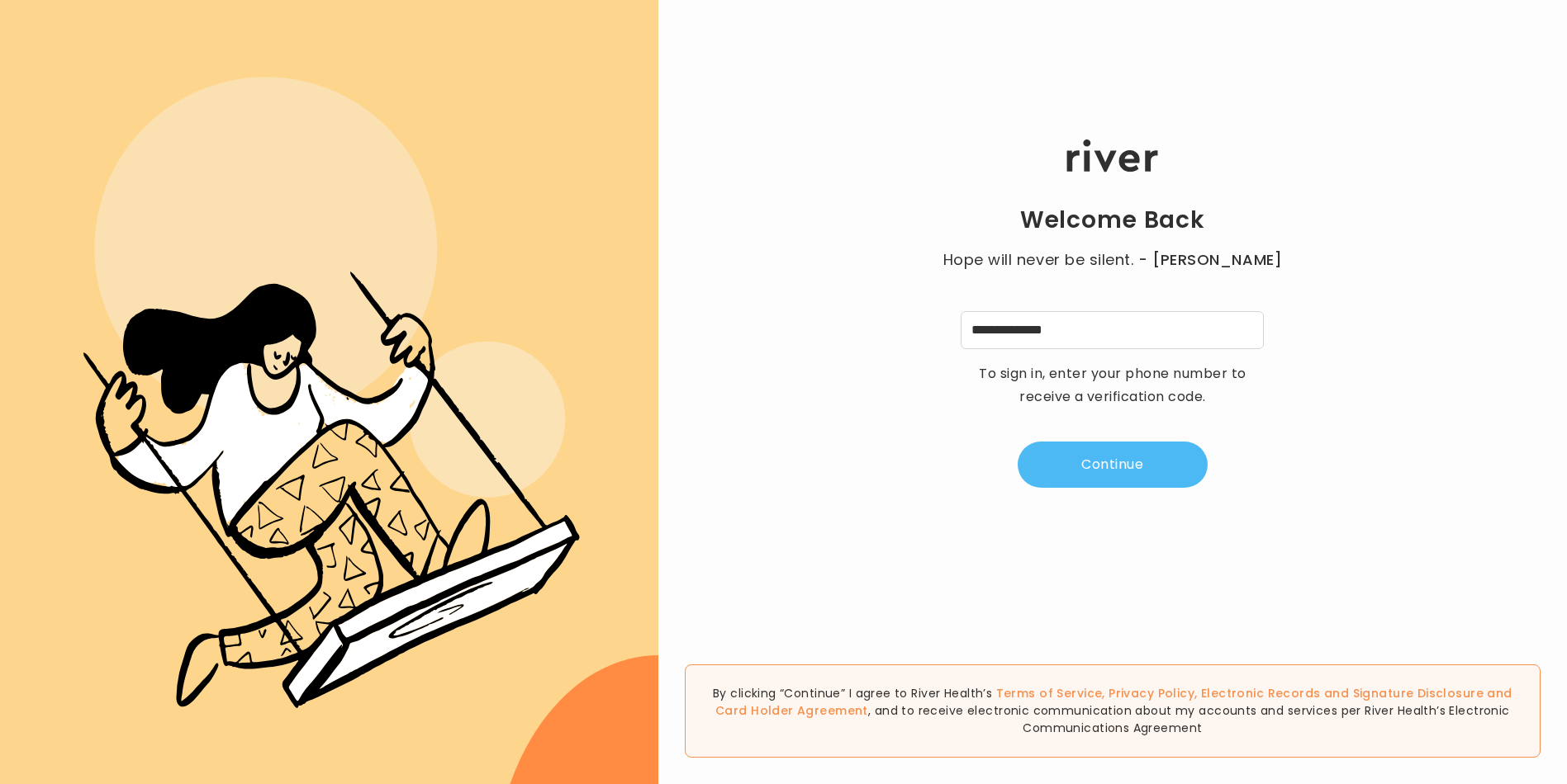
click at [1094, 469] on button "Continue" at bounding box center [1112, 464] width 190 height 46
type input "*"
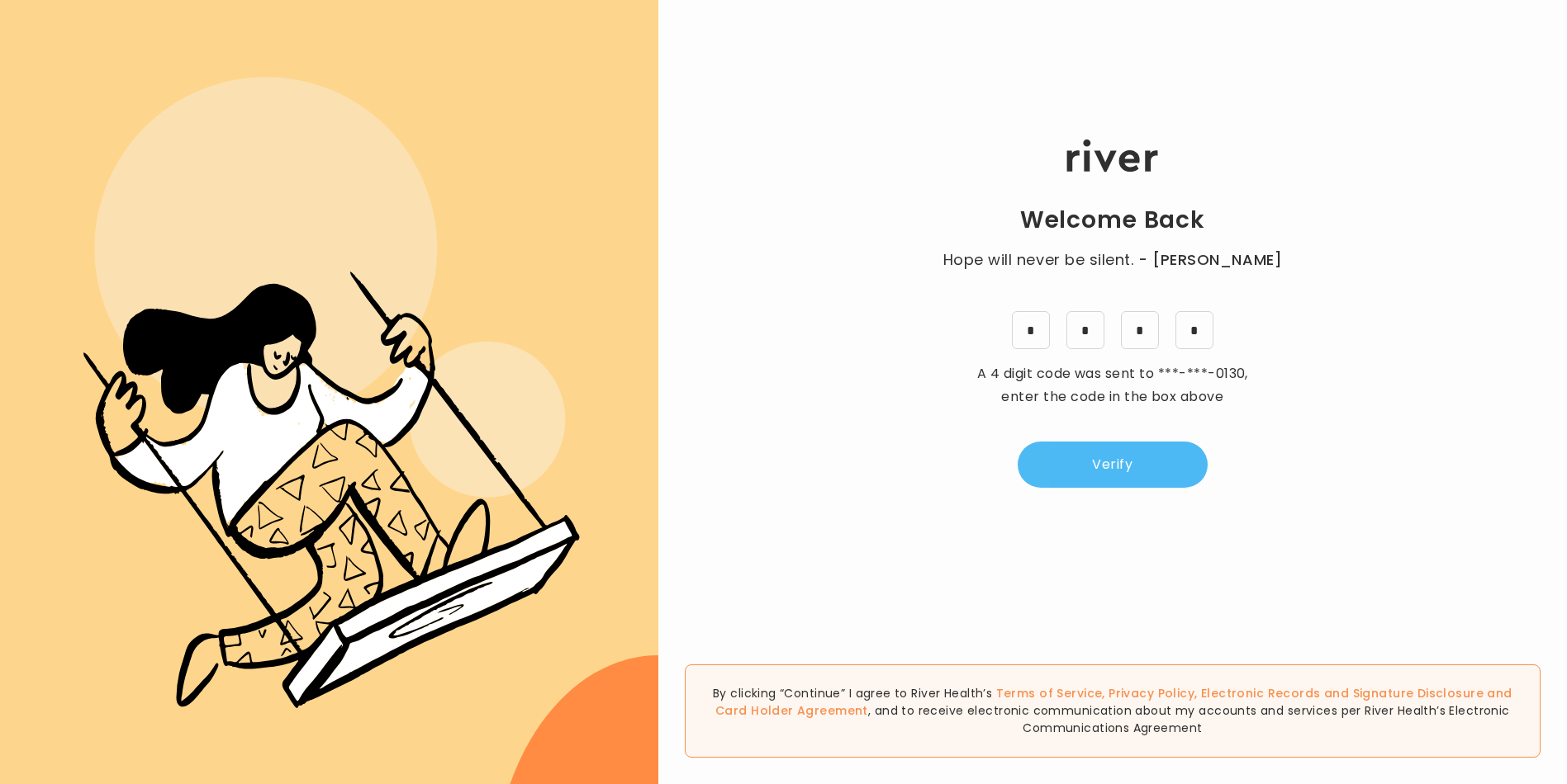
click at [1129, 463] on button "Verify" at bounding box center [1112, 464] width 190 height 46
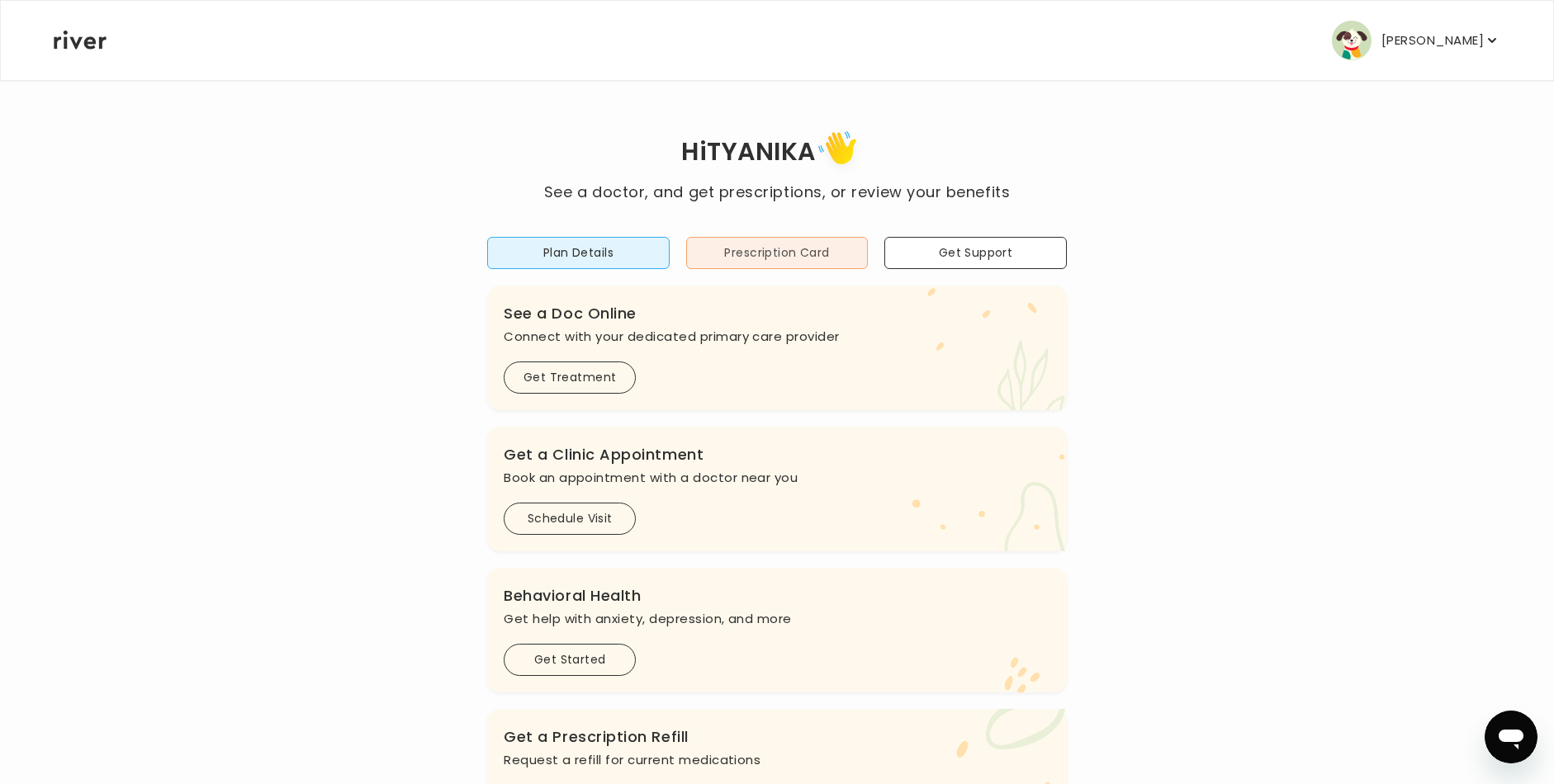
click at [798, 259] on button "Prescription Card" at bounding box center [777, 253] width 183 height 32
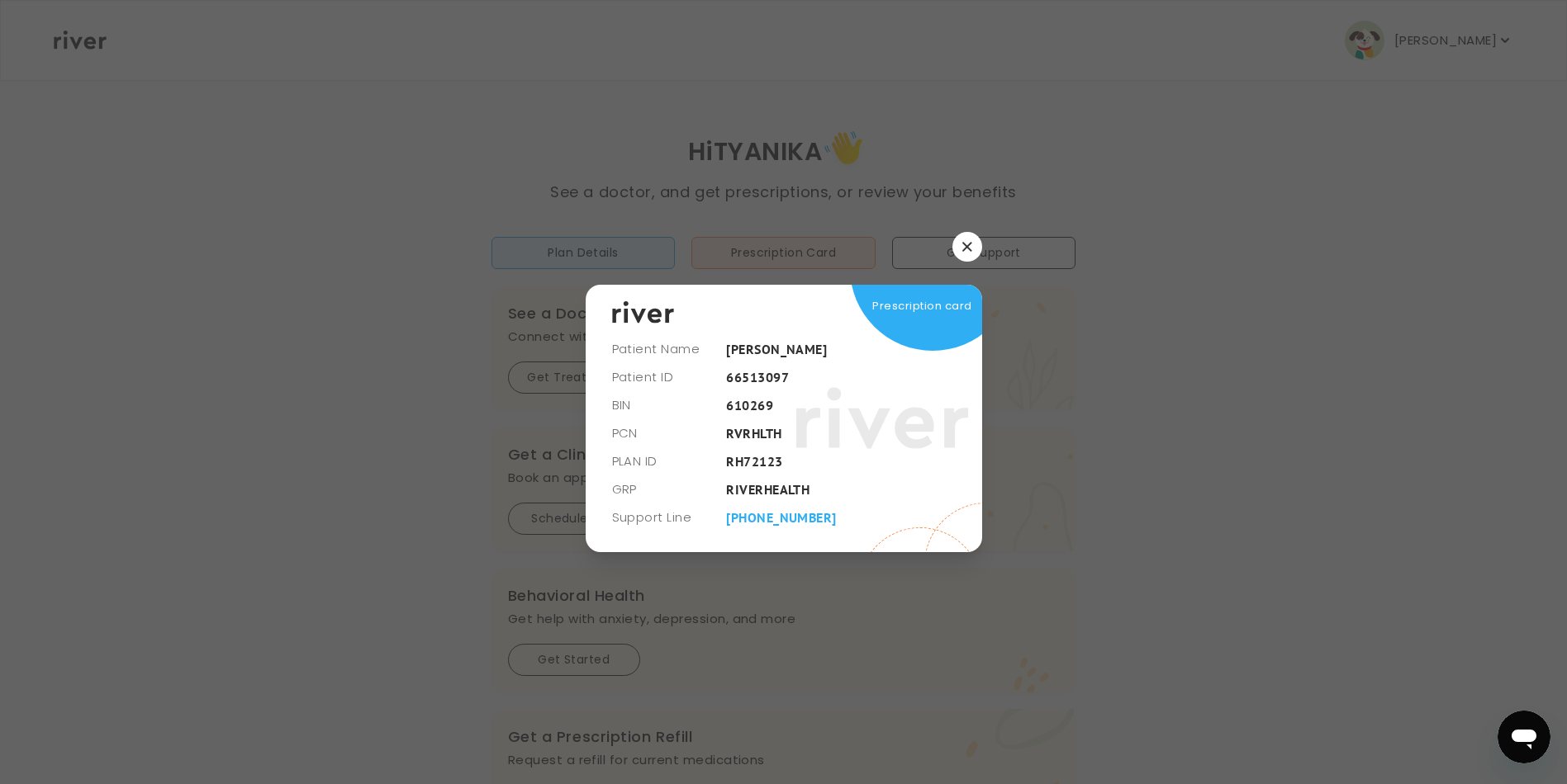
click at [963, 247] on icon "button" at bounding box center [967, 246] width 10 height 10
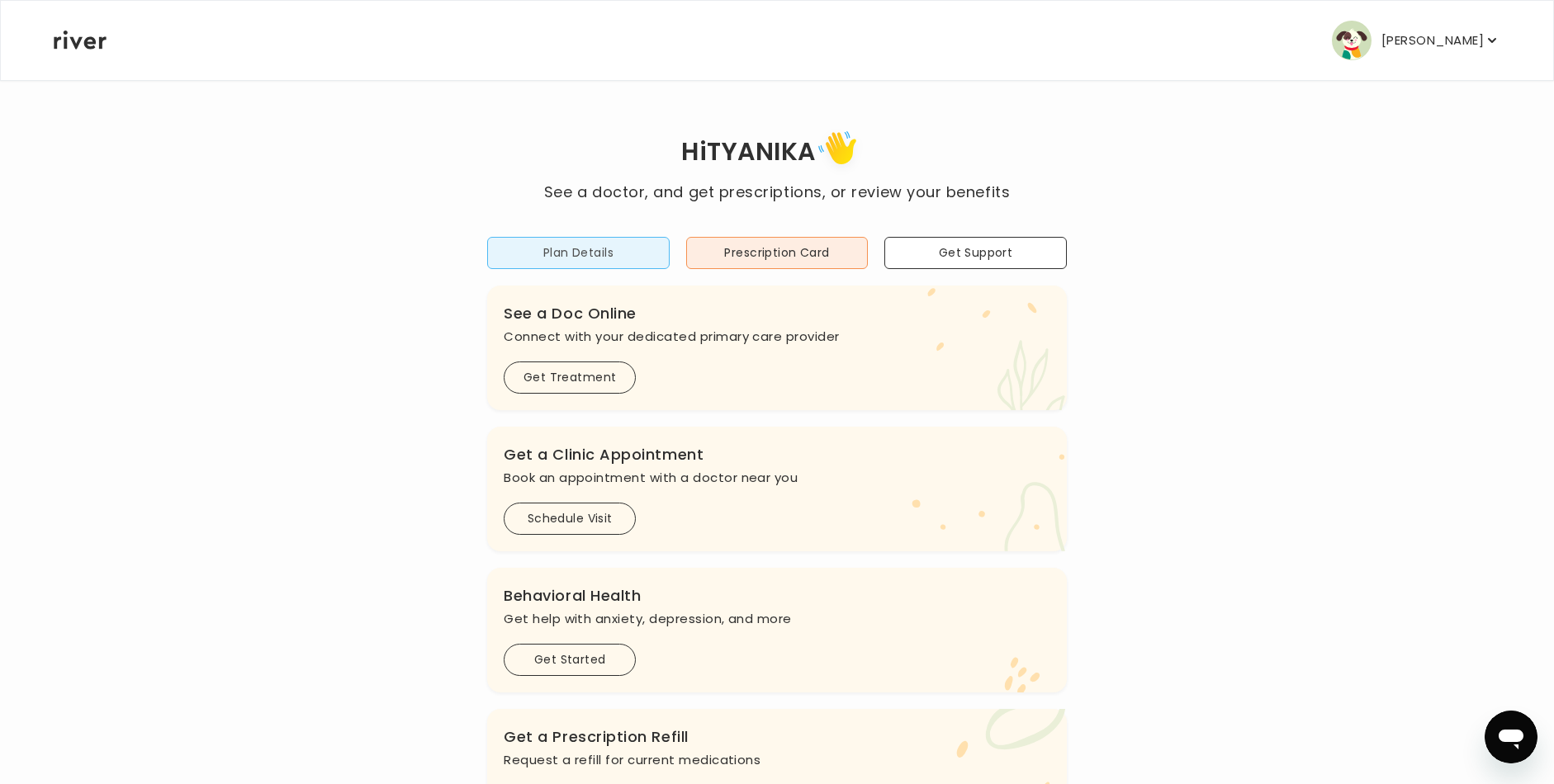
click at [625, 260] on button "Plan Details" at bounding box center [578, 253] width 183 height 32
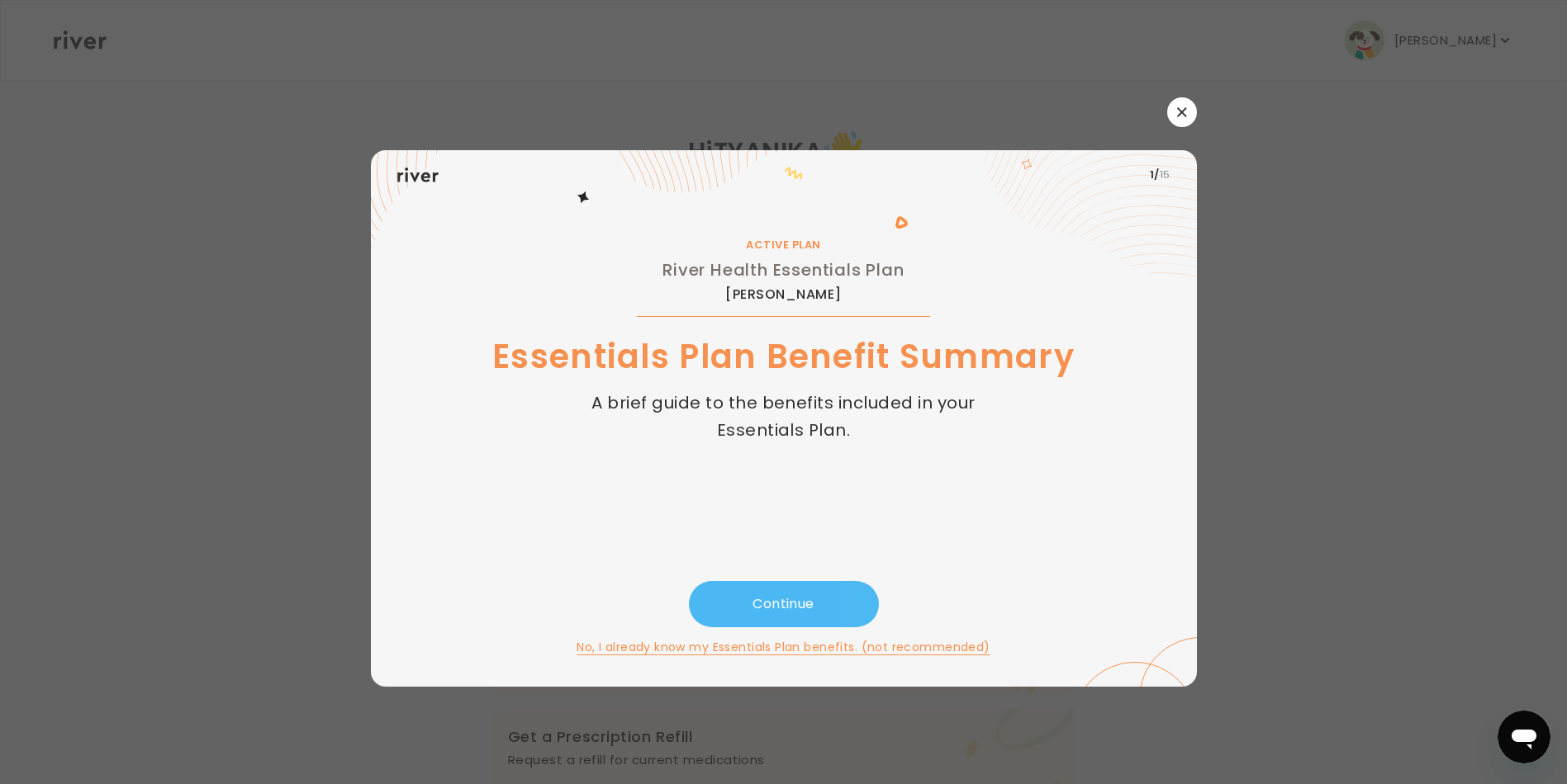
click at [826, 596] on button "Continue" at bounding box center [784, 604] width 190 height 46
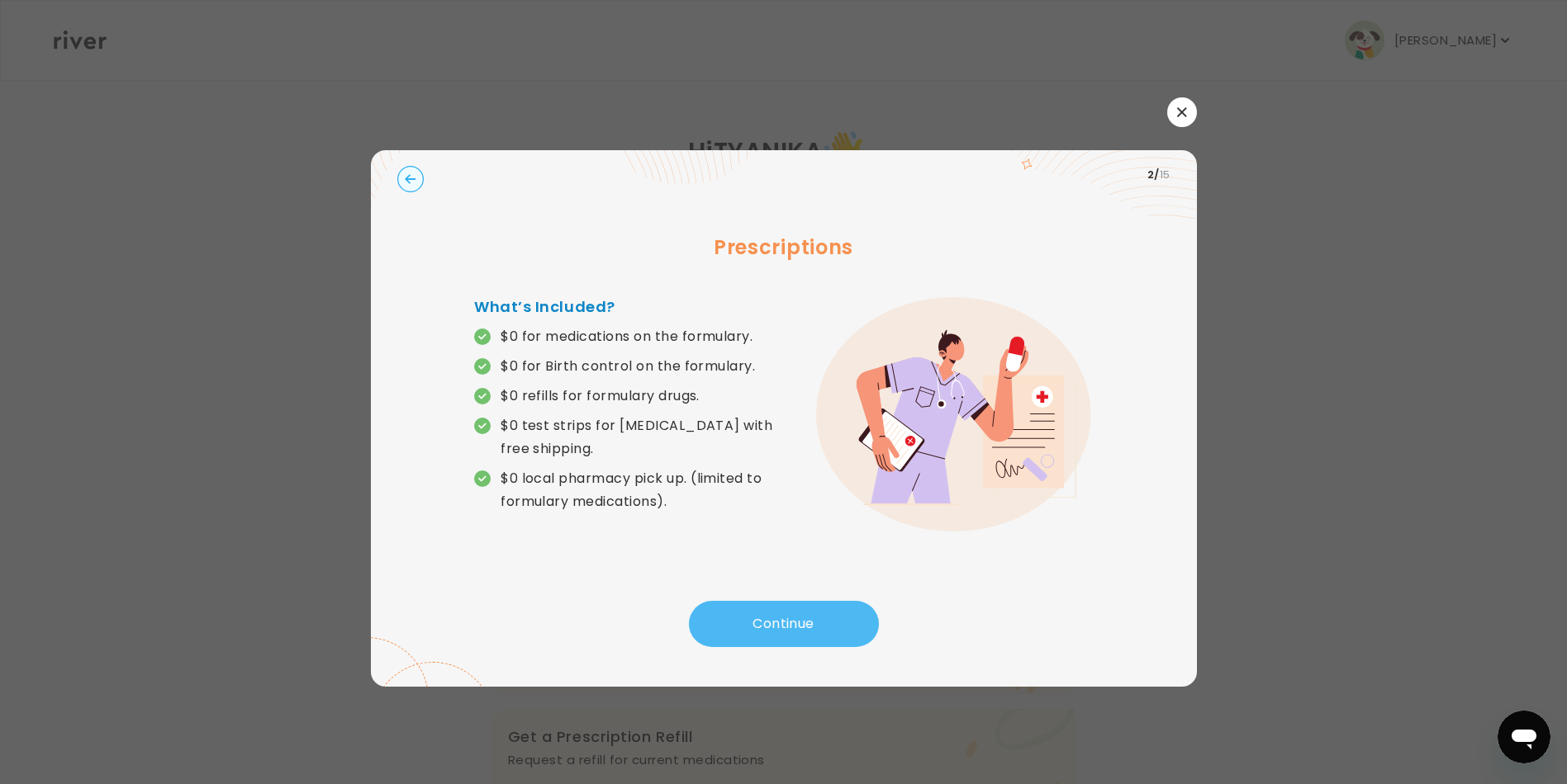
click at [773, 622] on button "Continue" at bounding box center [784, 624] width 190 height 46
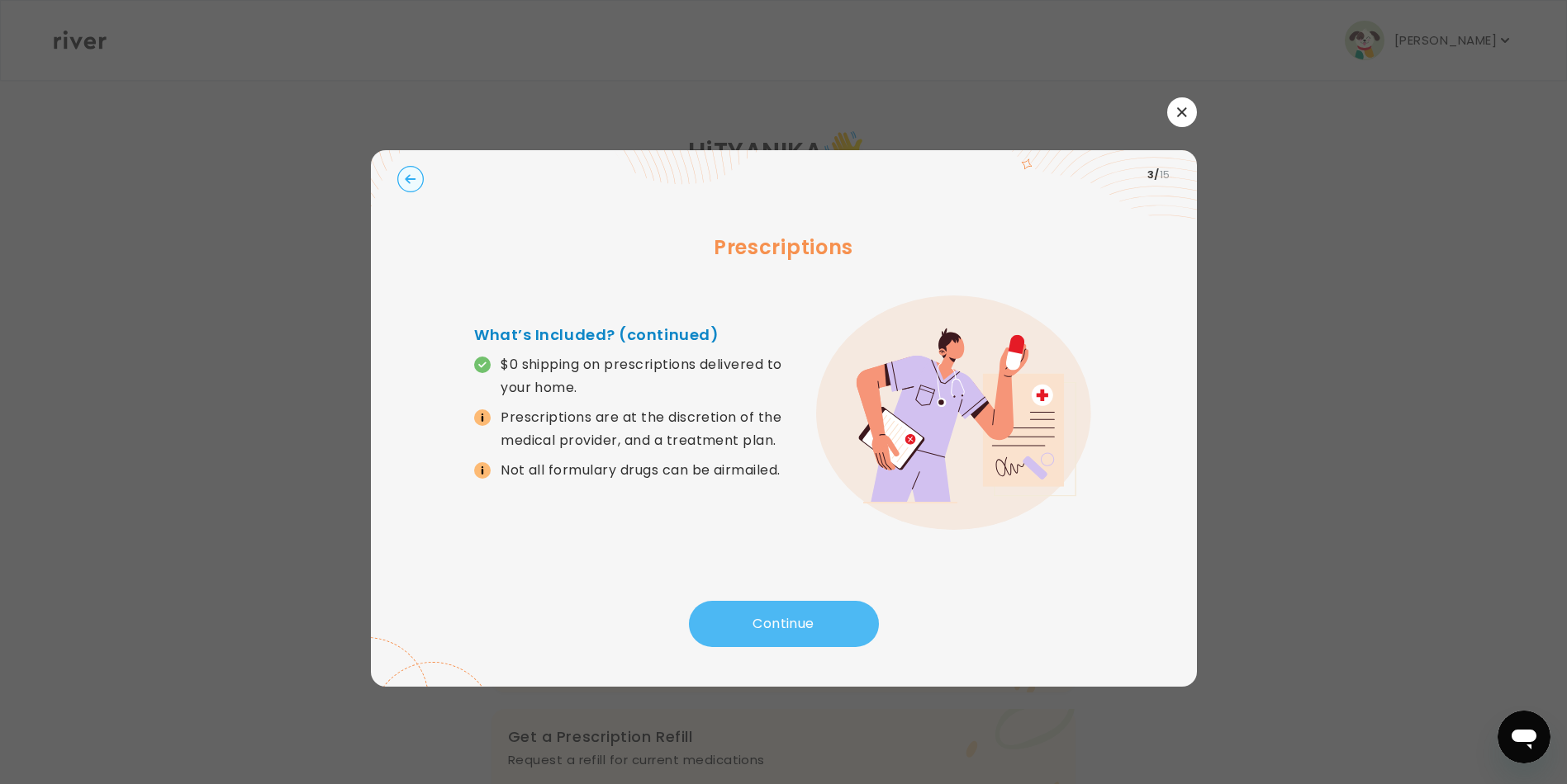
click at [773, 622] on button "Continue" at bounding box center [784, 624] width 190 height 46
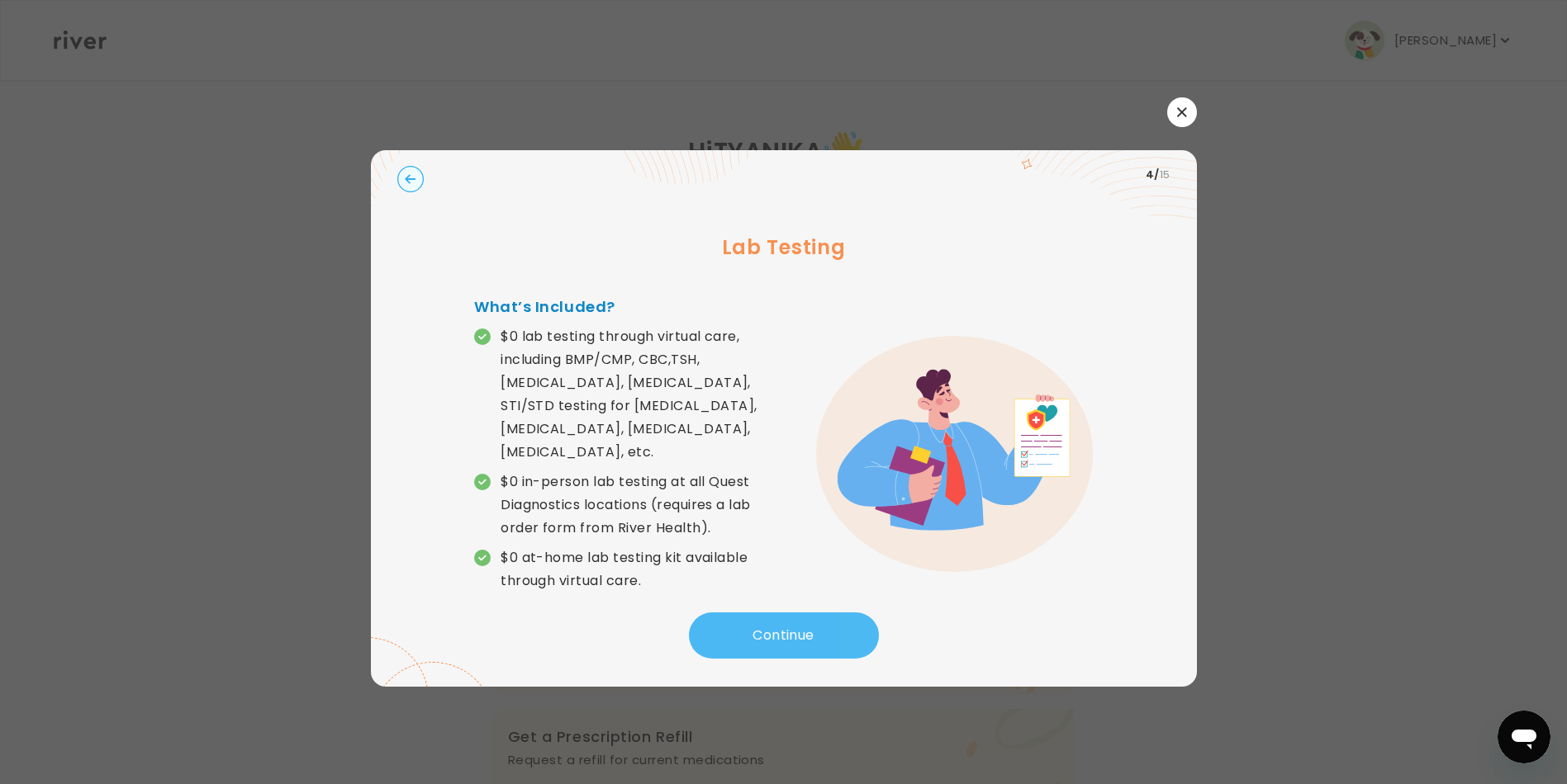
click at [773, 621] on button "Continue" at bounding box center [784, 636] width 190 height 46
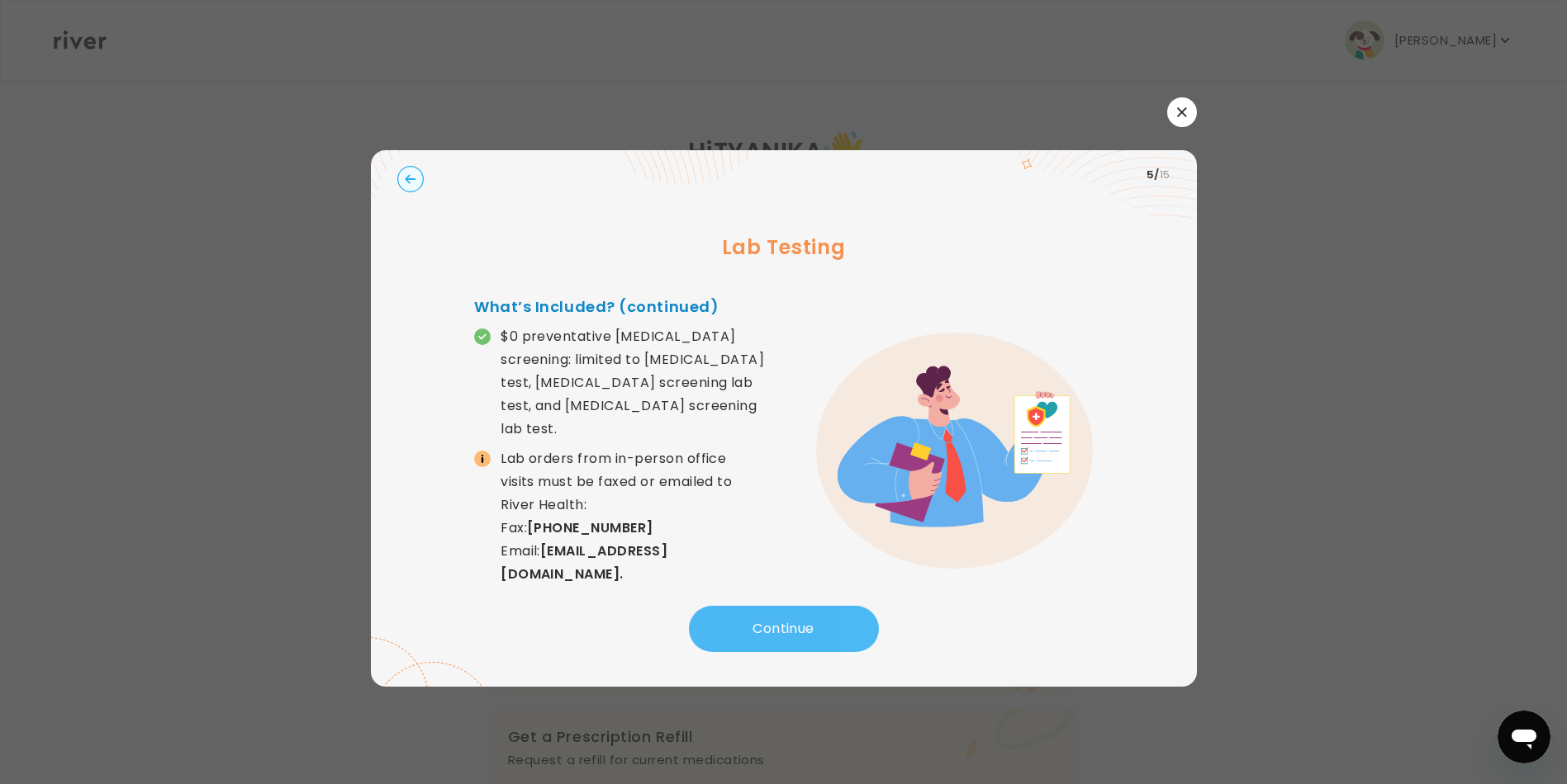
click at [773, 620] on button "Continue" at bounding box center [784, 629] width 190 height 46
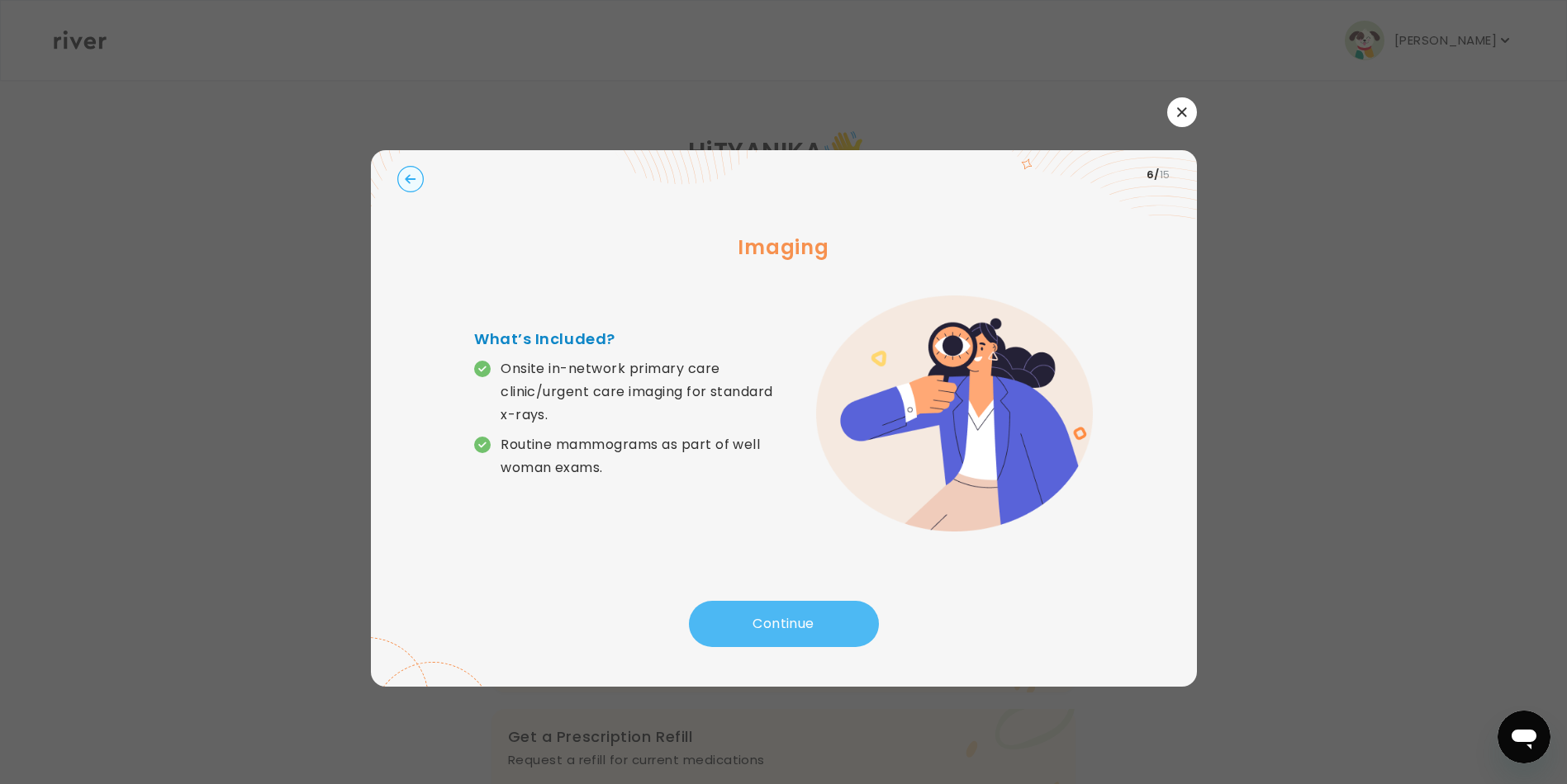
click at [773, 620] on button "Continue" at bounding box center [784, 624] width 190 height 46
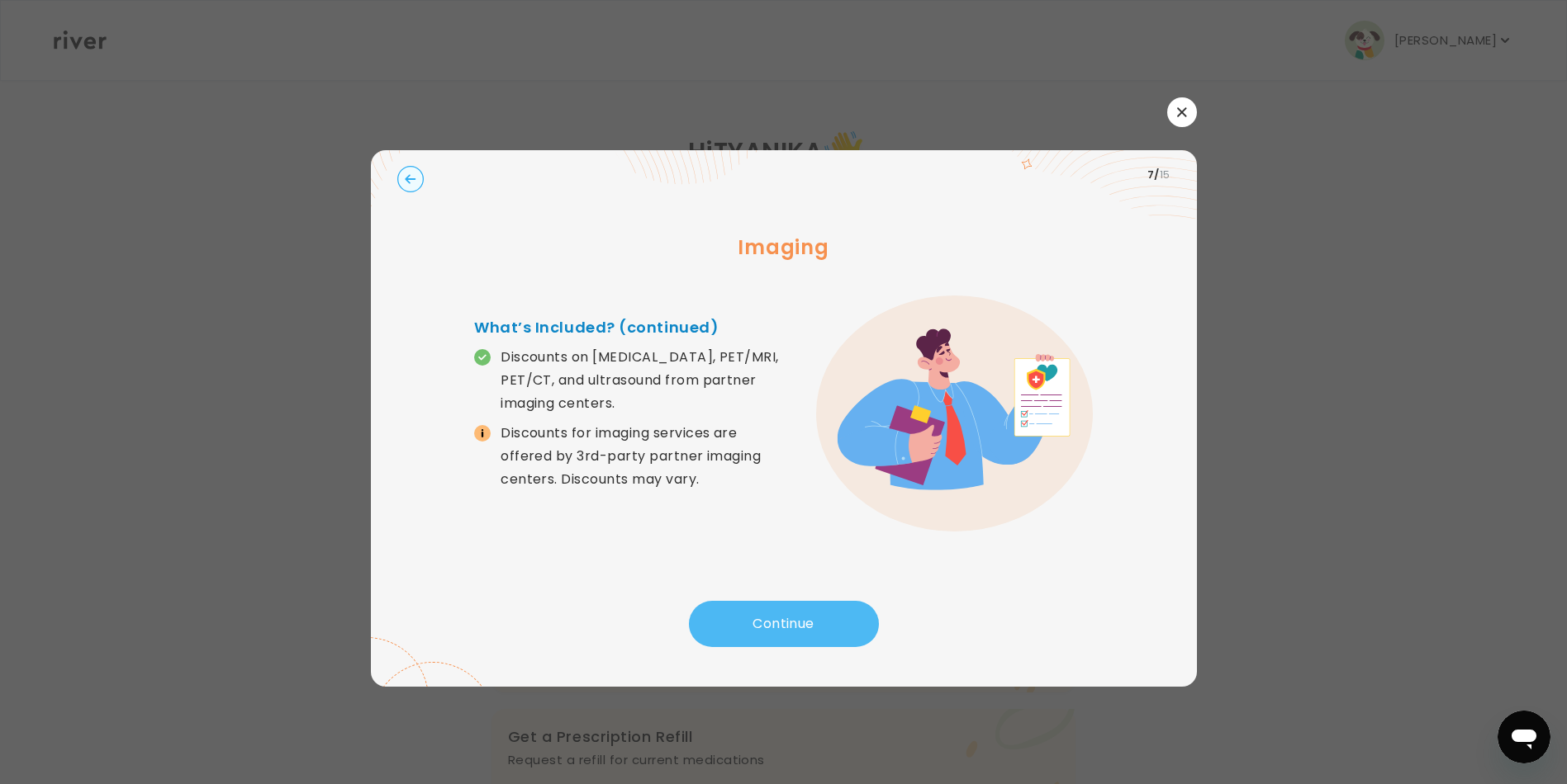
click at [773, 620] on button "Continue" at bounding box center [784, 624] width 190 height 46
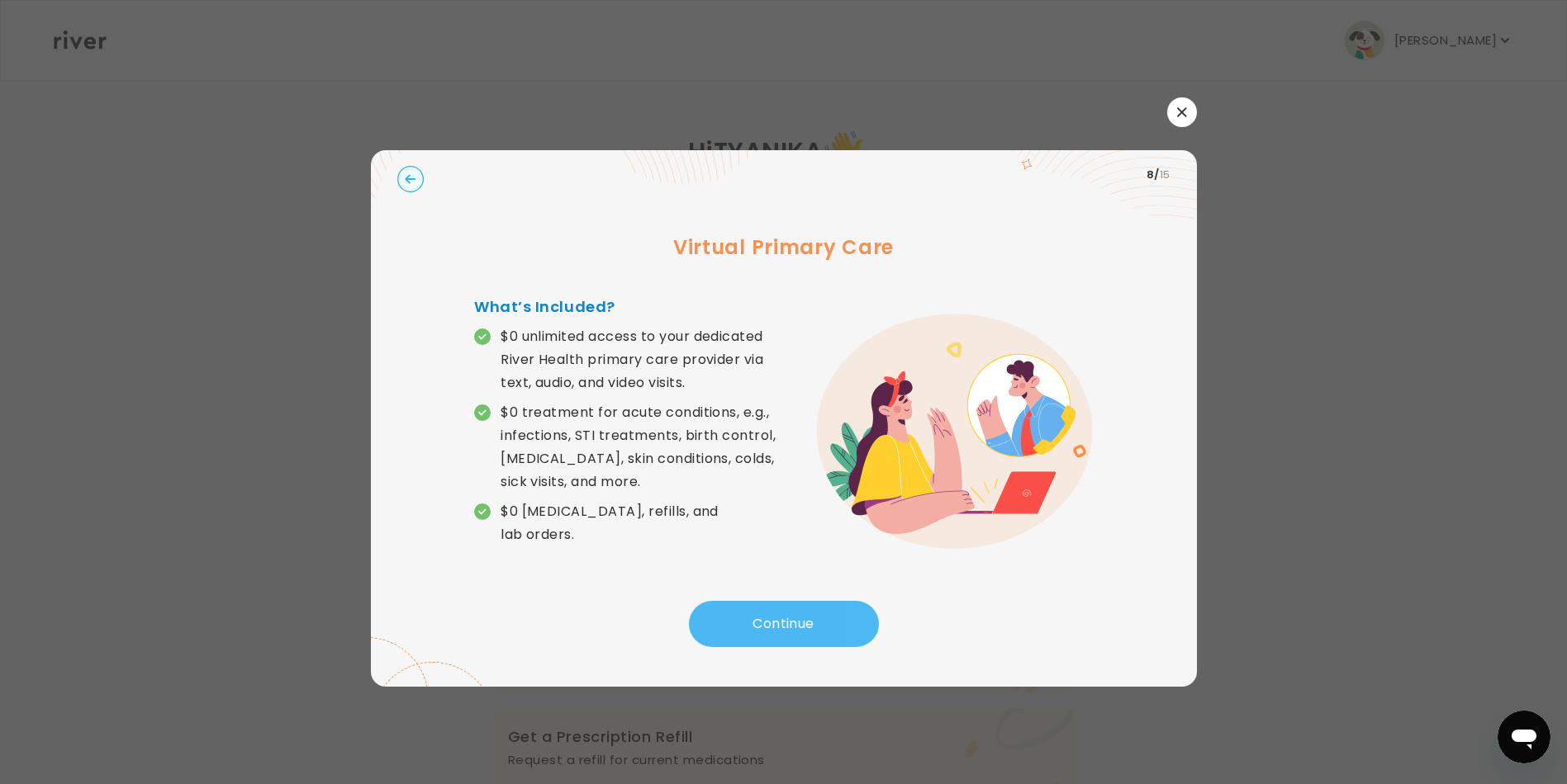
click at [773, 620] on button "Continue" at bounding box center [784, 624] width 190 height 46
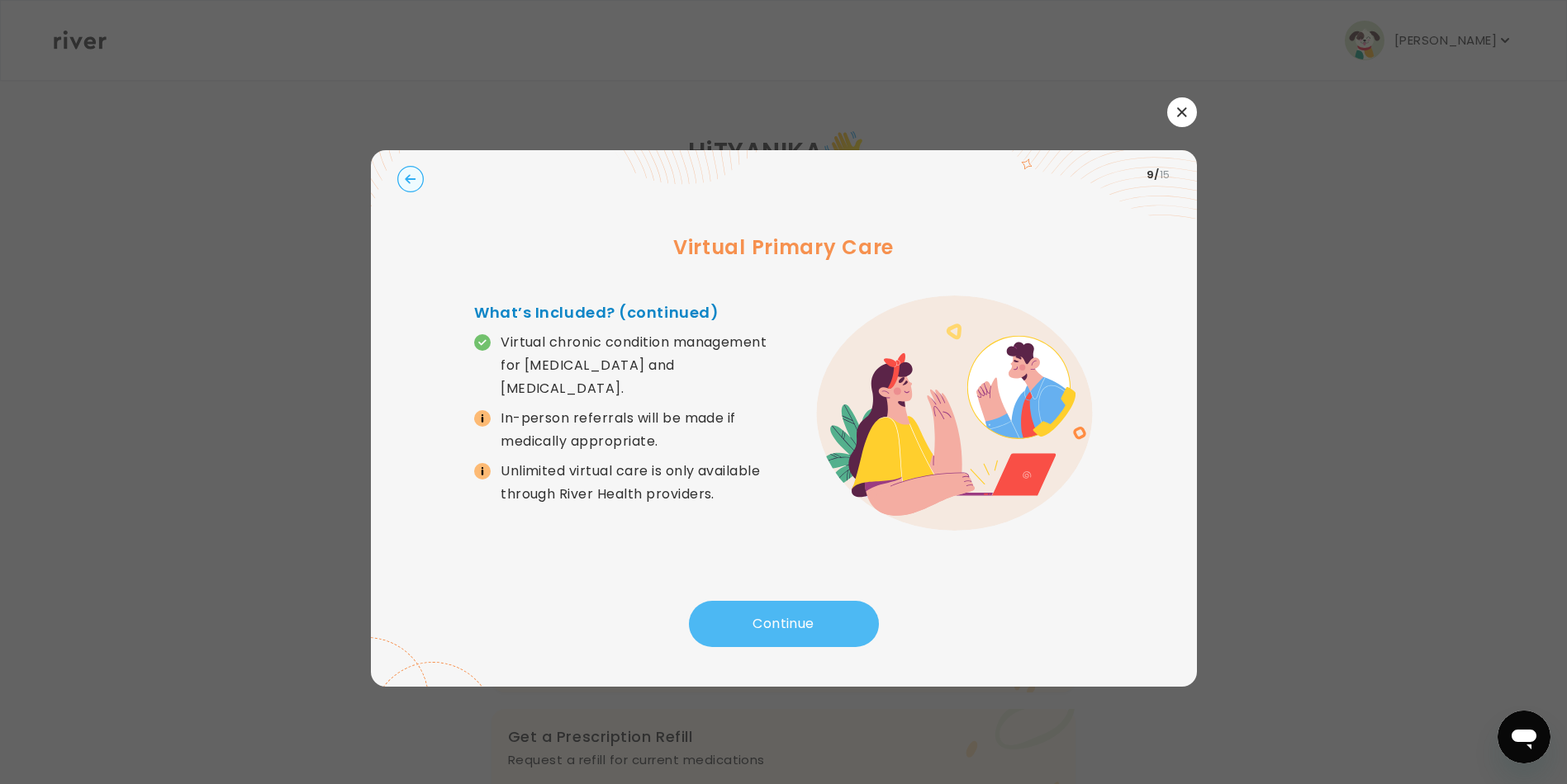
click at [775, 619] on button "Continue" at bounding box center [784, 624] width 190 height 46
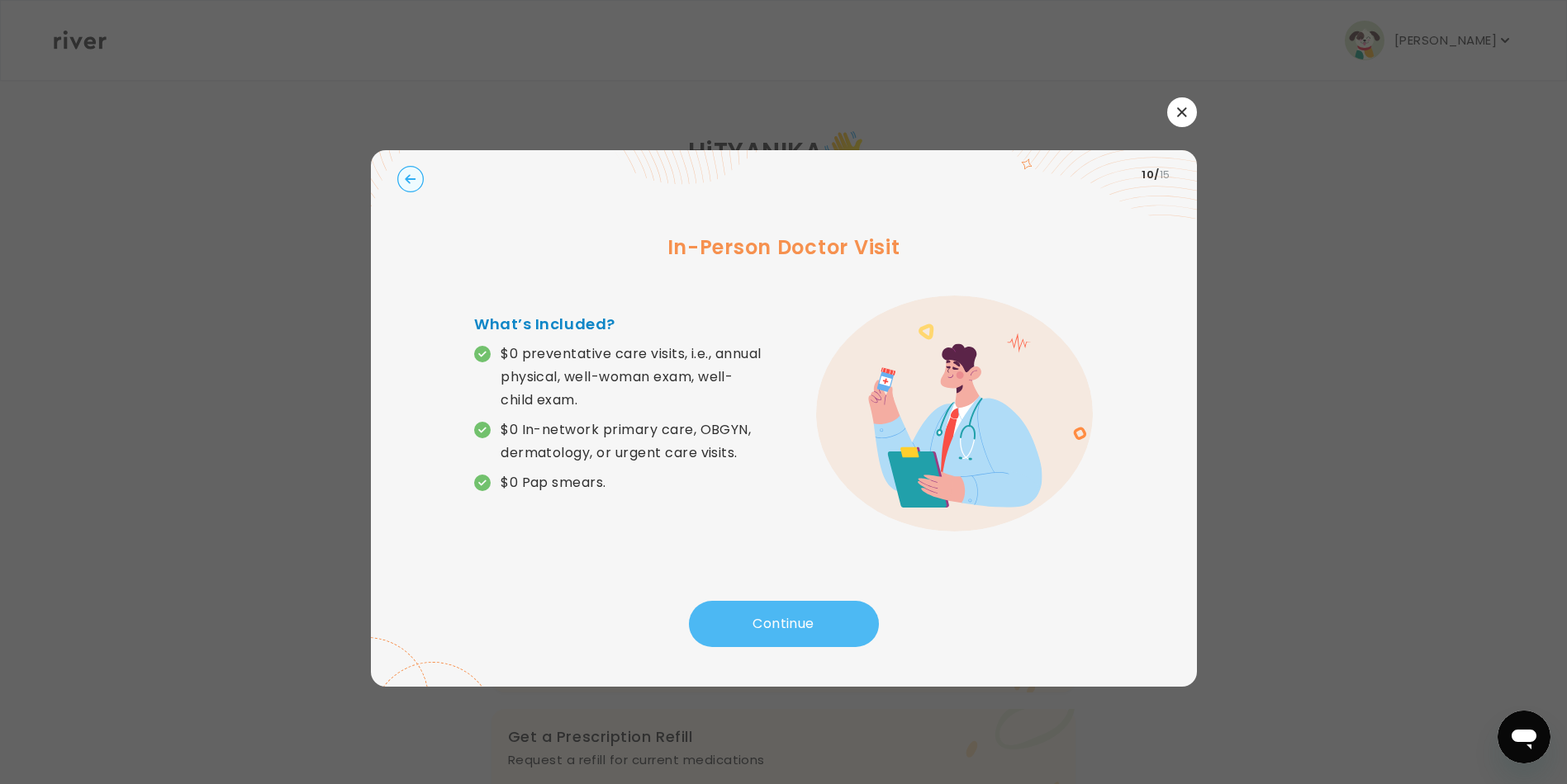
click at [775, 618] on button "Continue" at bounding box center [784, 624] width 190 height 46
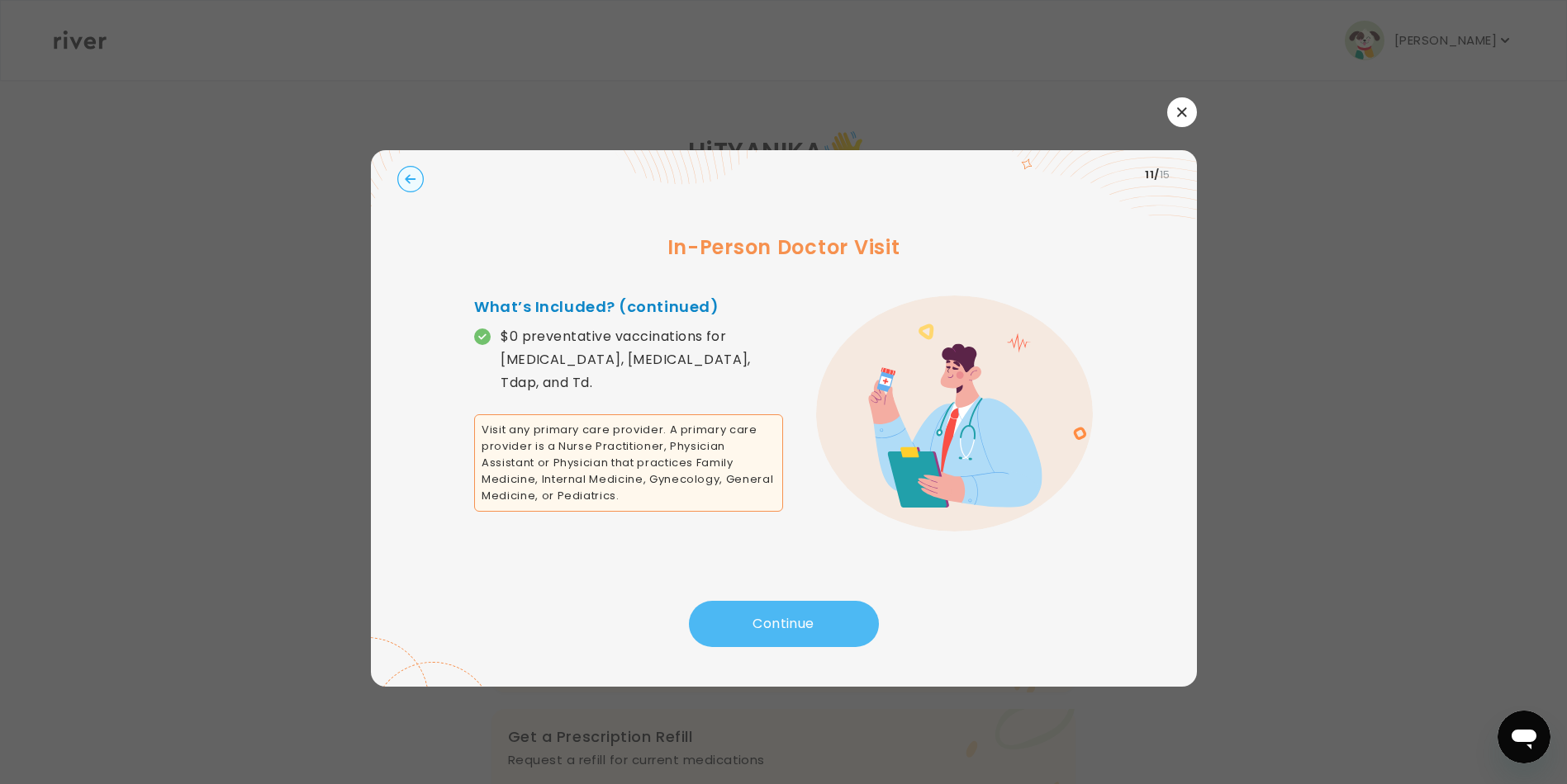
click at [775, 618] on button "Continue" at bounding box center [784, 624] width 190 height 46
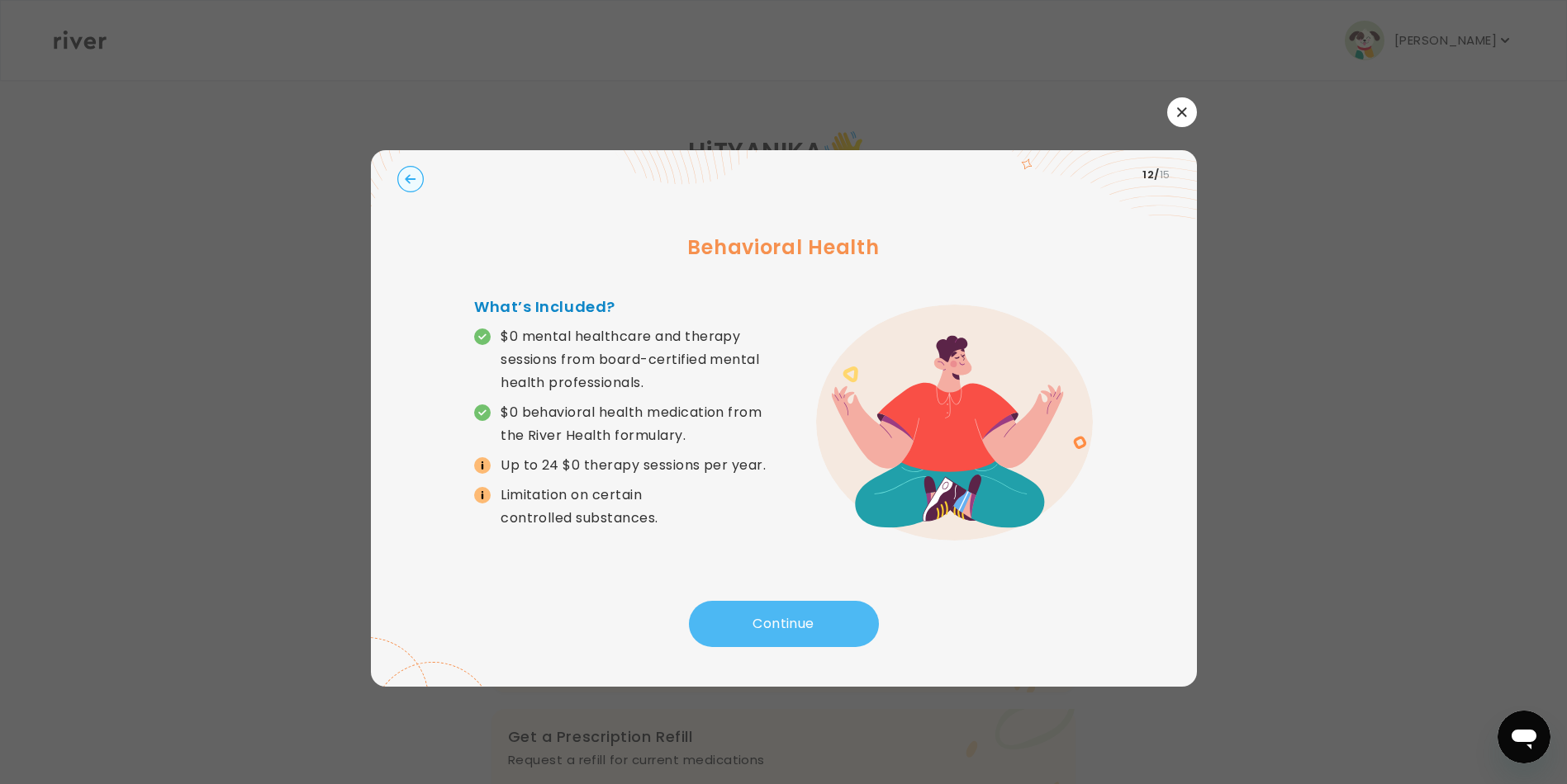
click at [775, 618] on button "Continue" at bounding box center [784, 624] width 190 height 46
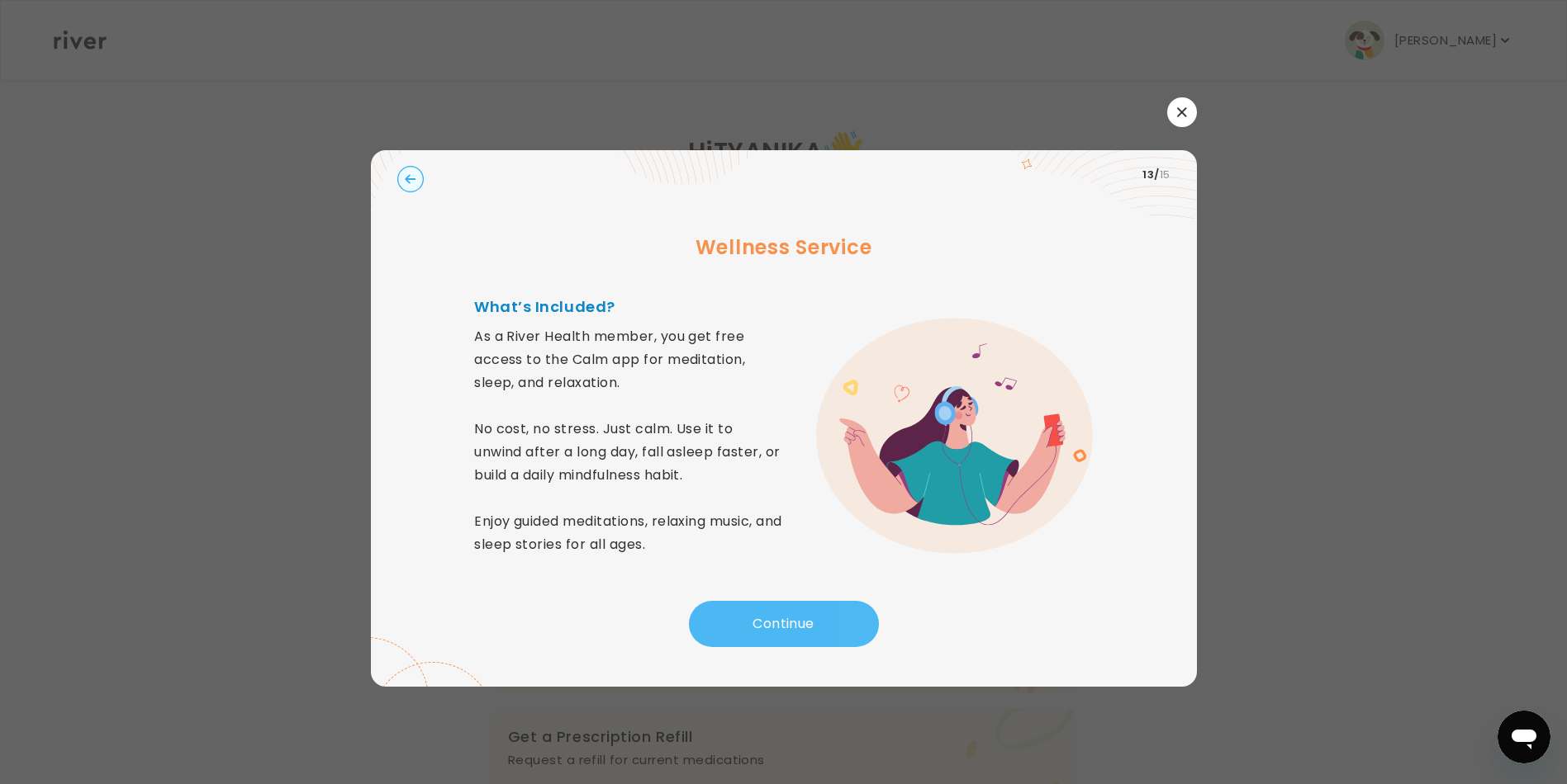
click at [775, 618] on button "Continue" at bounding box center [784, 624] width 190 height 46
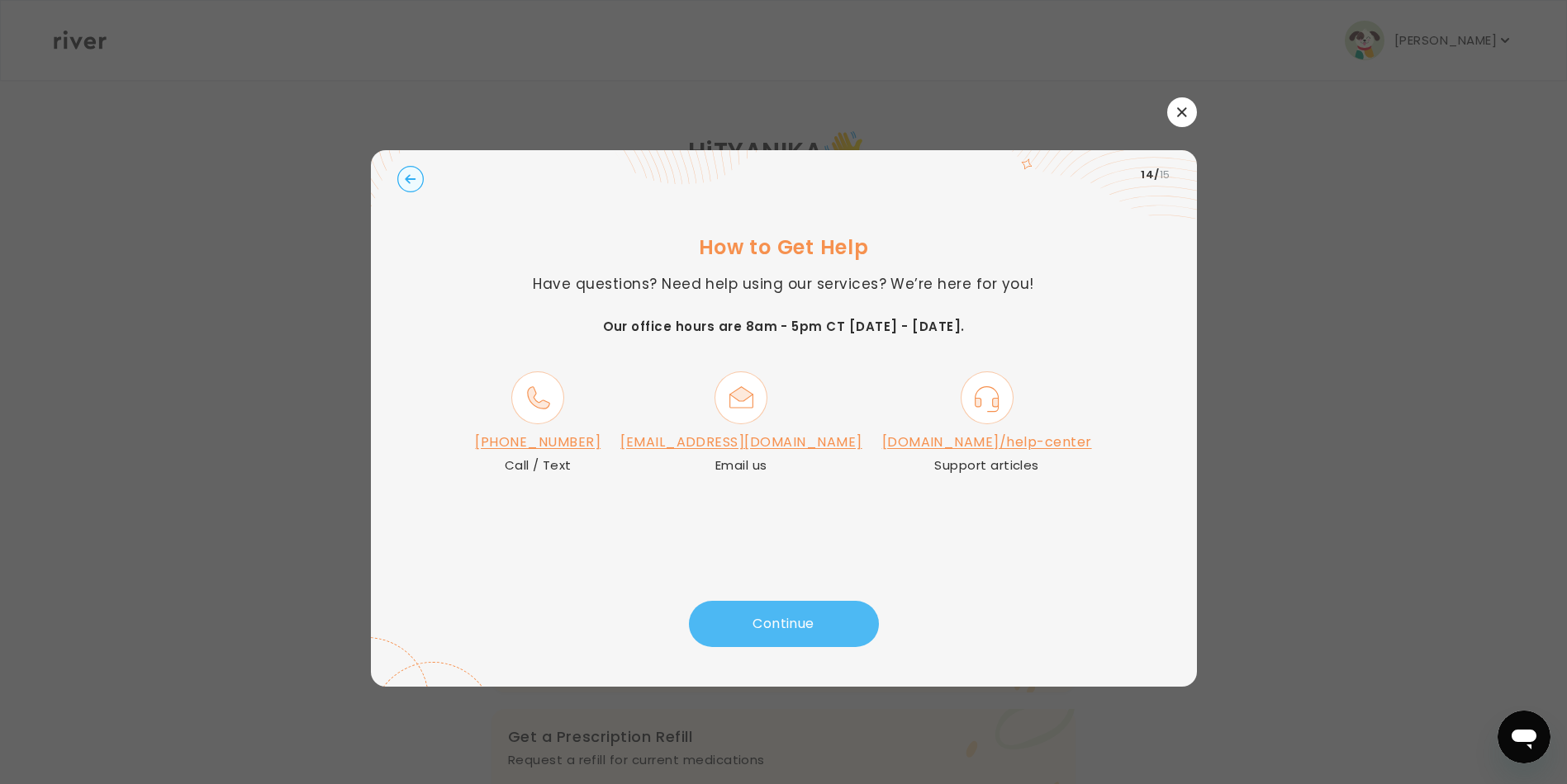
drag, startPoint x: 775, startPoint y: 618, endPoint x: 772, endPoint y: 606, distance: 12.4
click at [772, 606] on button "Continue" at bounding box center [784, 624] width 190 height 46
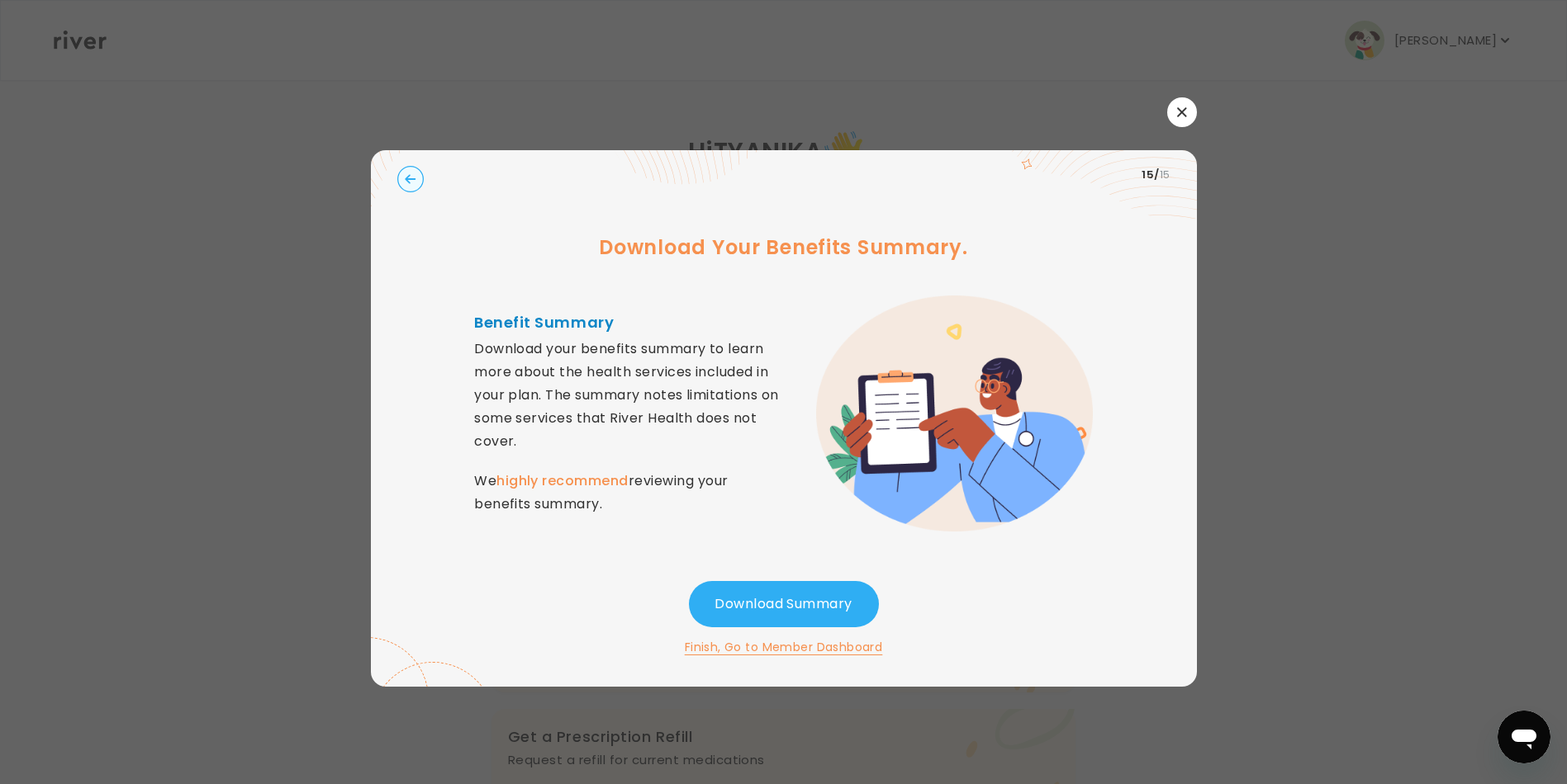
click at [774, 647] on button "Finish, Go to Member Dashboard" at bounding box center [784, 647] width 198 height 19
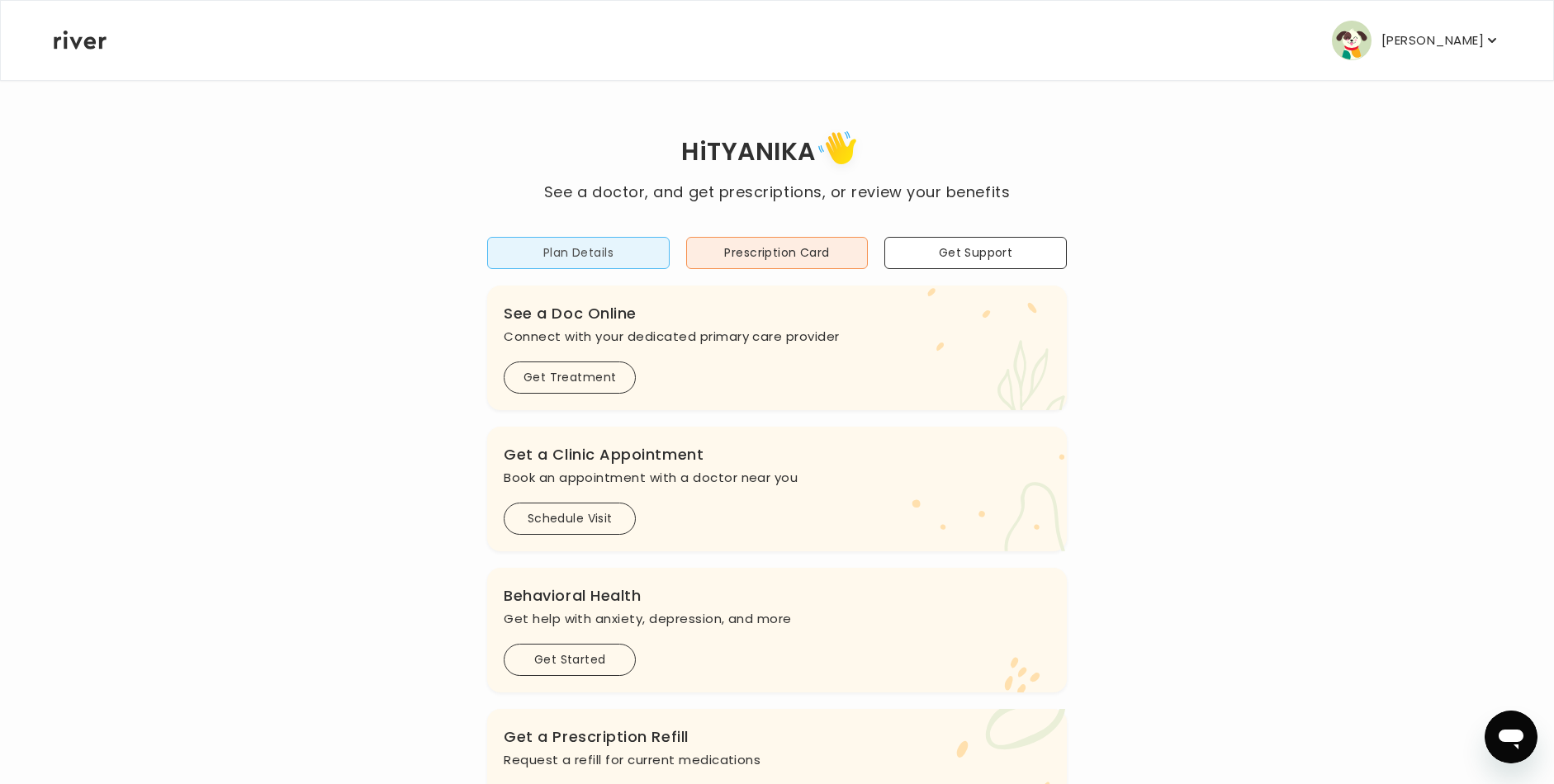
click at [576, 268] on button "Plan Details" at bounding box center [578, 253] width 183 height 32
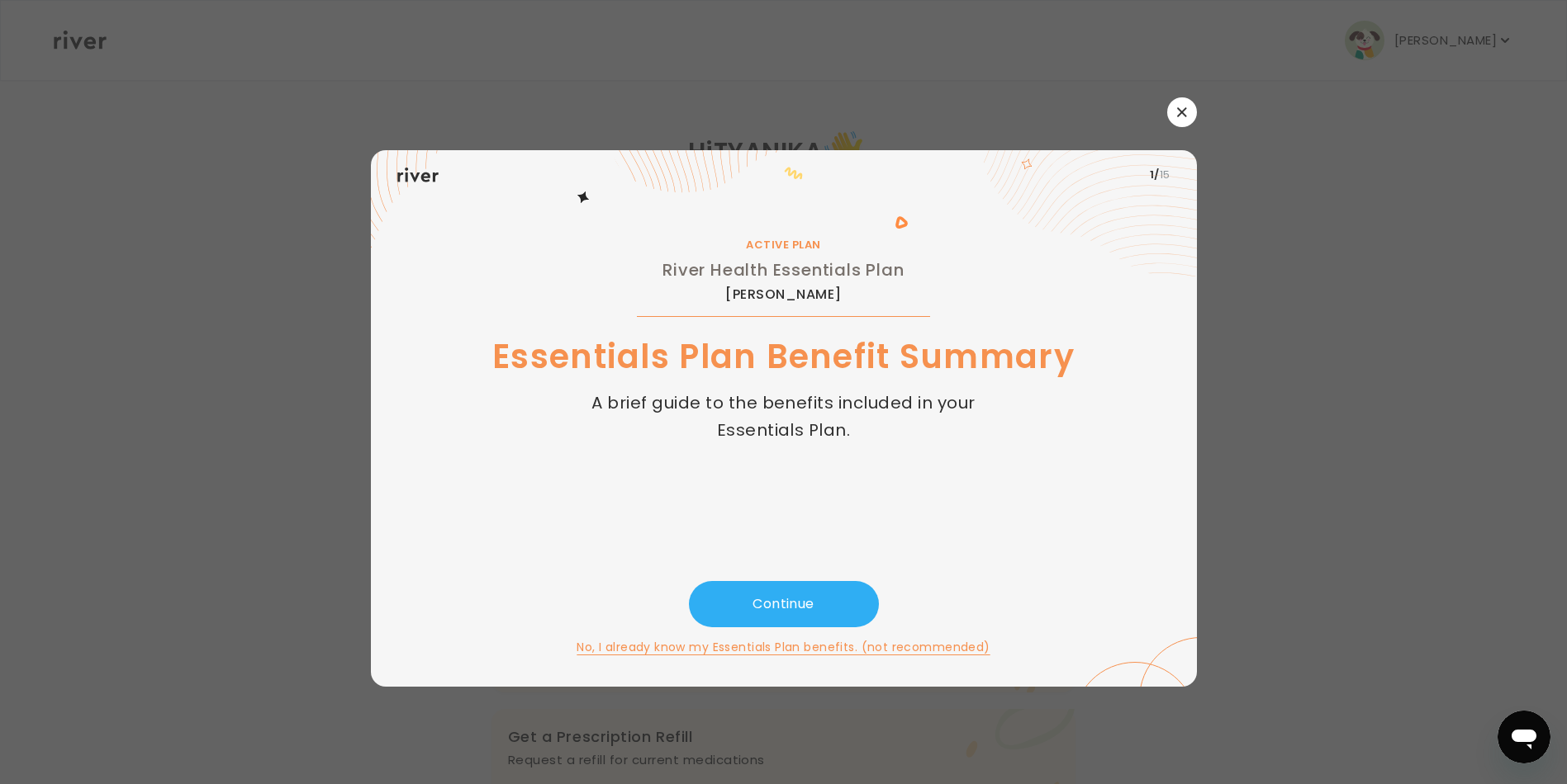
click at [1187, 113] on button "button" at bounding box center [1183, 112] width 30 height 30
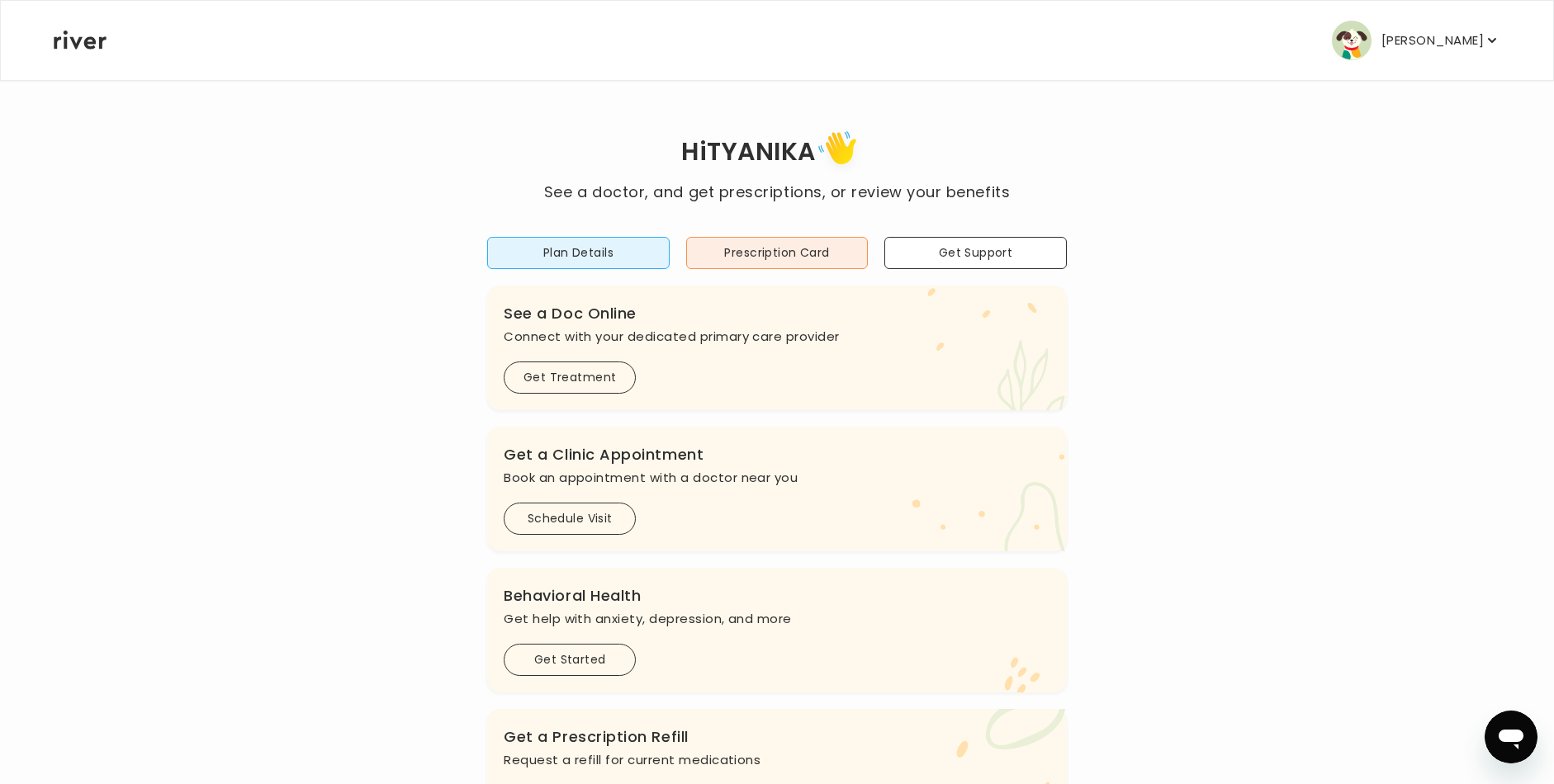
click at [1482, 41] on p "[PERSON_NAME]" at bounding box center [1433, 41] width 102 height 23
click at [1018, 378] on icon at bounding box center [1030, 374] width 34 height 70
click at [1475, 34] on p "[PERSON_NAME]" at bounding box center [1433, 41] width 102 height 23
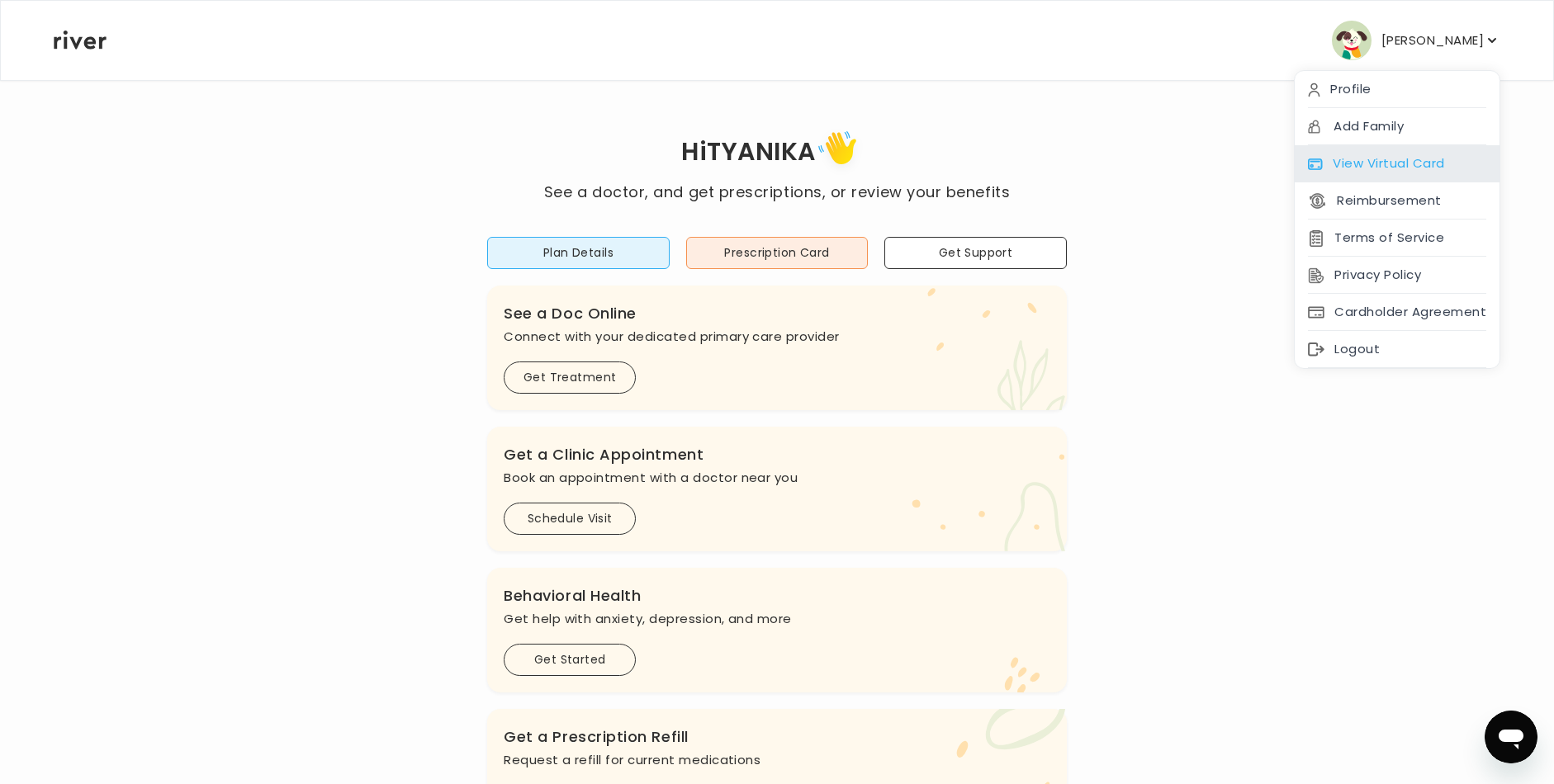
click at [1443, 162] on div "View Virtual Card" at bounding box center [1397, 164] width 205 height 37
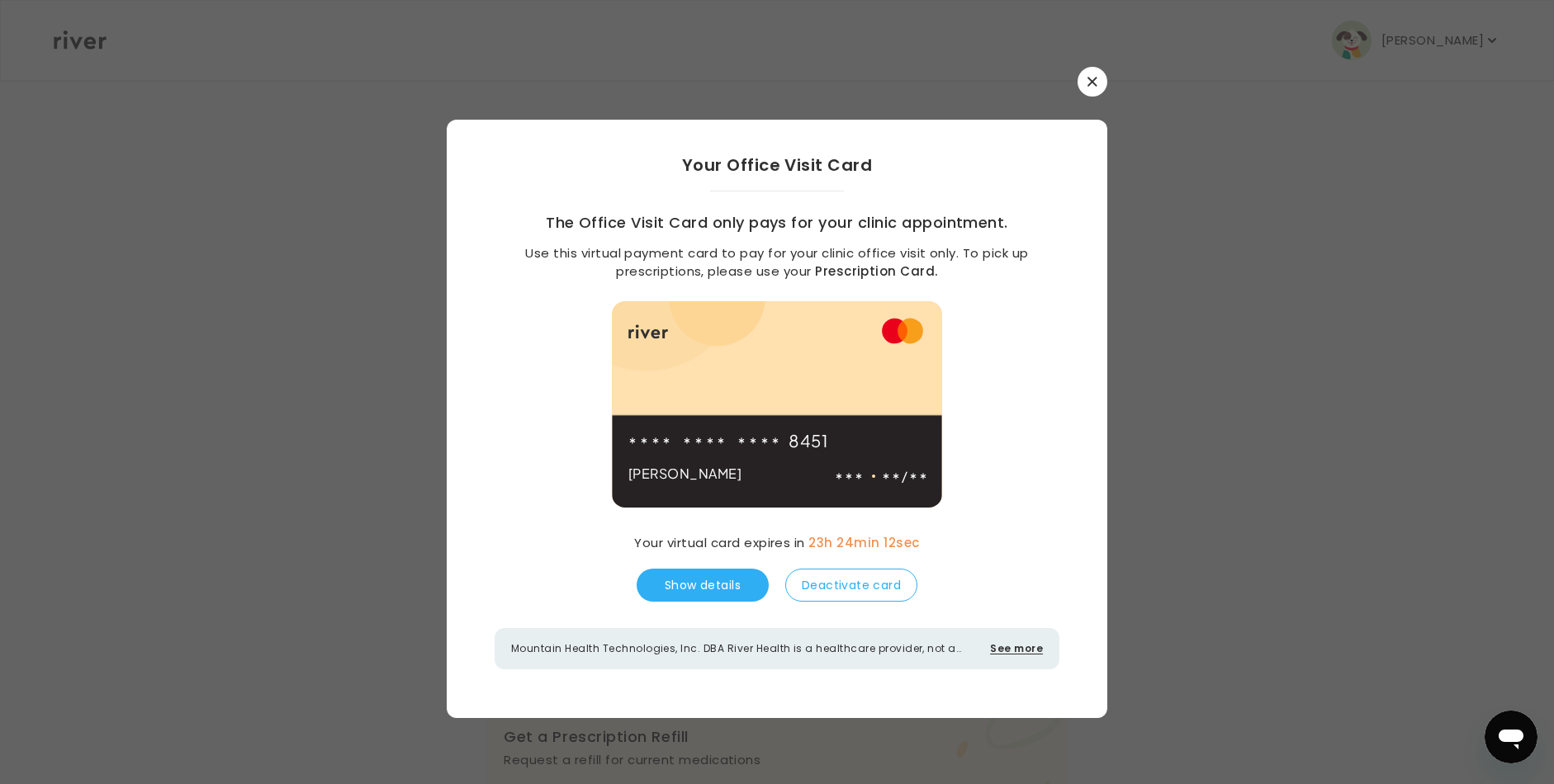
click at [1008, 647] on button "See more" at bounding box center [1016, 649] width 53 height 15
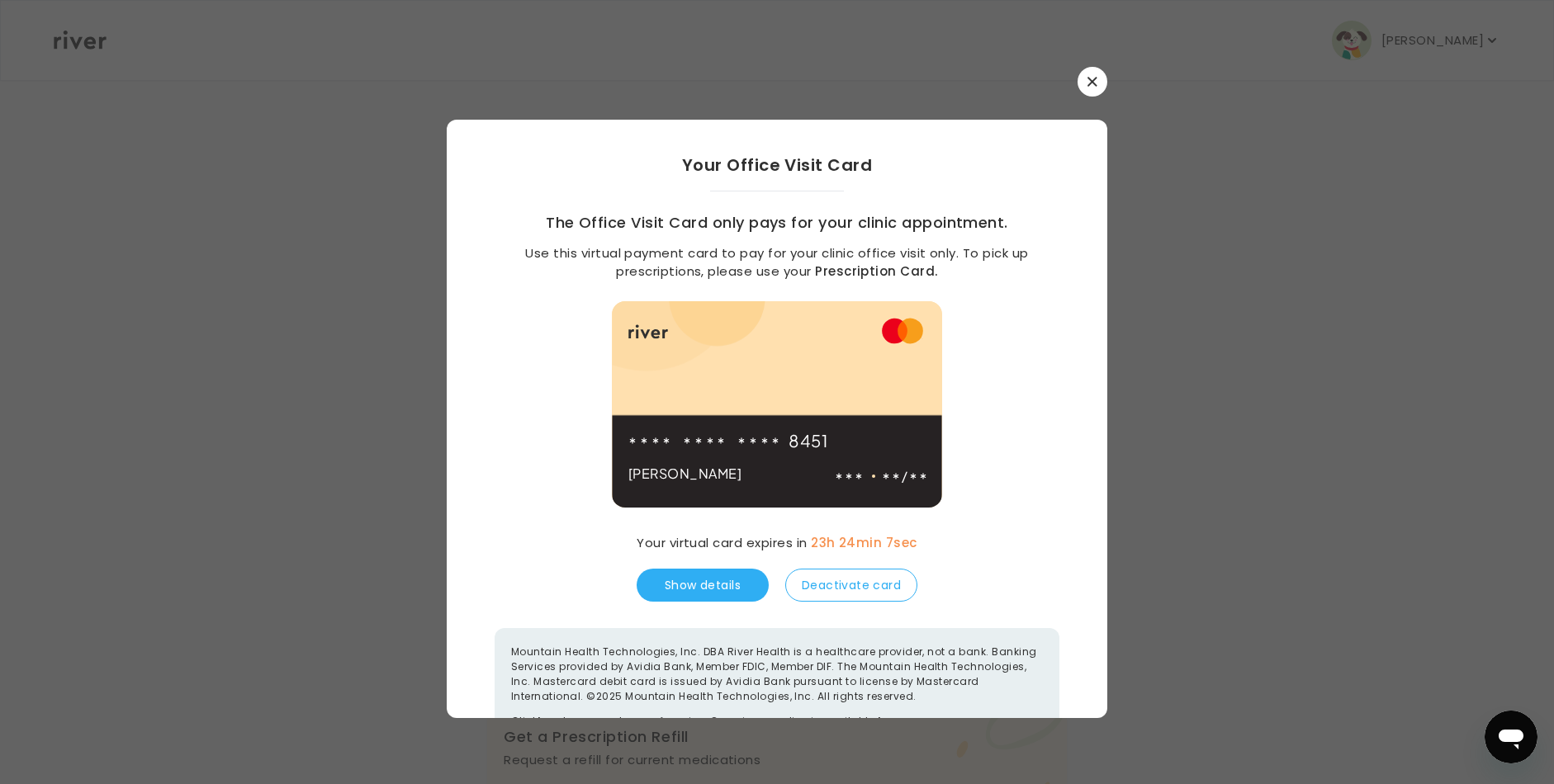
click at [1068, 79] on div at bounding box center [777, 82] width 660 height 30
click at [1094, 71] on button "button" at bounding box center [1092, 82] width 30 height 30
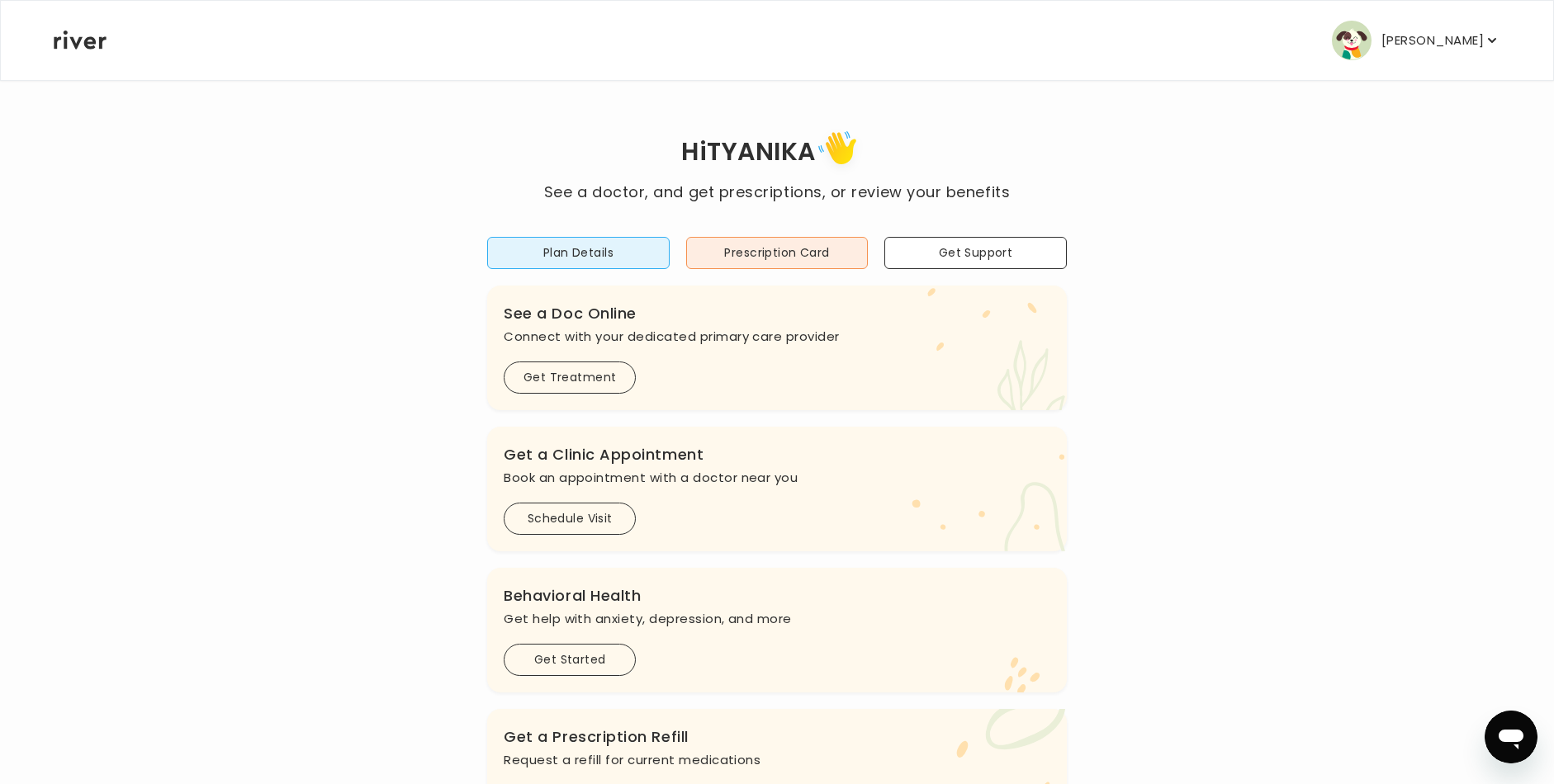
click at [1438, 29] on p "[PERSON_NAME]" at bounding box center [1433, 41] width 102 height 23
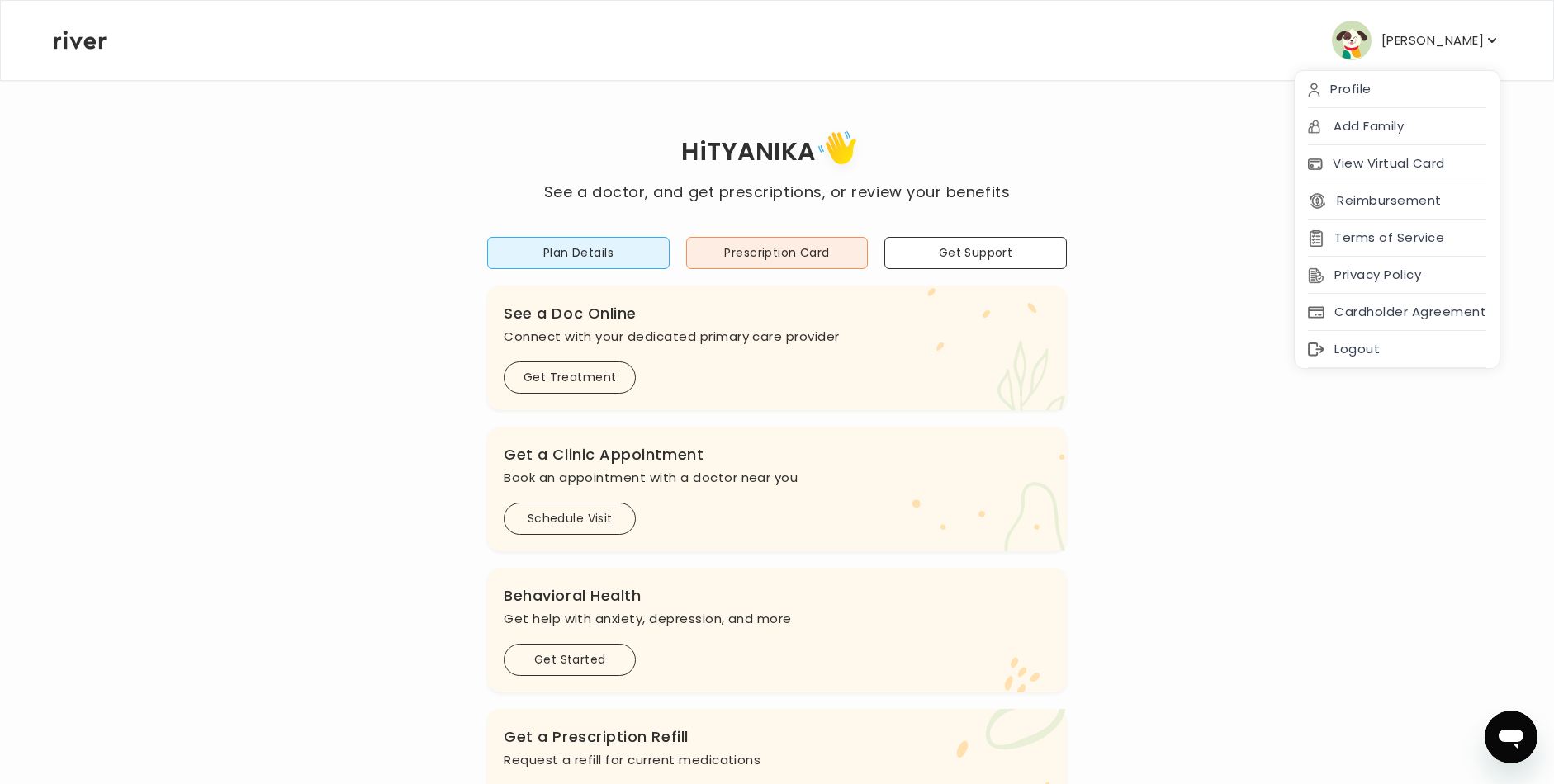
click at [1190, 424] on div "Hi TYANIKA See a doctor, and get prescriptions, or review your benefits Plan De…" at bounding box center [777, 550] width 1448 height 849
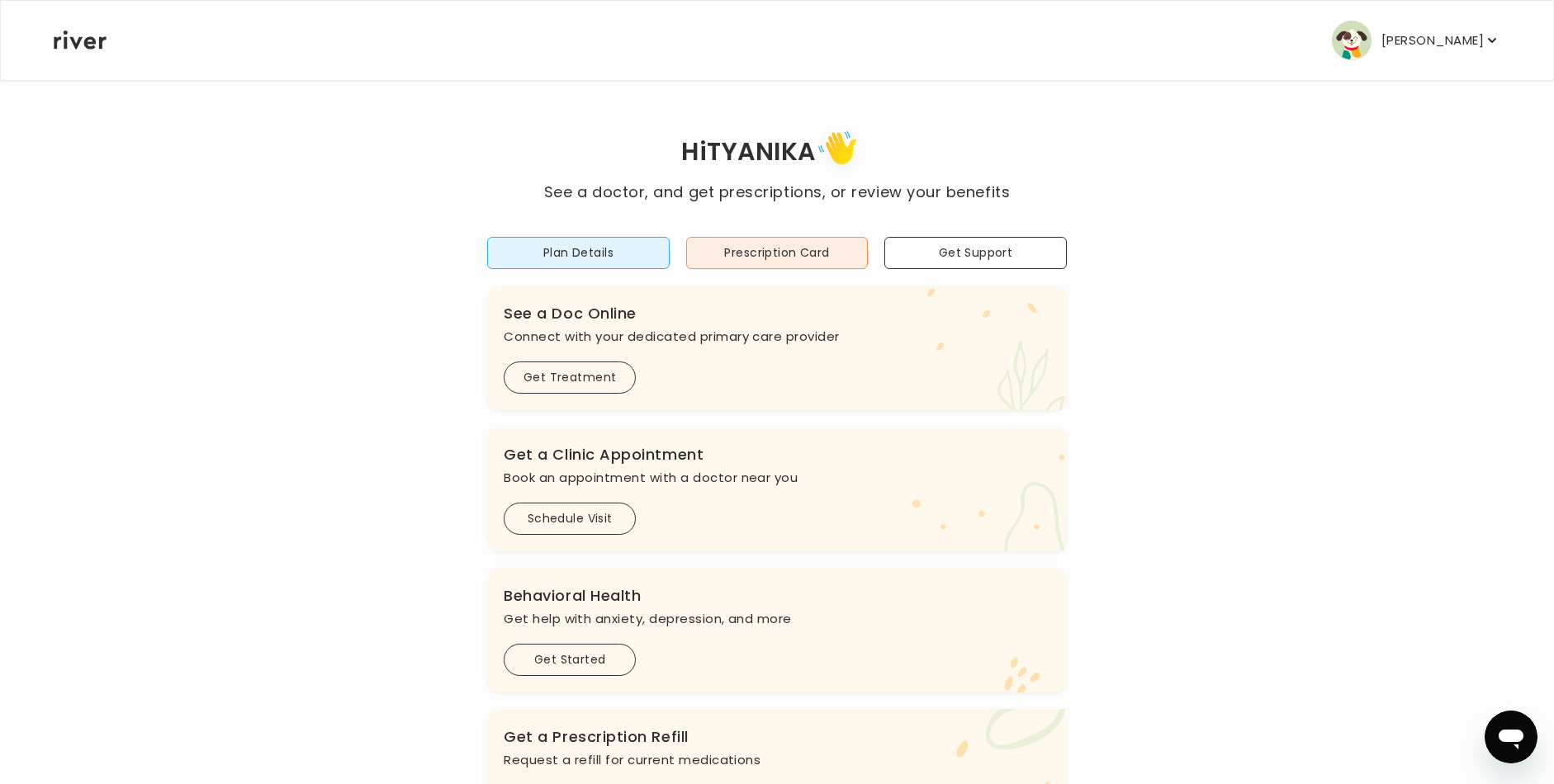
click at [1416, 23] on button "[PERSON_NAME]" at bounding box center [1416, 40] width 169 height 40
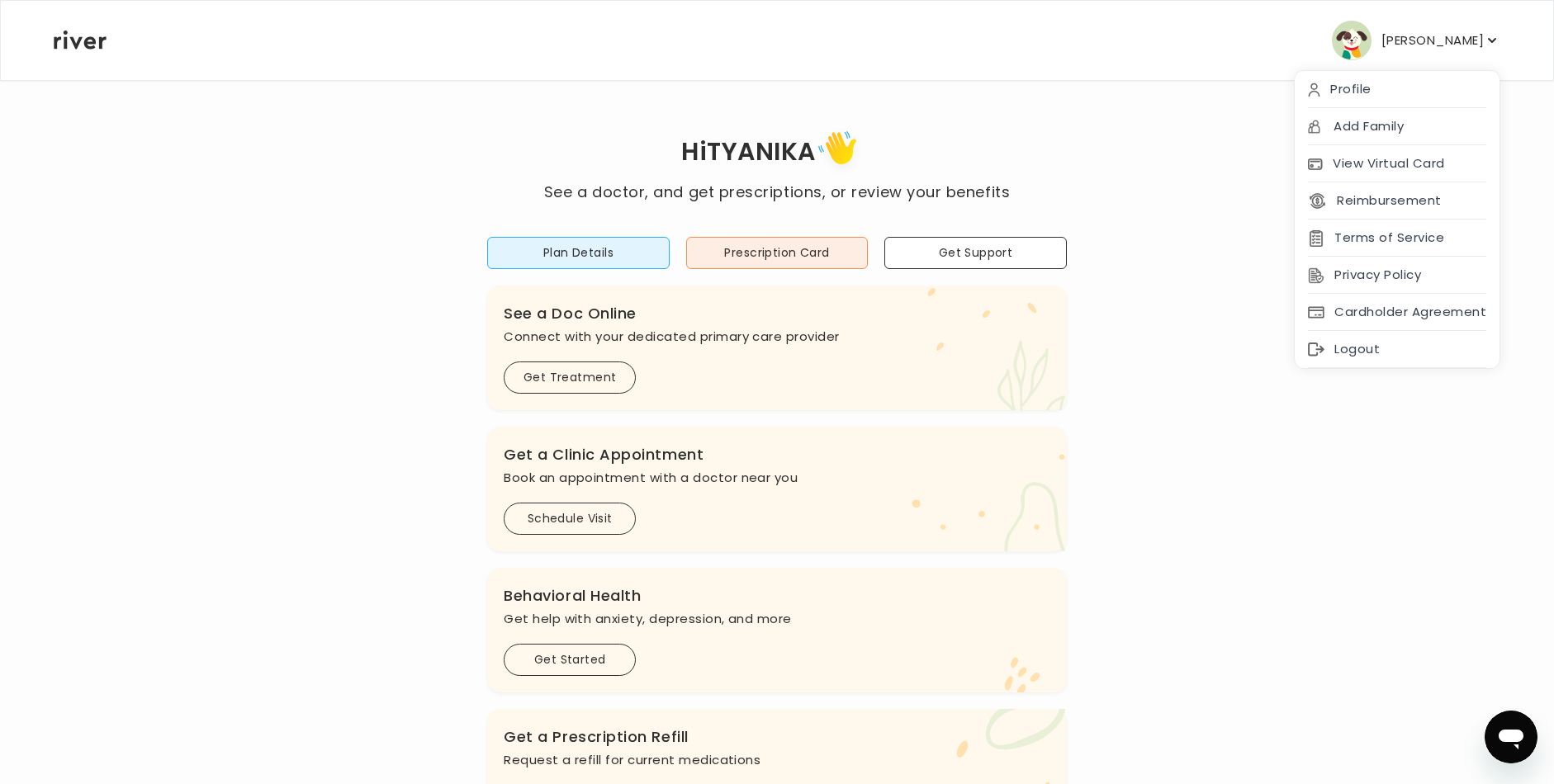
click at [1212, 172] on div "Hi TYANIKA See a doctor, and get prescriptions, or review your benefits Plan De…" at bounding box center [777, 550] width 1448 height 849
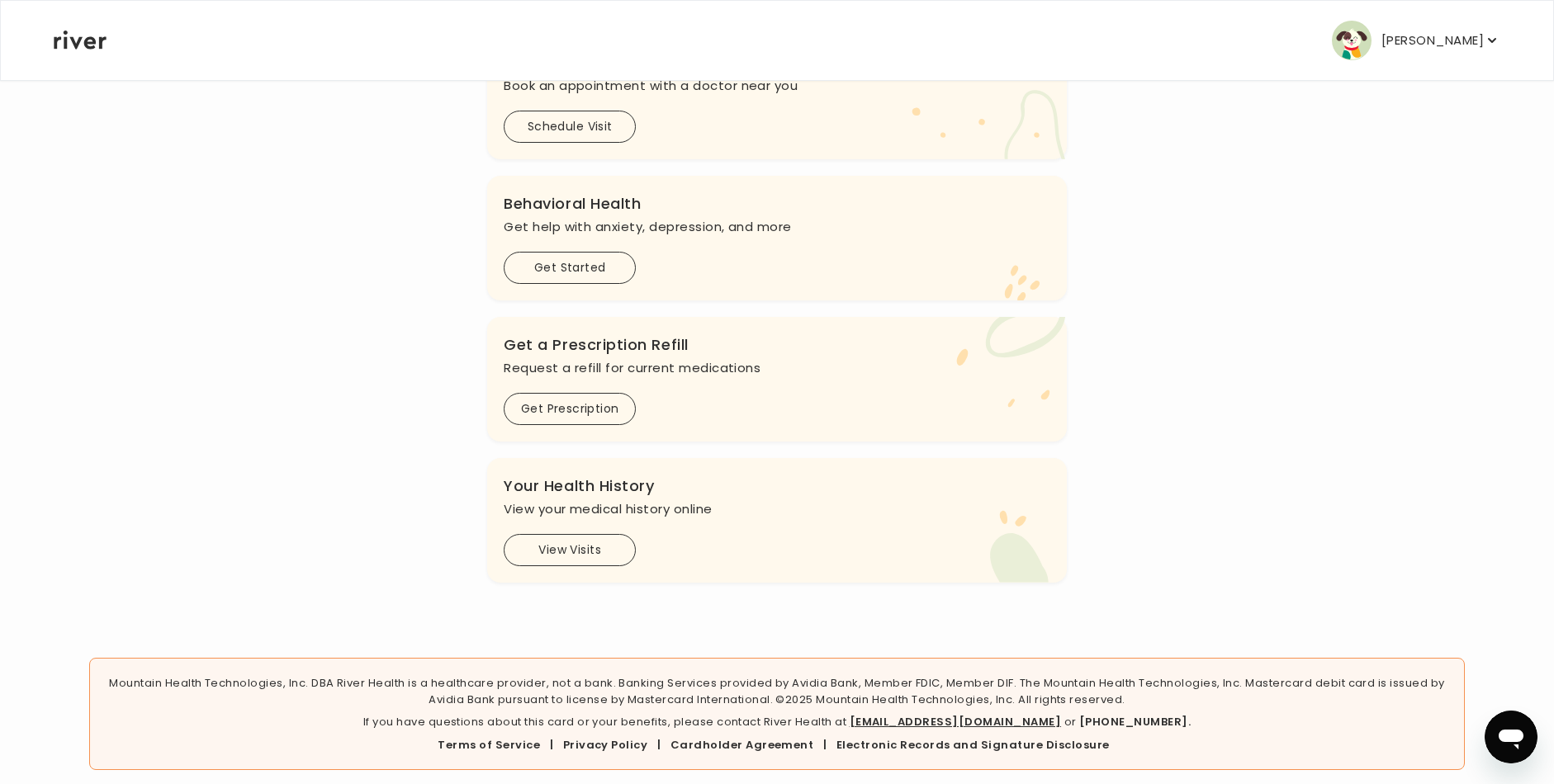
scroll to position [404, 0]
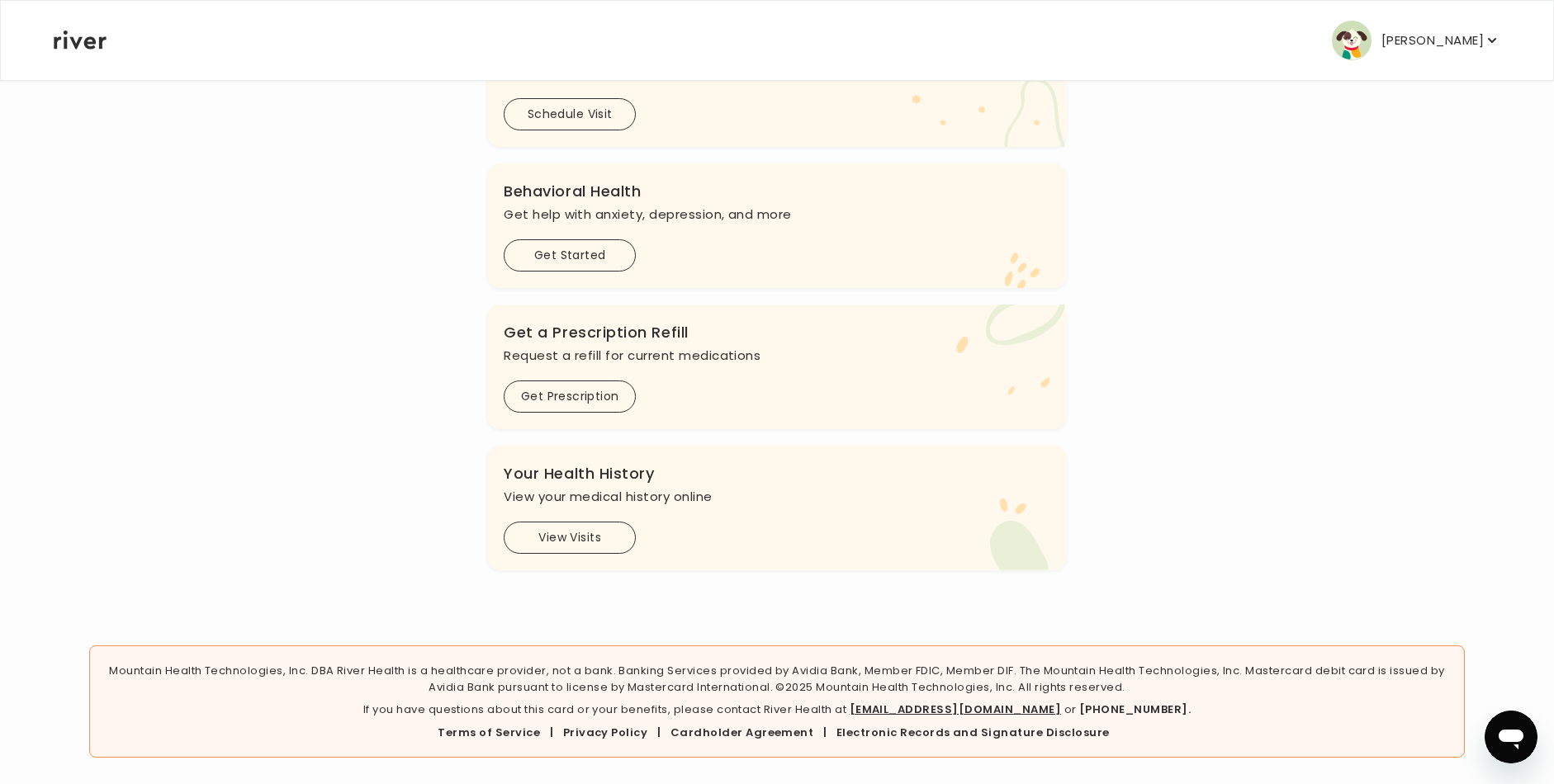
click at [1486, 41] on icon "button" at bounding box center [1492, 40] width 17 height 17
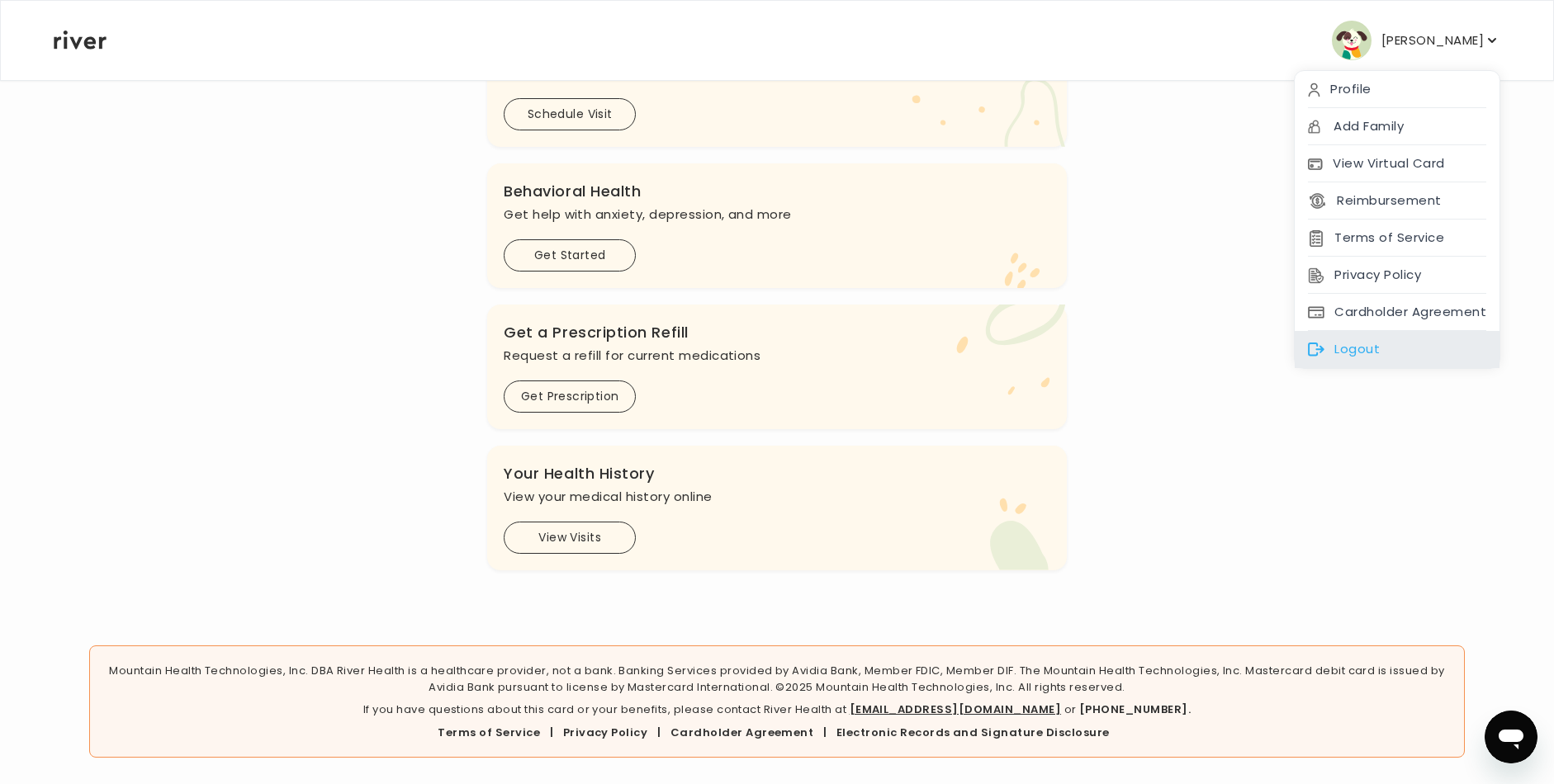
click at [1349, 353] on div "Logout" at bounding box center [1397, 350] width 205 height 37
